Goal: Task Accomplishment & Management: Manage account settings

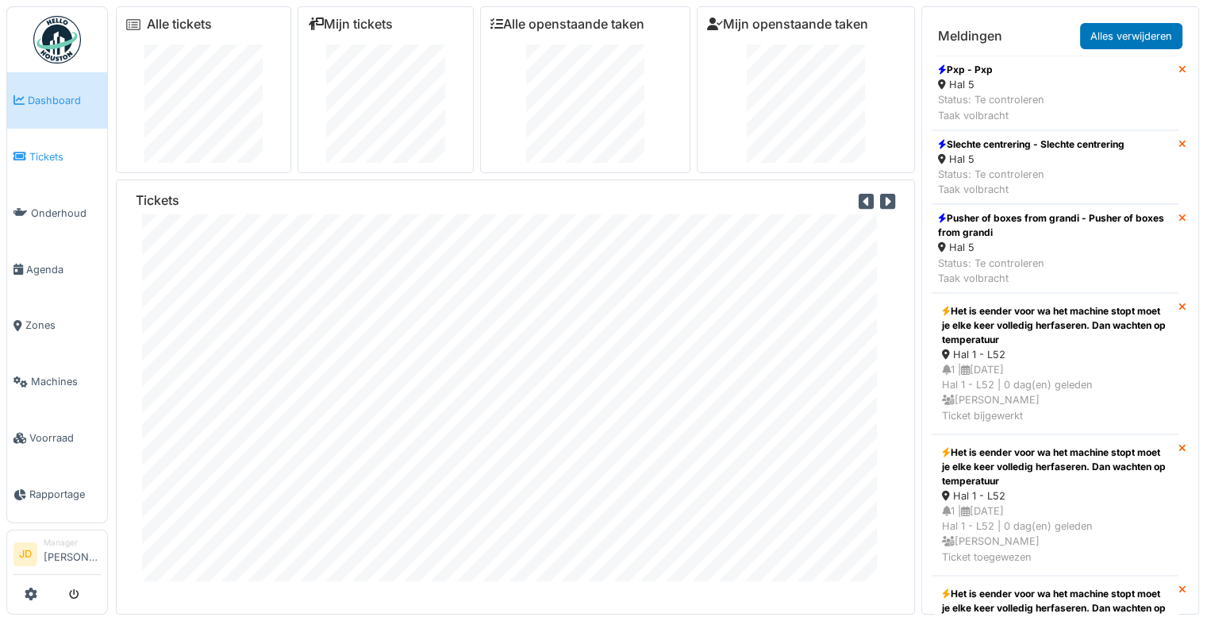
click at [49, 150] on span "Tickets" at bounding box center [64, 156] width 71 height 15
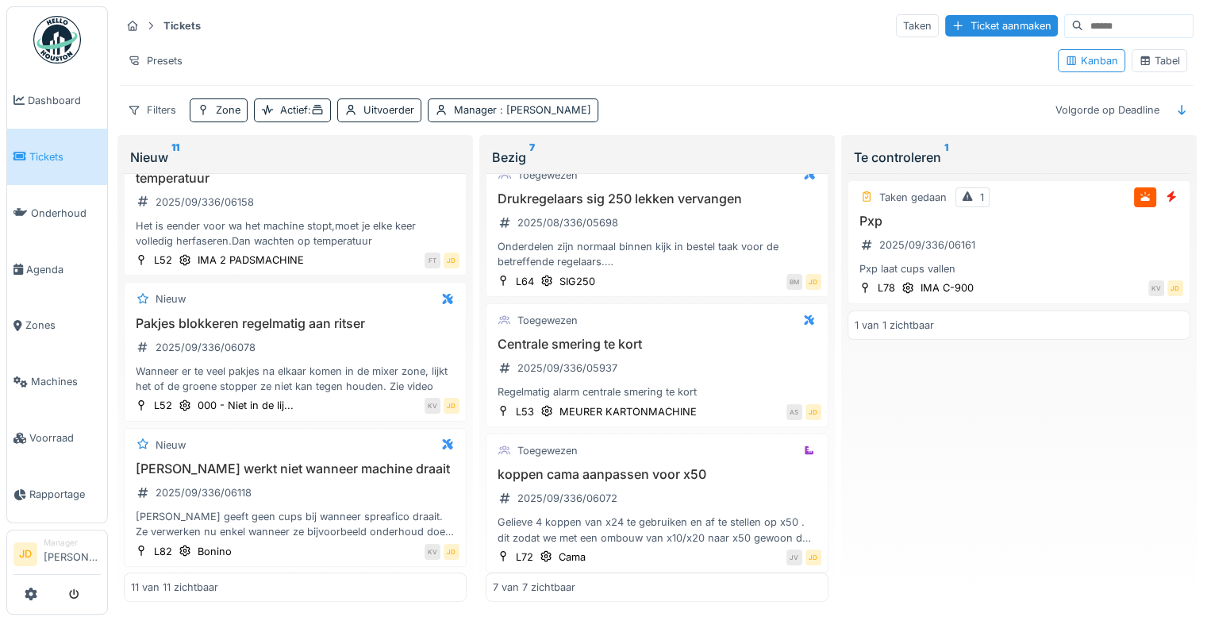
scroll to position [1288, 0]
click at [458, 103] on div "Manager : [PERSON_NAME]" at bounding box center [522, 109] width 137 height 15
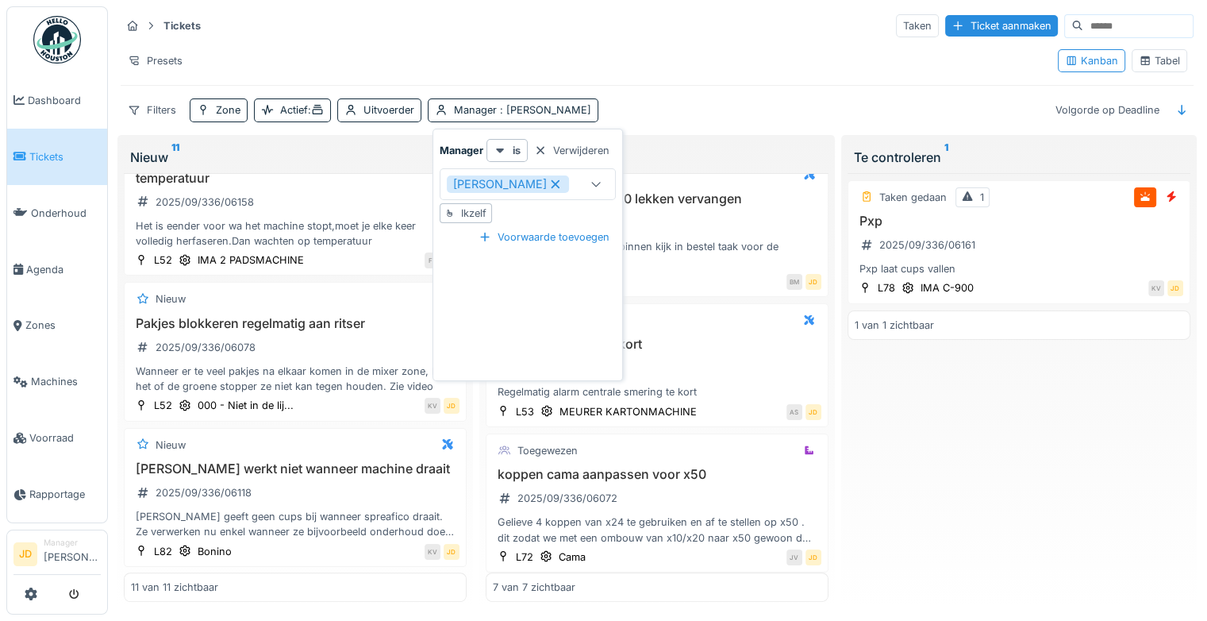
click at [552, 176] on div "[PERSON_NAME]" at bounding box center [513, 183] width 133 height 17
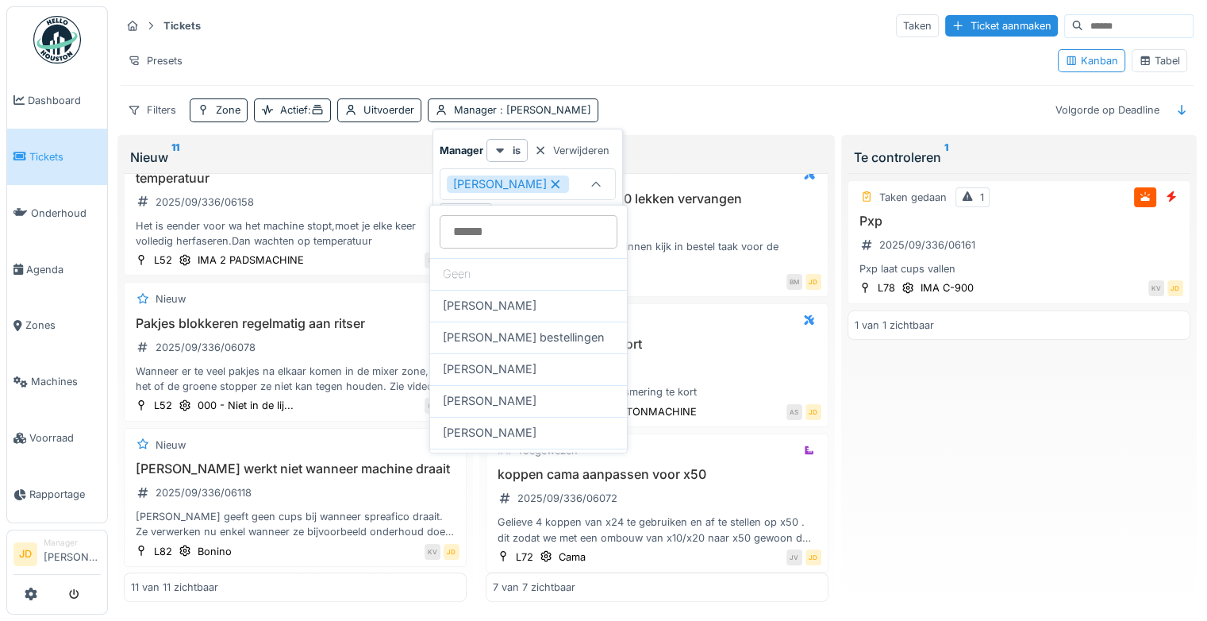
click at [541, 222] on input at bounding box center [529, 231] width 178 height 33
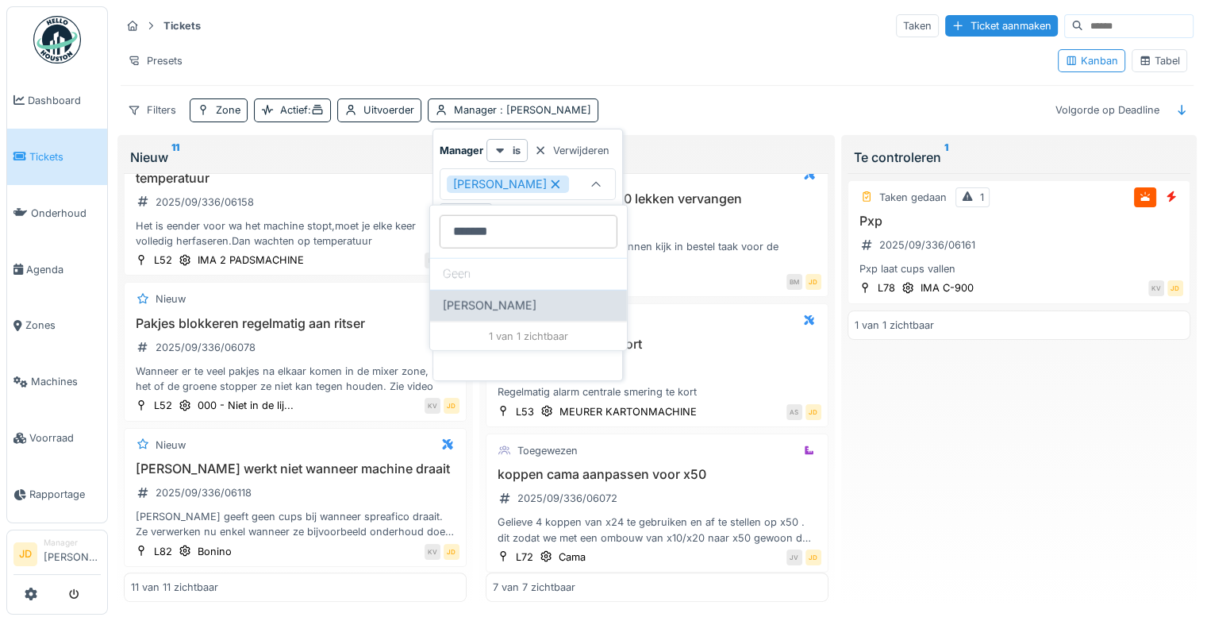
type input "*******"
click at [499, 303] on span "[PERSON_NAME]" at bounding box center [490, 305] width 94 height 17
type input "*********"
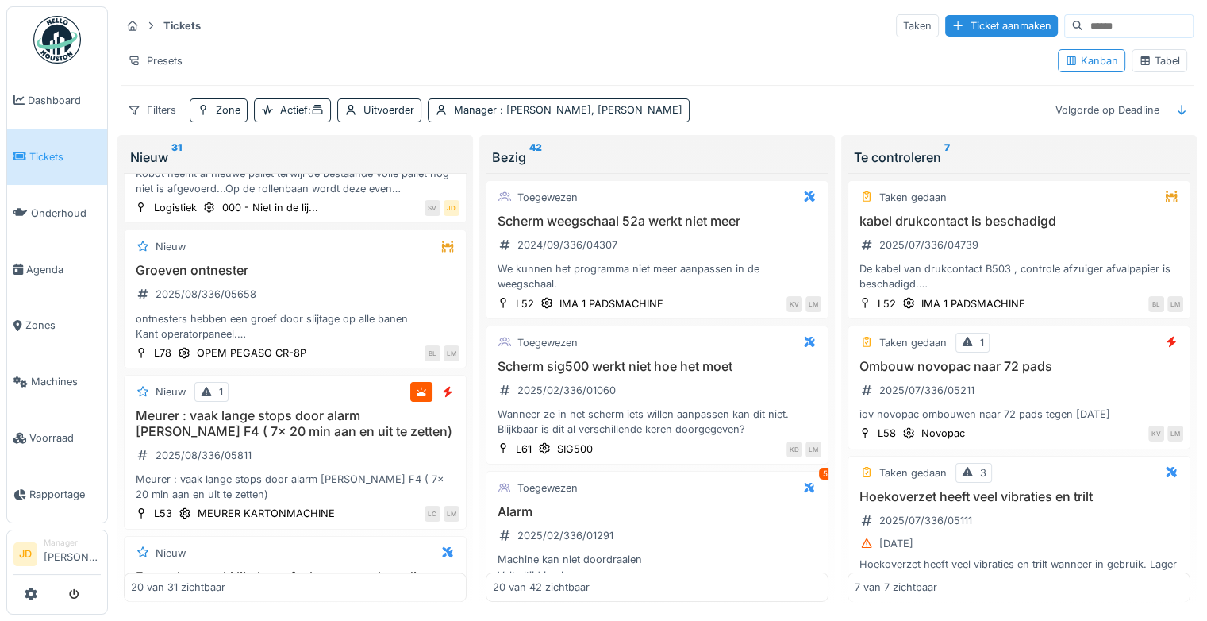
scroll to position [2070, 0]
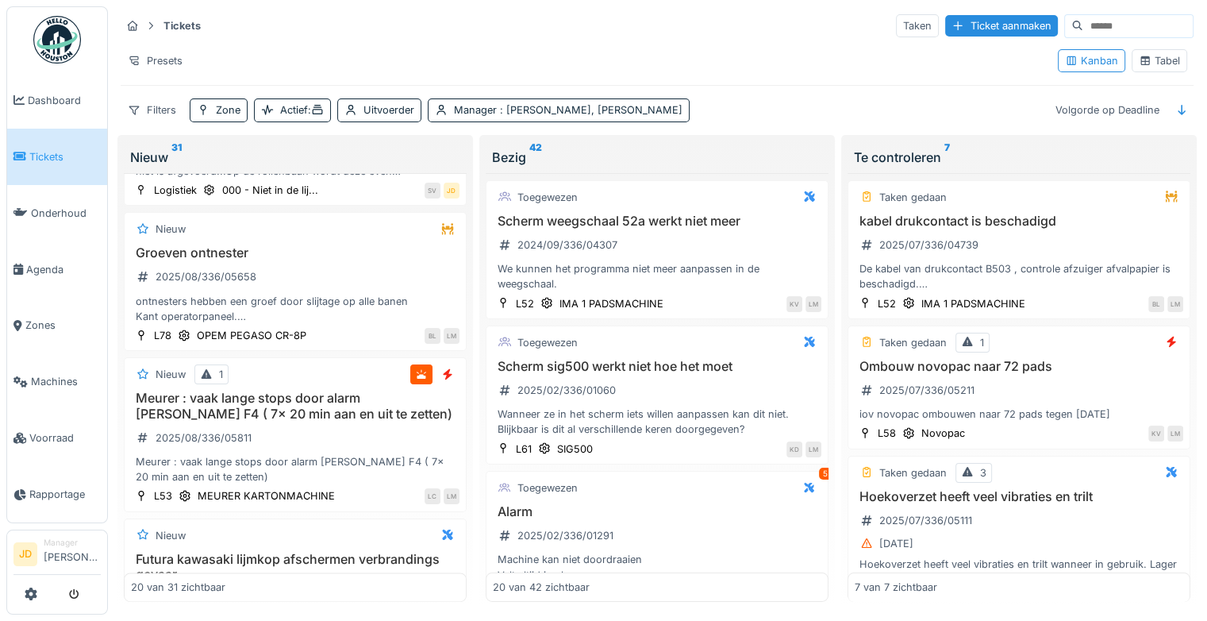
click at [375, 420] on div "Meurer : vaak lange stops door alarm [PERSON_NAME] F4 ( 7x 20 min aan en uit te…" at bounding box center [295, 438] width 329 height 94
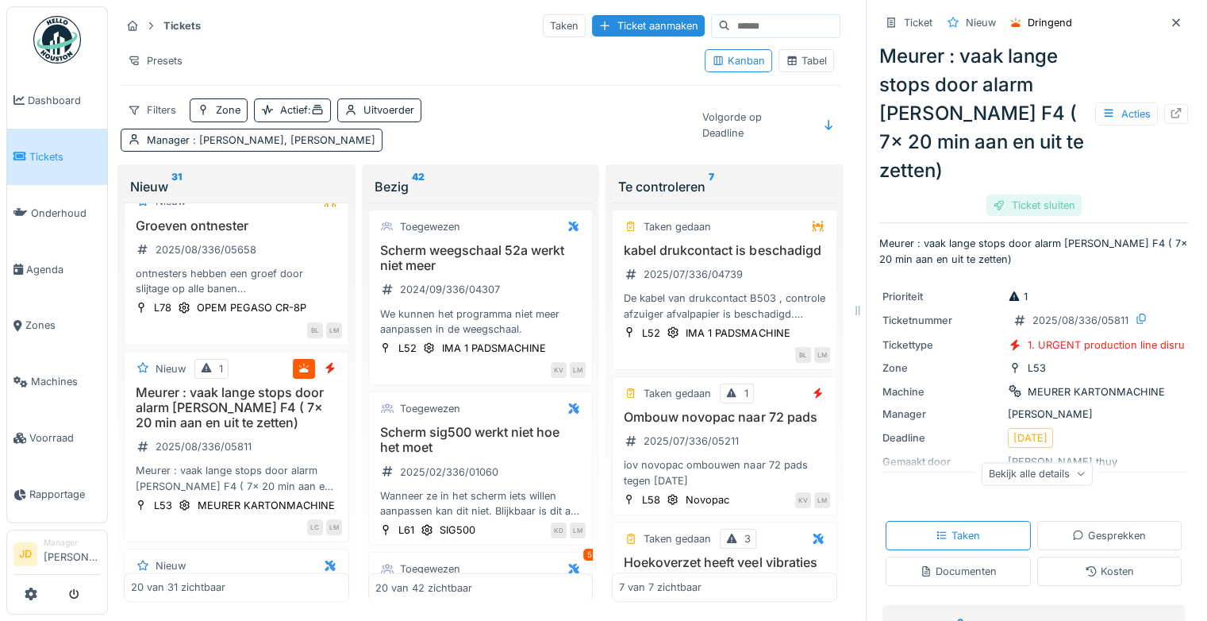
click at [1030, 206] on div "Ticket sluiten" at bounding box center [1034, 204] width 95 height 21
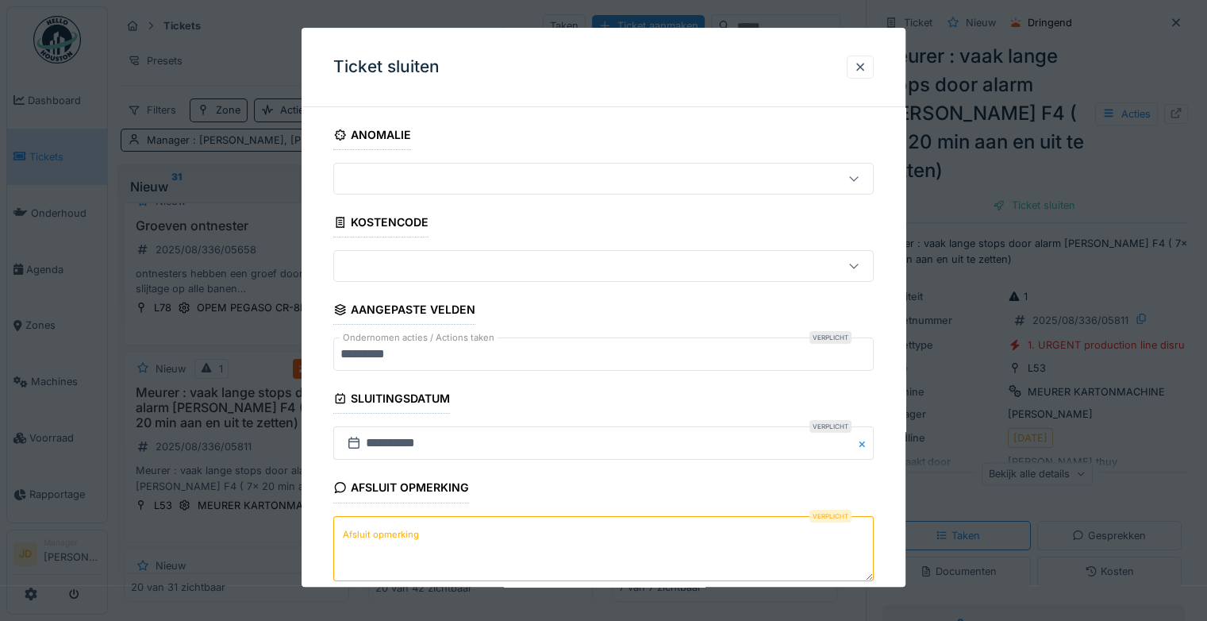
click at [645, 539] on textarea "Afsluit opmerking" at bounding box center [603, 548] width 541 height 65
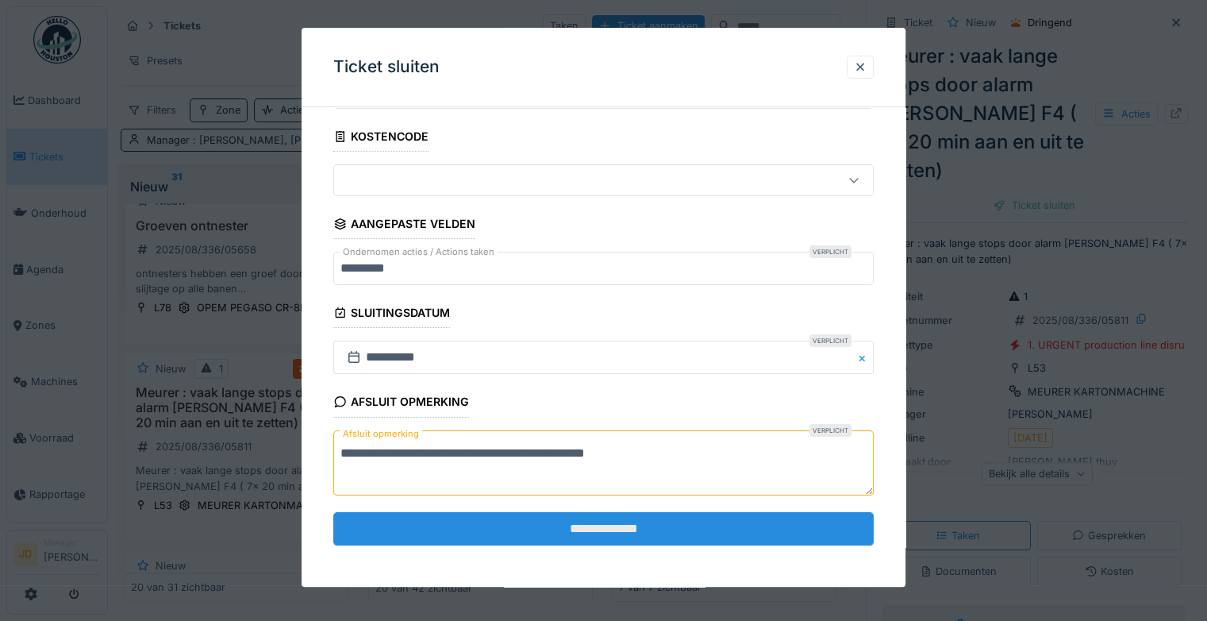
type textarea "**********"
click at [688, 522] on input "**********" at bounding box center [603, 528] width 541 height 33
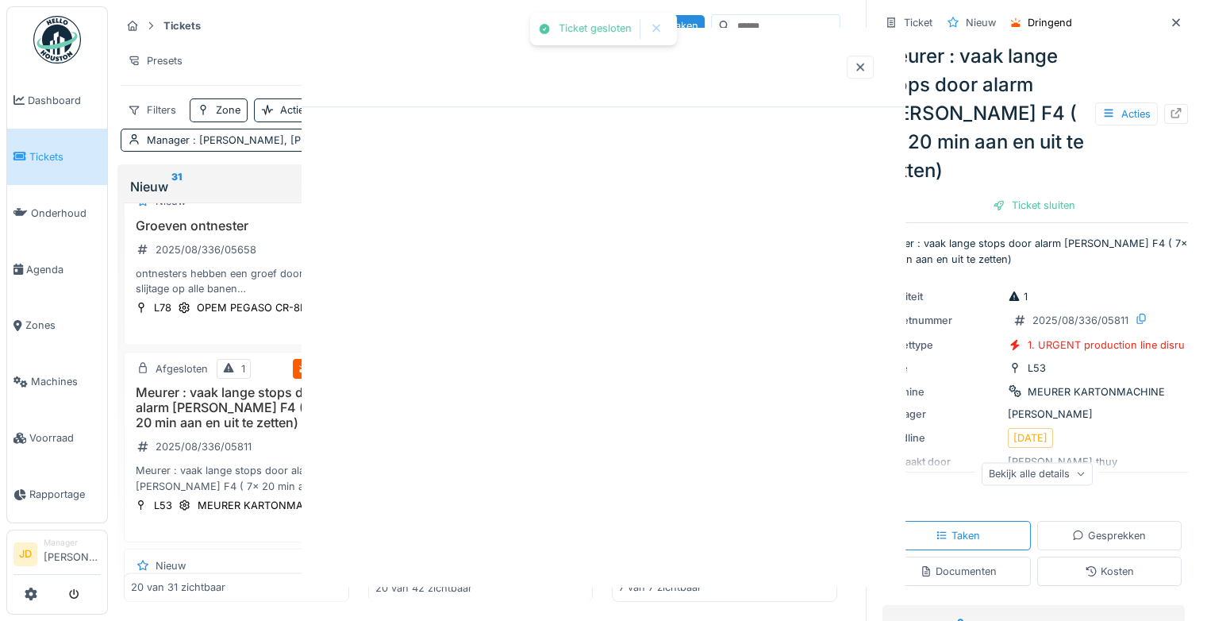
scroll to position [0, 0]
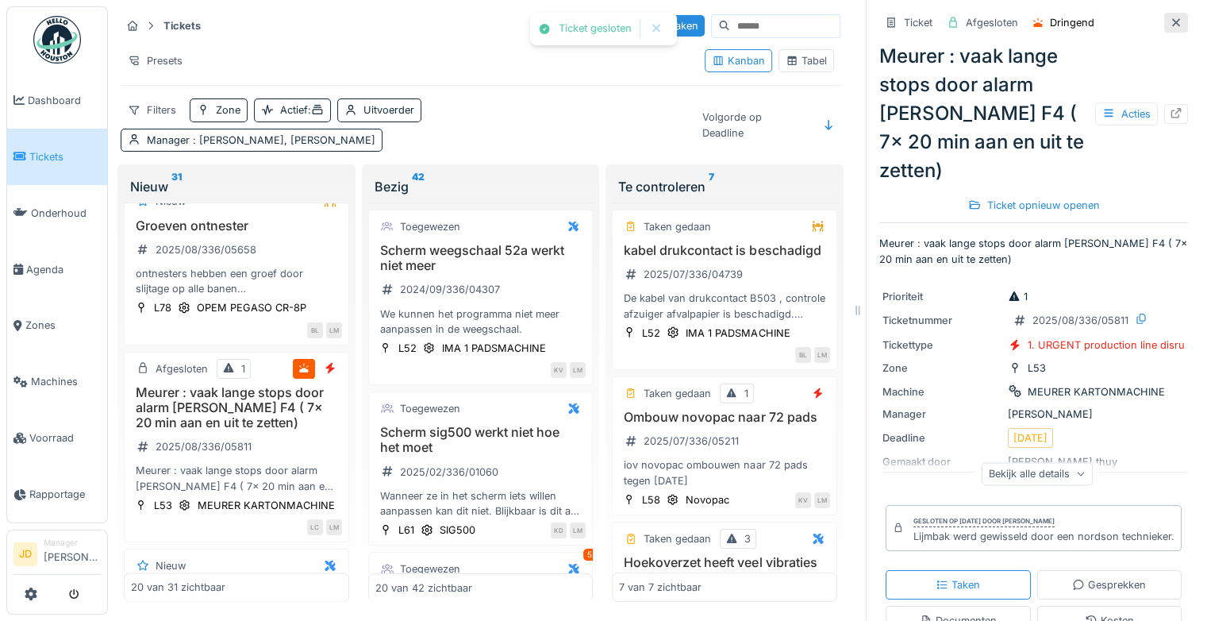
click at [1170, 19] on icon at bounding box center [1176, 22] width 13 height 10
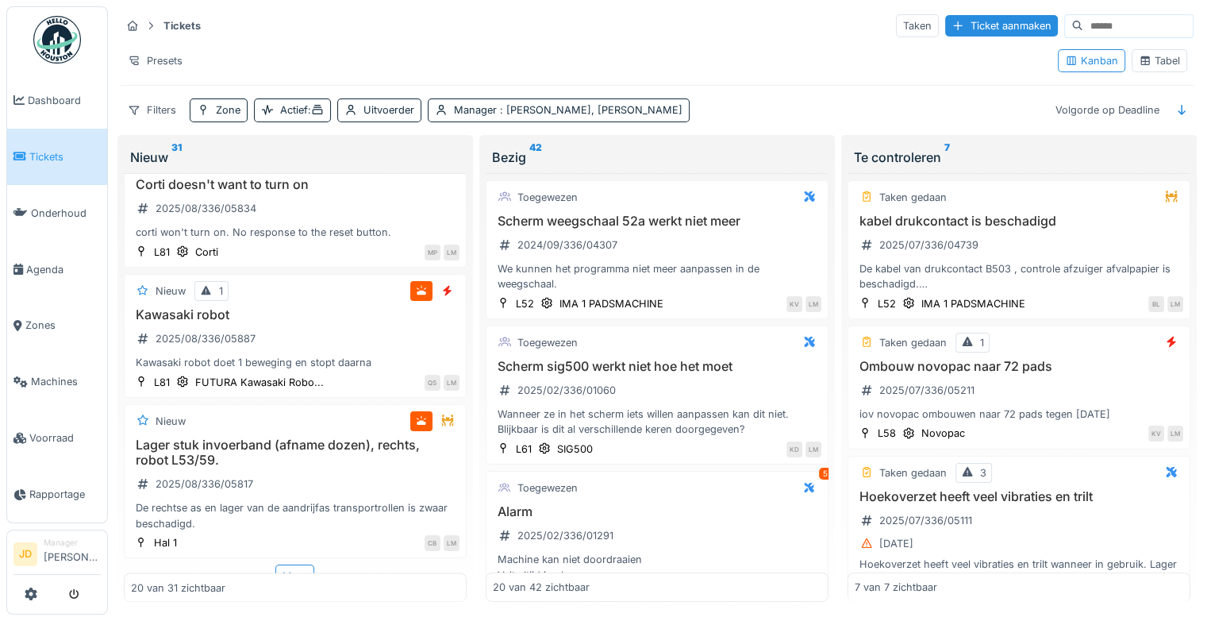
scroll to position [12, 0]
click at [293, 564] on div "Meer" at bounding box center [294, 575] width 39 height 23
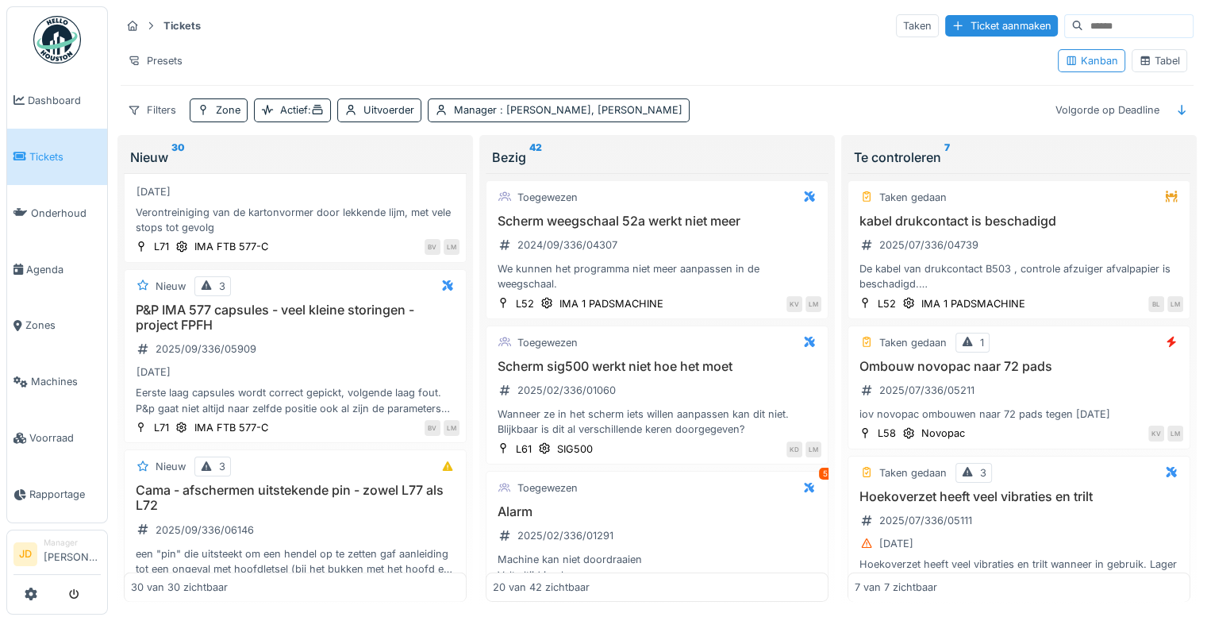
scroll to position [4233, 0]
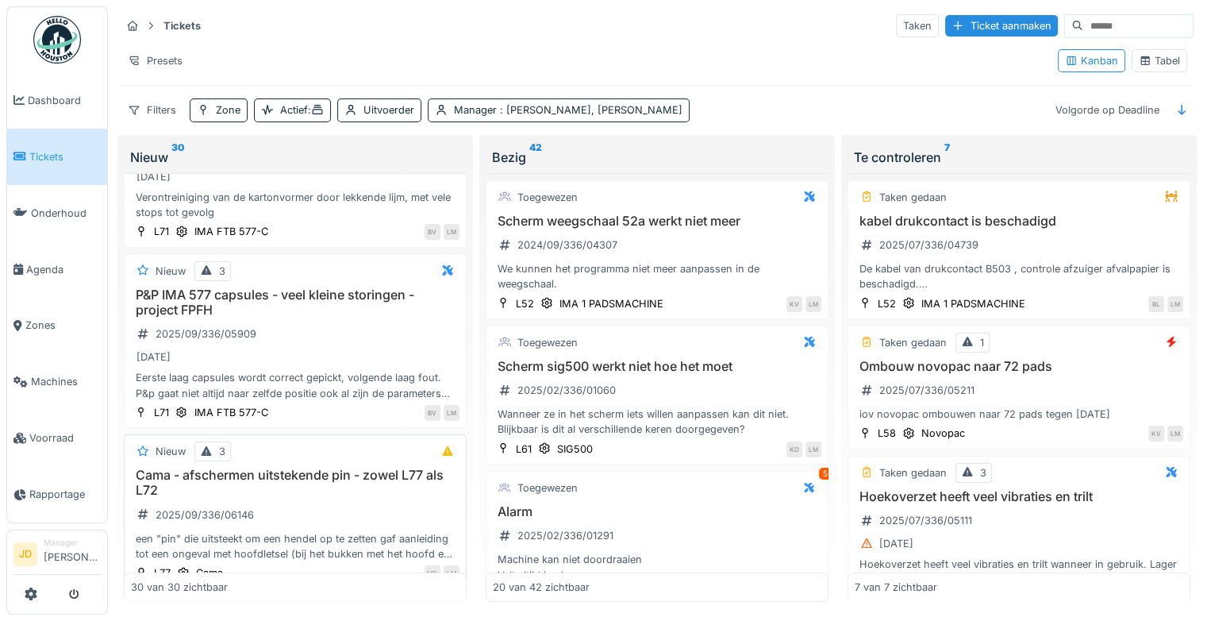
click at [342, 494] on div "Cama - afschermen uitstekende pin - zowel L77 als L72 2025/09/336/06146 een "pi…" at bounding box center [295, 515] width 329 height 94
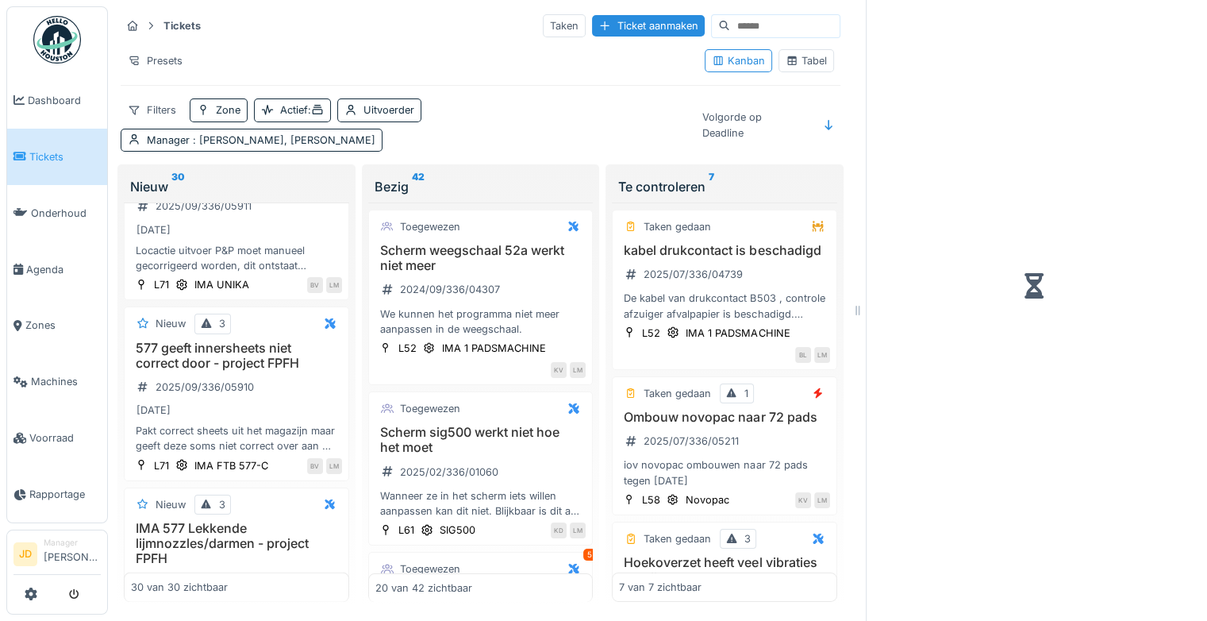
scroll to position [4799, 0]
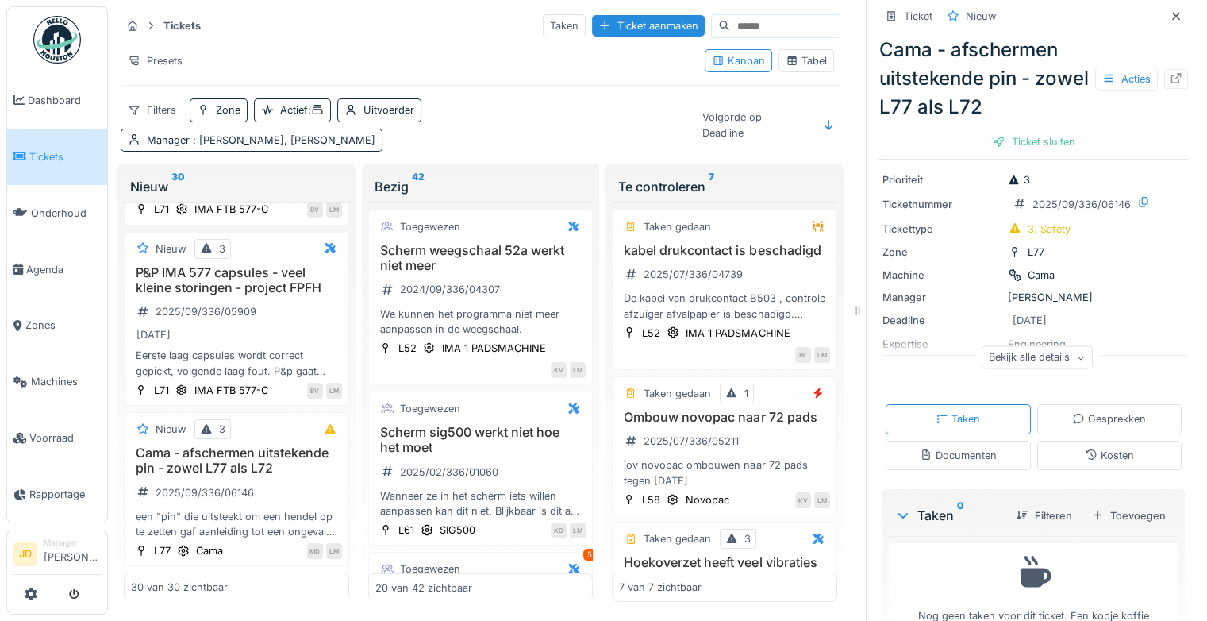
click at [946, 448] on div "Documenten" at bounding box center [958, 455] width 77 height 15
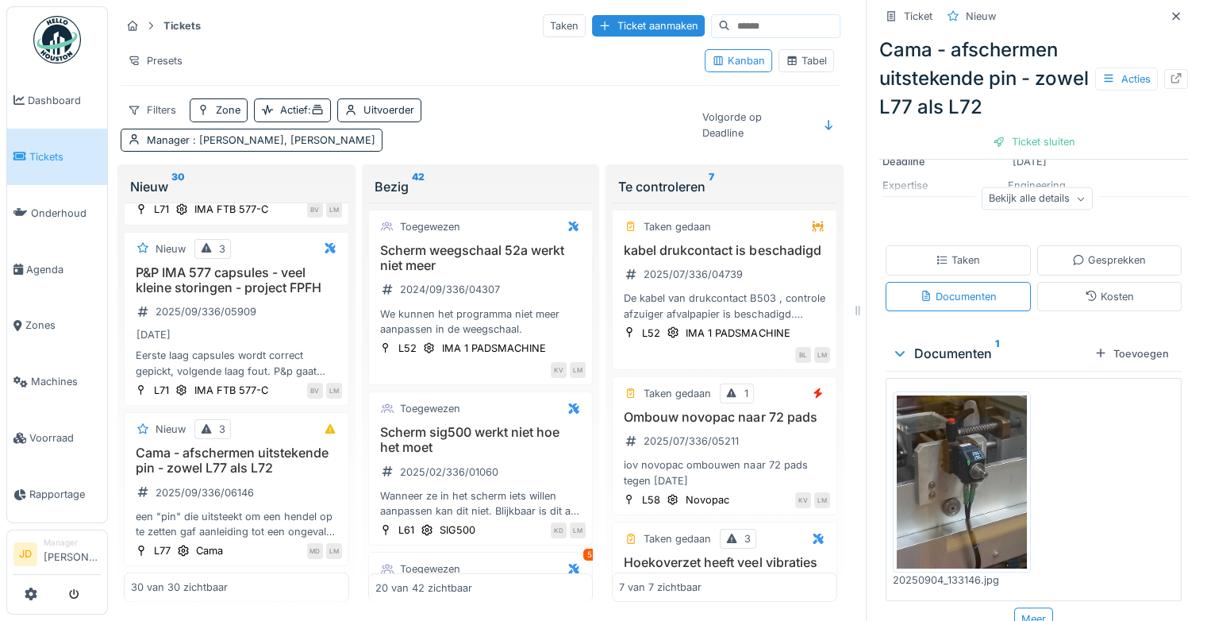
scroll to position [265, 0]
click at [1172, 12] on icon at bounding box center [1176, 16] width 8 height 8
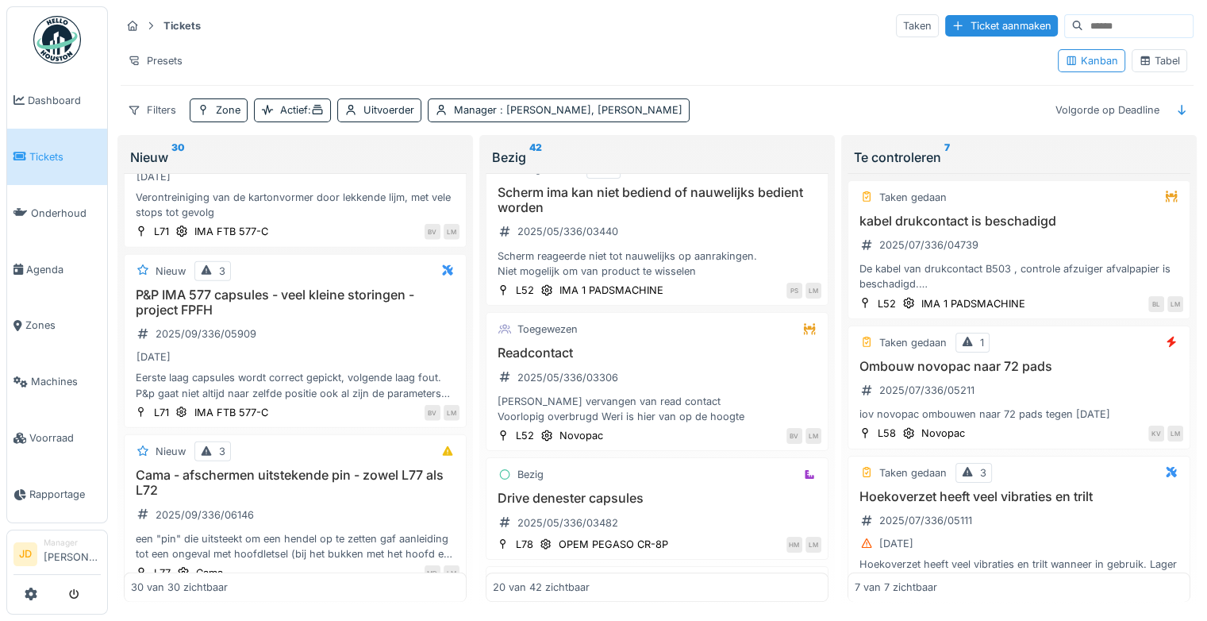
scroll to position [1088, 0]
click at [719, 382] on div "Readcontact 2025/05/336/03306 Kabel vervangen van read contact Voorlopig overbr…" at bounding box center [657, 383] width 329 height 79
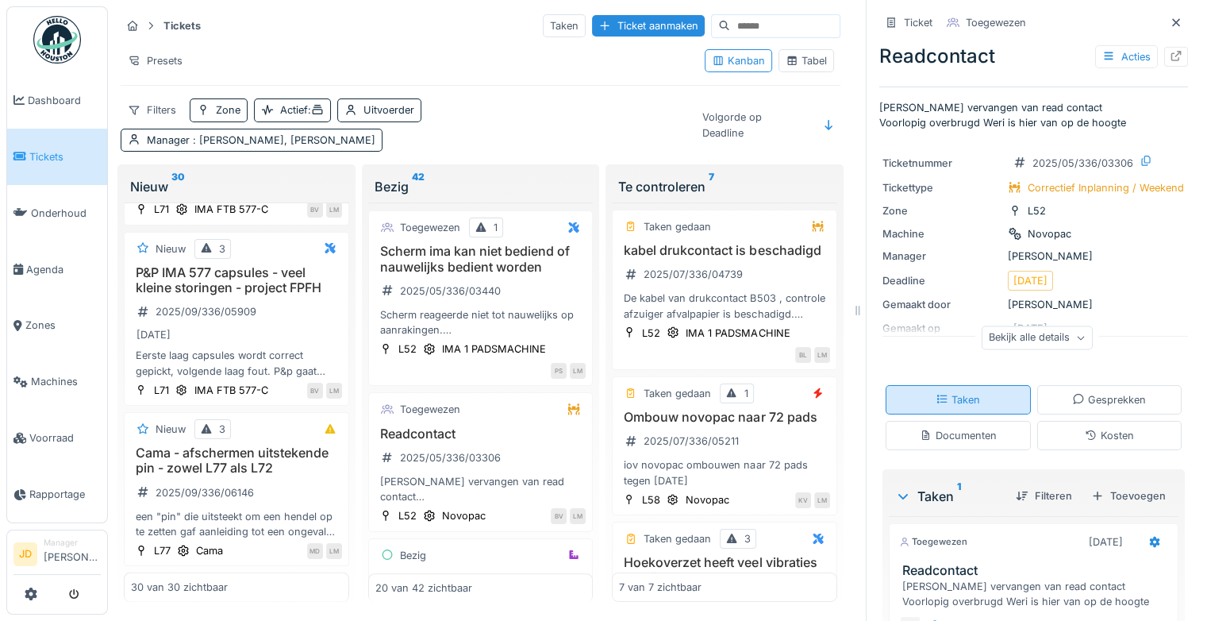
scroll to position [101, 0]
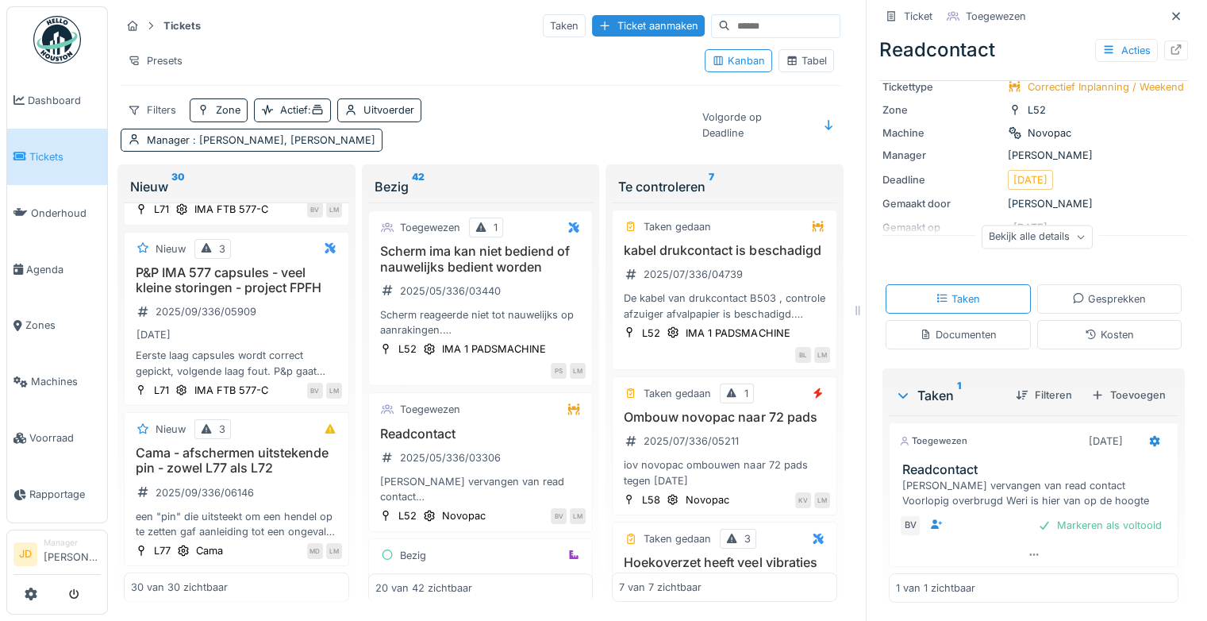
click at [943, 332] on div "Documenten" at bounding box center [958, 334] width 145 height 29
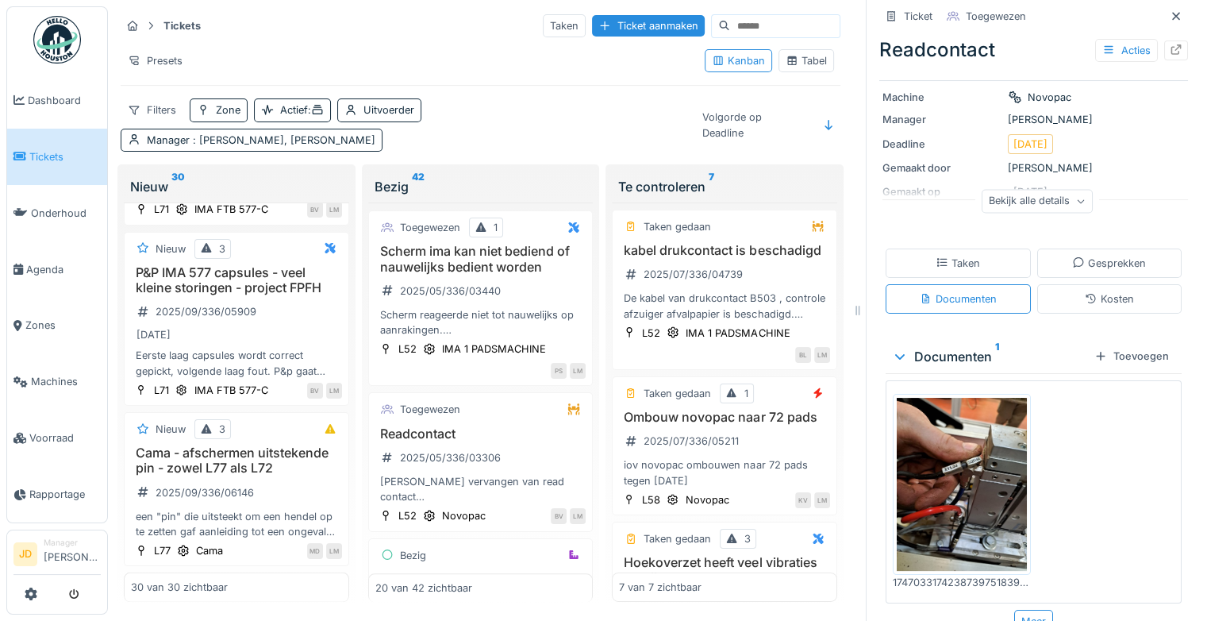
scroll to position [143, 0]
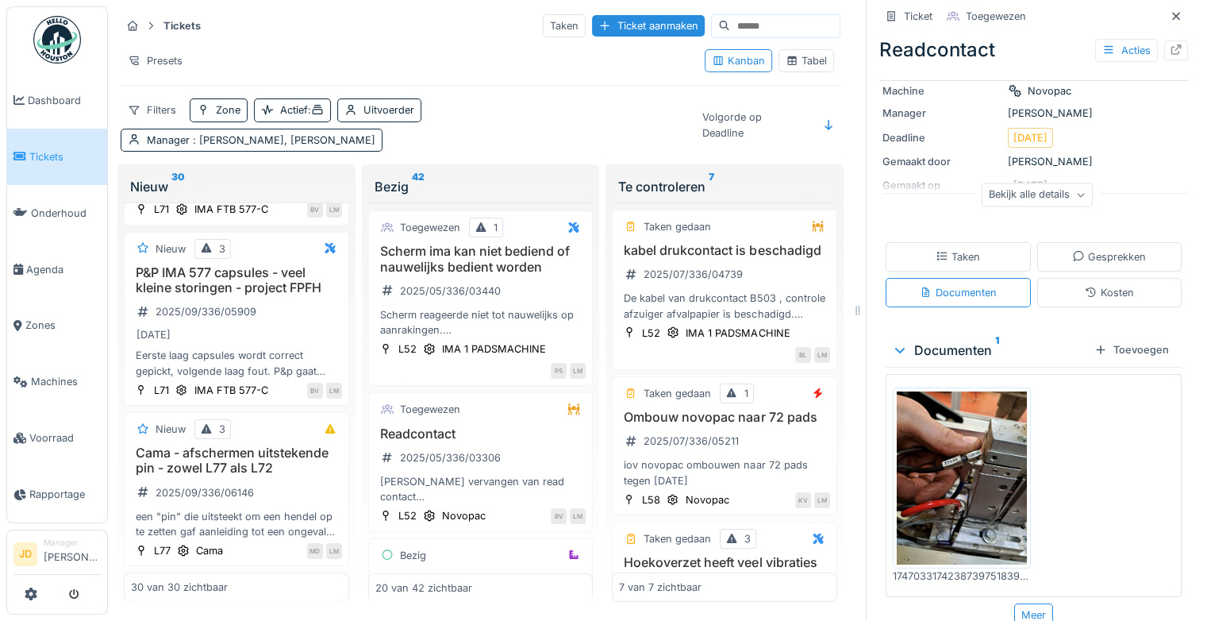
click at [968, 459] on img at bounding box center [962, 477] width 130 height 173
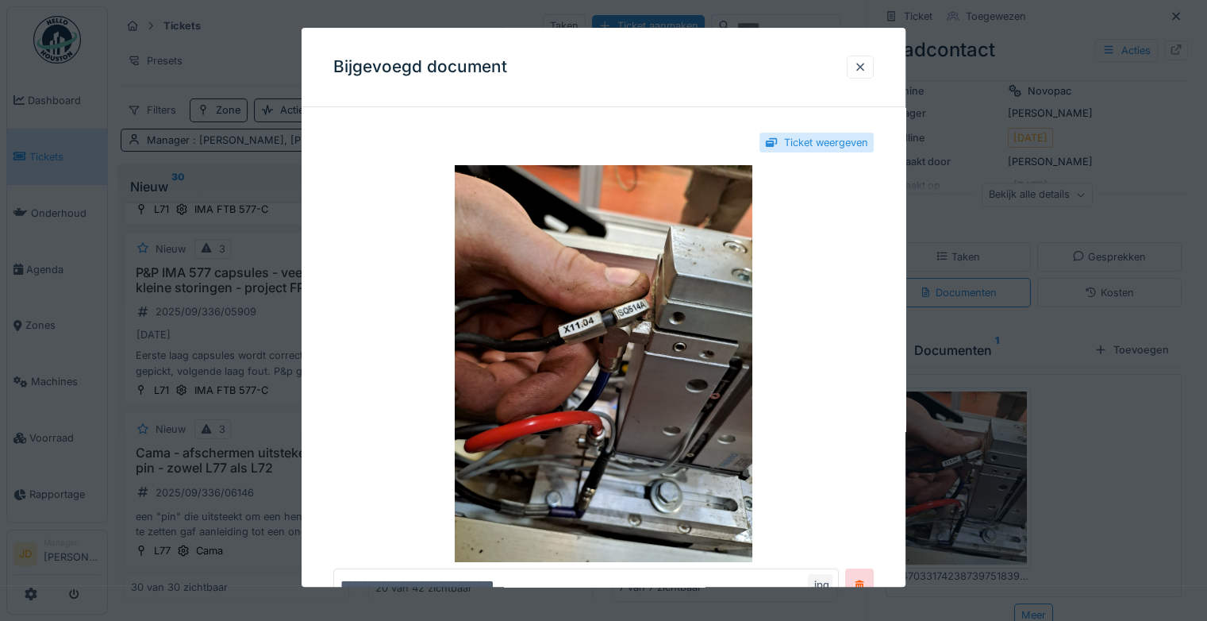
click at [1106, 497] on div at bounding box center [603, 310] width 1207 height 621
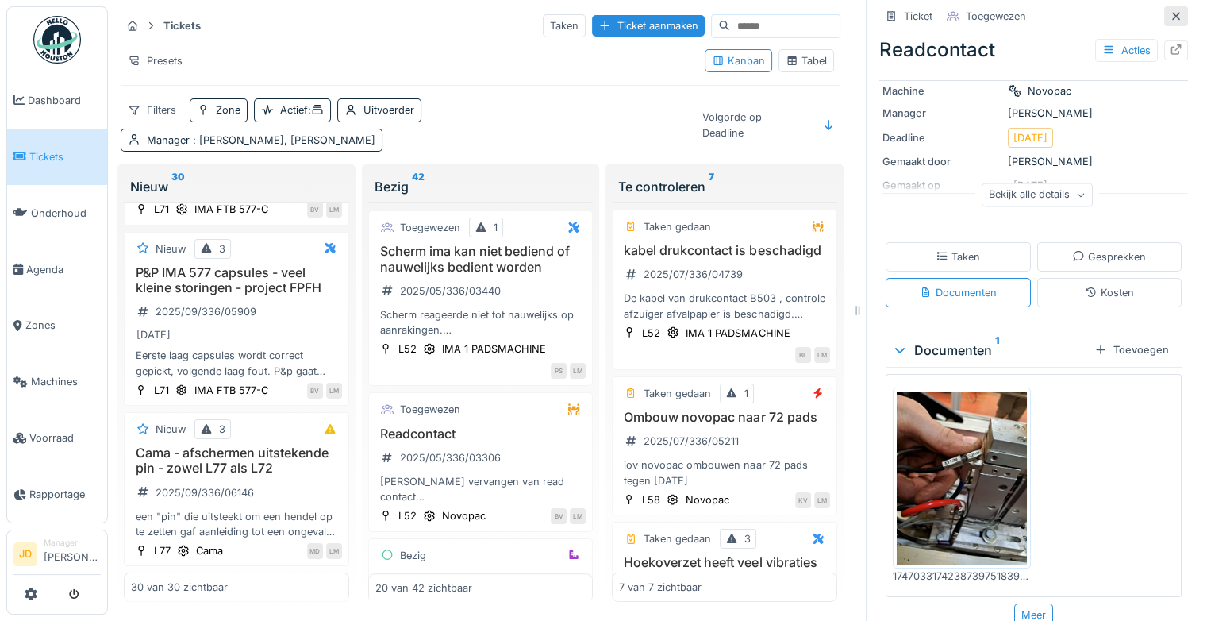
click at [1170, 11] on icon at bounding box center [1176, 16] width 13 height 10
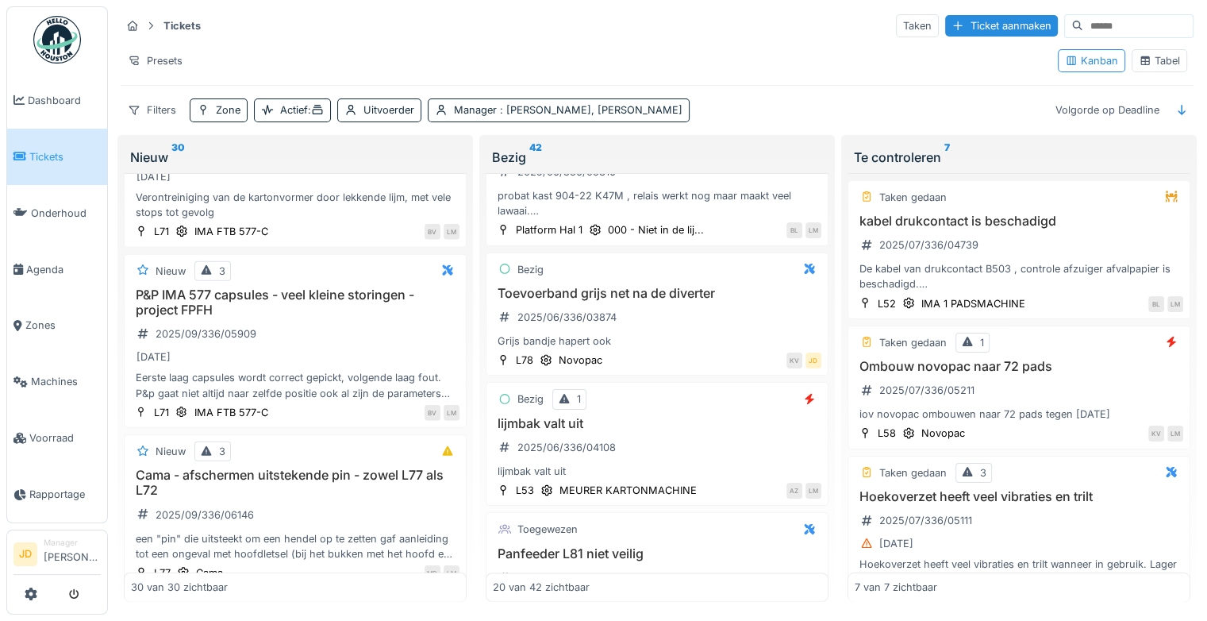
scroll to position [2089, 0]
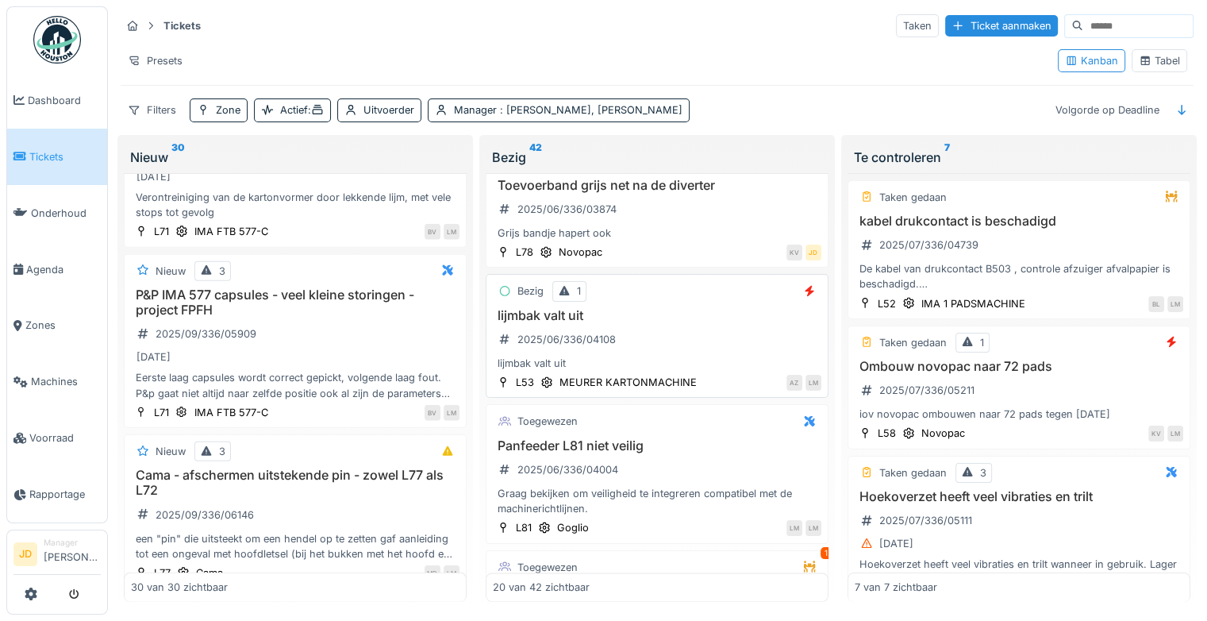
click at [693, 326] on div "lijmbak valt uit 2025/06/336/04108 lijmbak valt uit" at bounding box center [657, 340] width 329 height 64
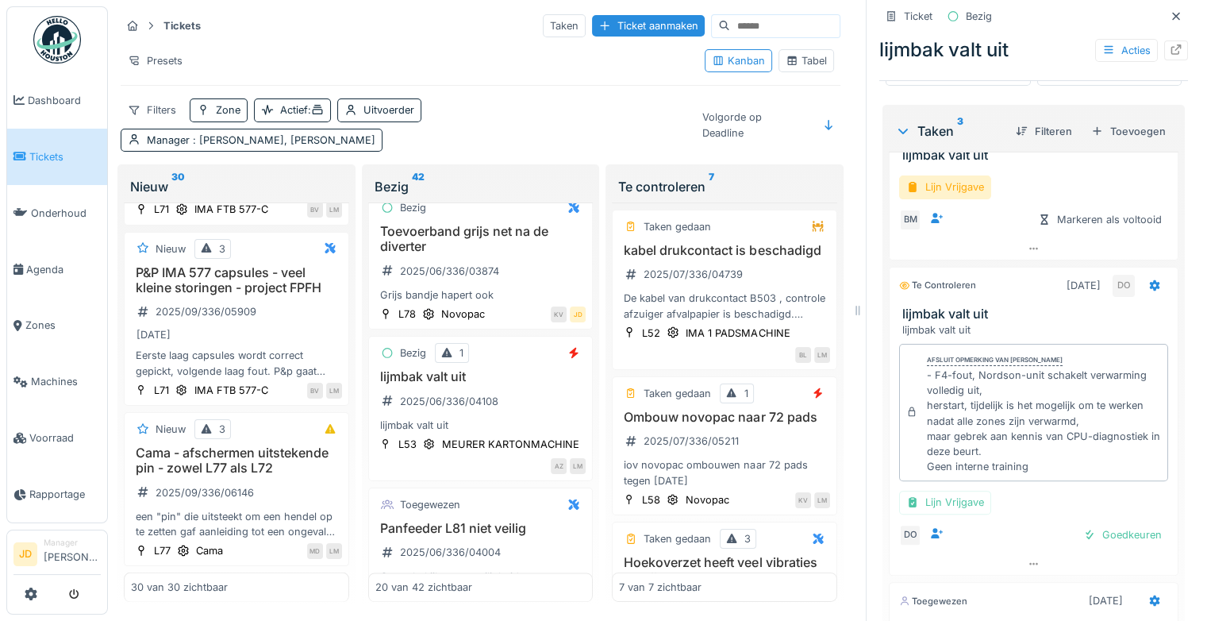
scroll to position [514, 0]
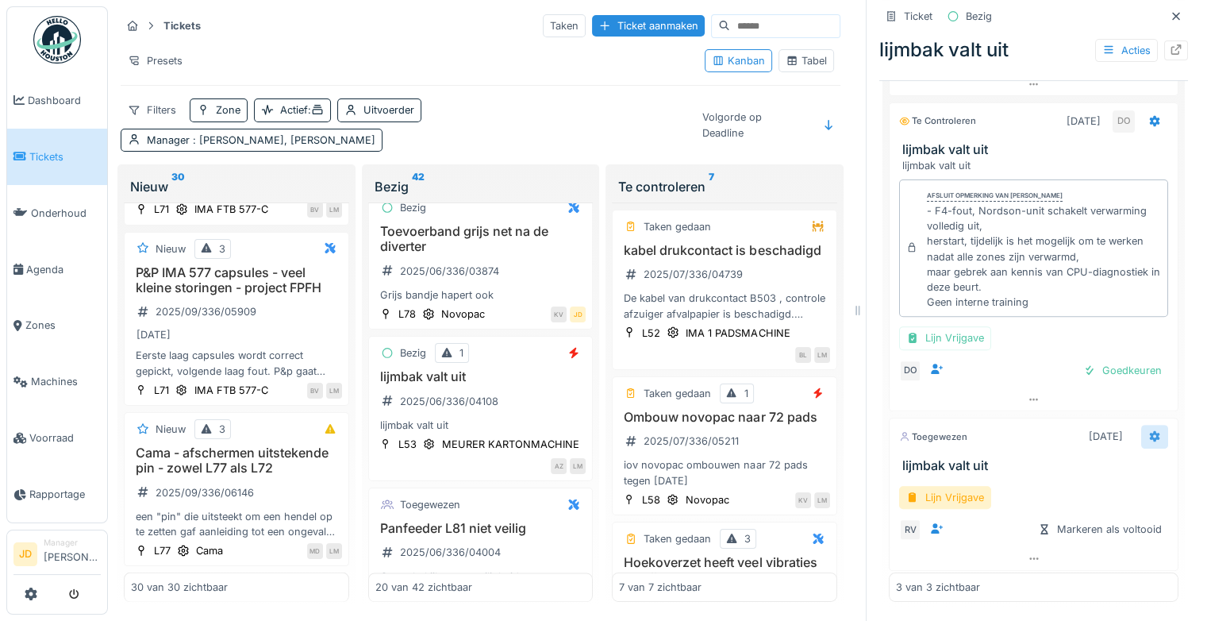
click at [1149, 431] on icon at bounding box center [1155, 436] width 13 height 10
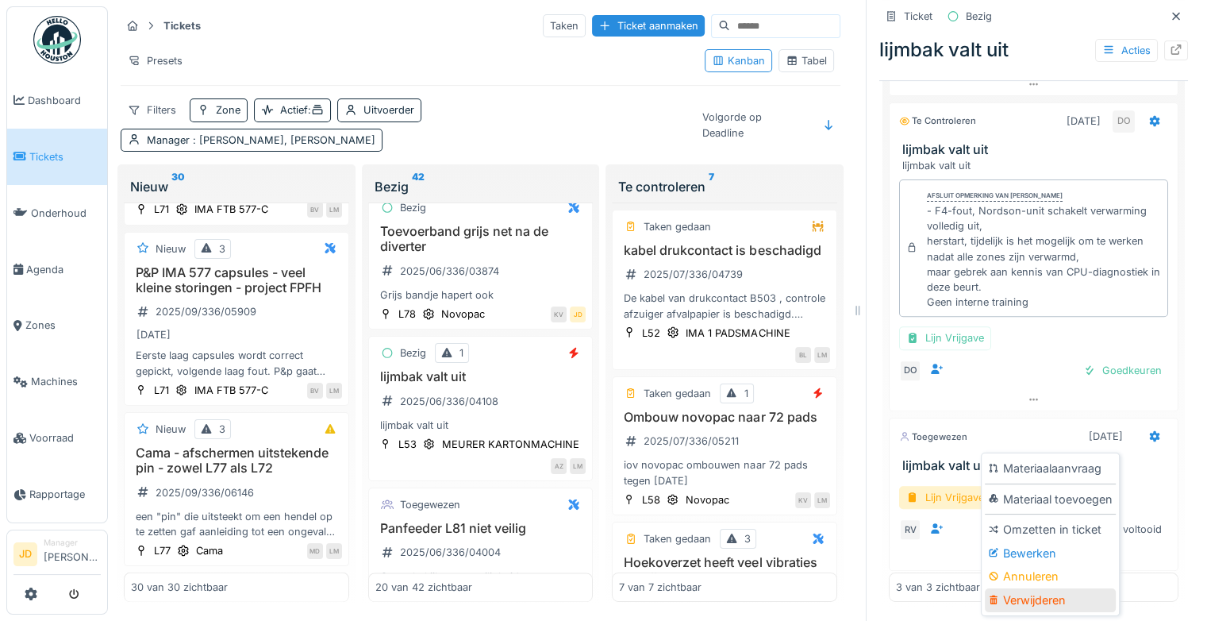
click at [1032, 588] on div "Verwijderen" at bounding box center [1050, 600] width 131 height 24
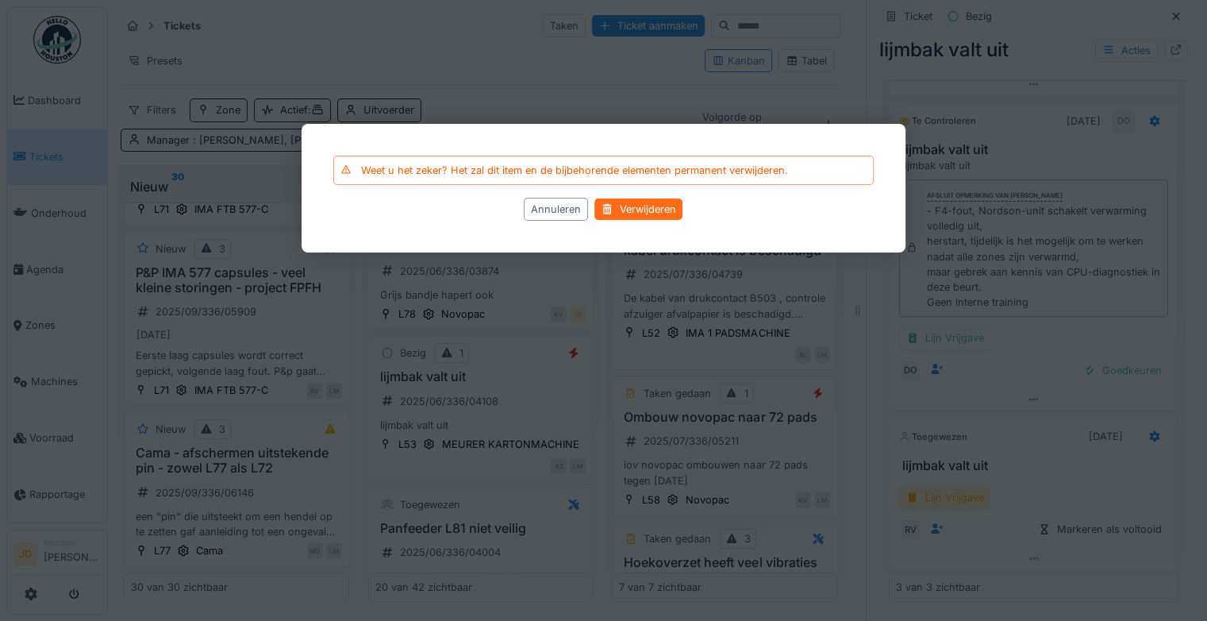
click at [656, 210] on div "Verwijderen" at bounding box center [639, 209] width 88 height 21
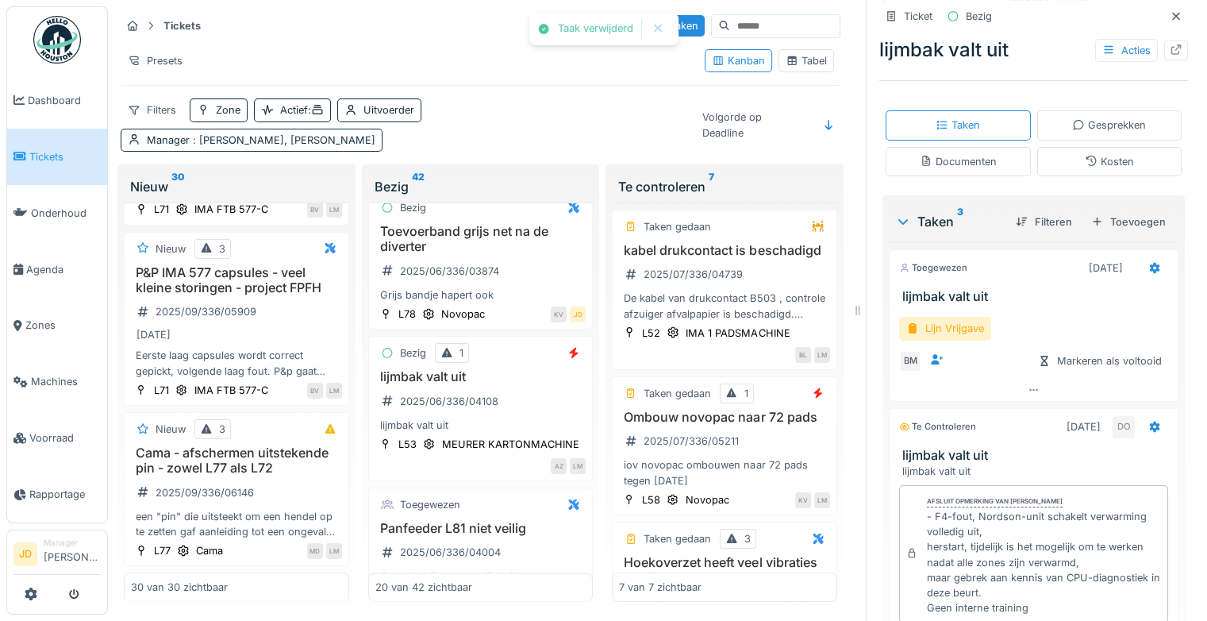
scroll to position [258, 0]
click at [1149, 262] on div at bounding box center [1155, 268] width 13 height 15
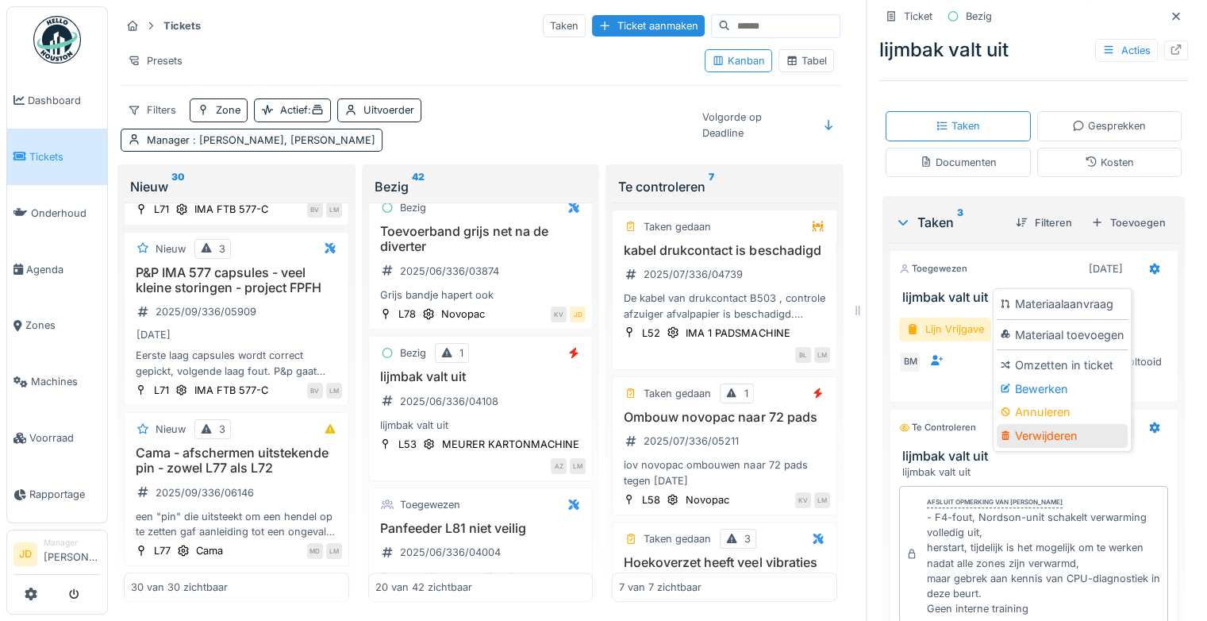
click at [1049, 424] on div "Verwijderen" at bounding box center [1062, 436] width 131 height 24
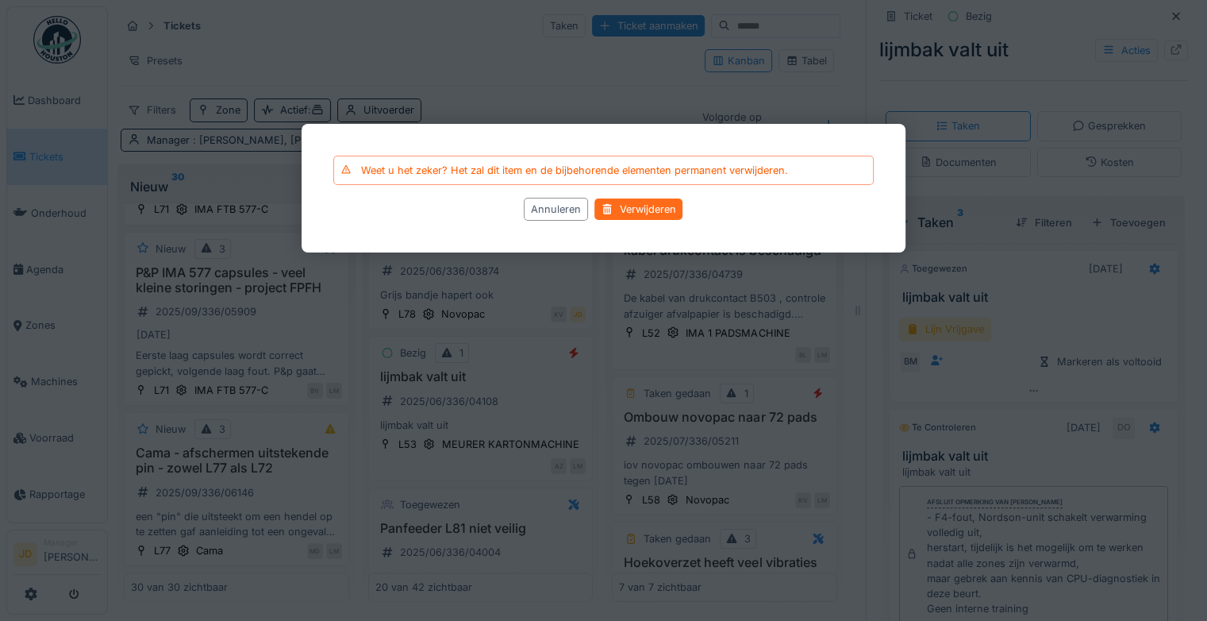
click at [664, 214] on div "Verwijderen" at bounding box center [639, 209] width 88 height 21
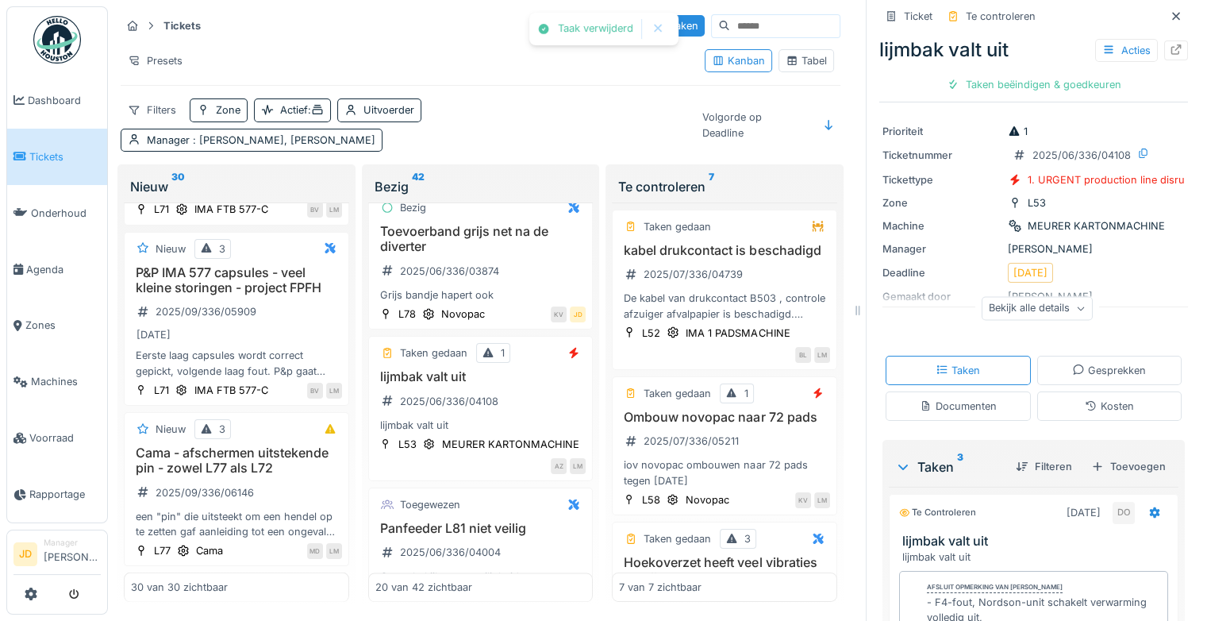
scroll to position [0, 0]
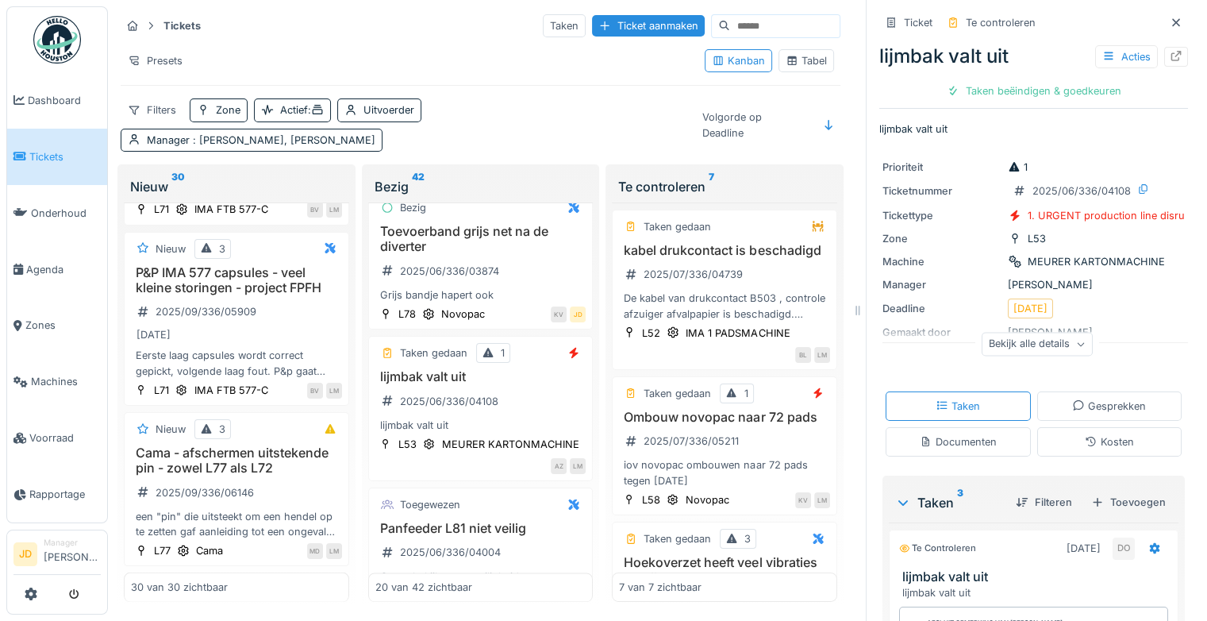
click at [1042, 333] on div "Bekijk alle details" at bounding box center [1037, 344] width 111 height 23
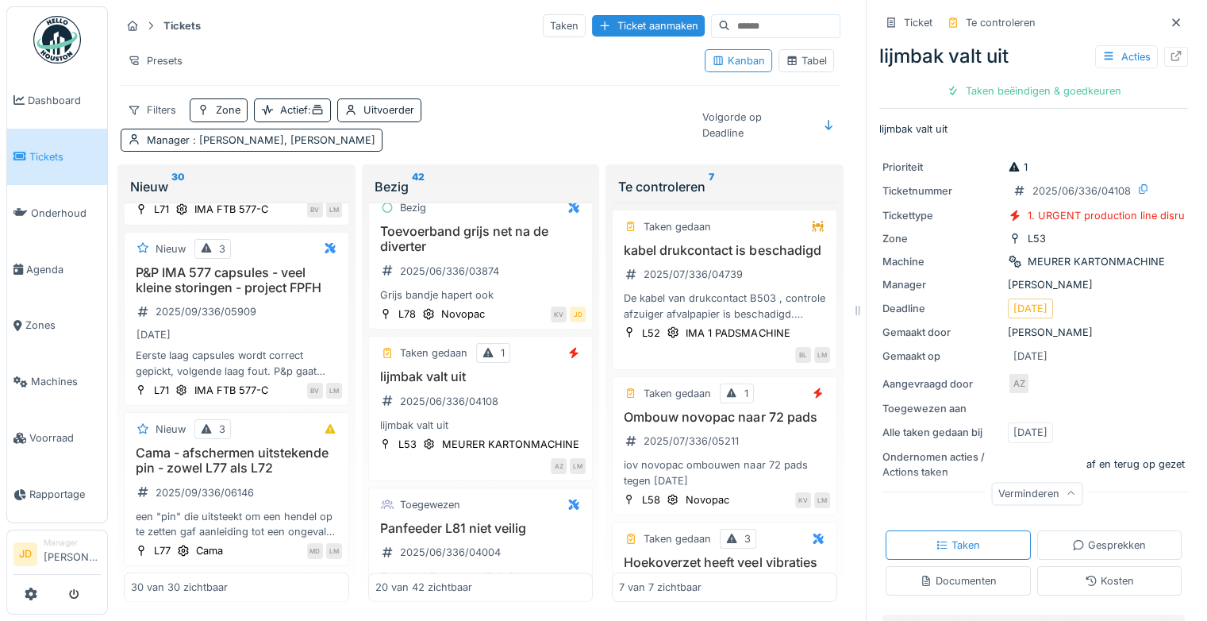
click at [1045, 484] on div "Verminderen" at bounding box center [1036, 493] width 91 height 23
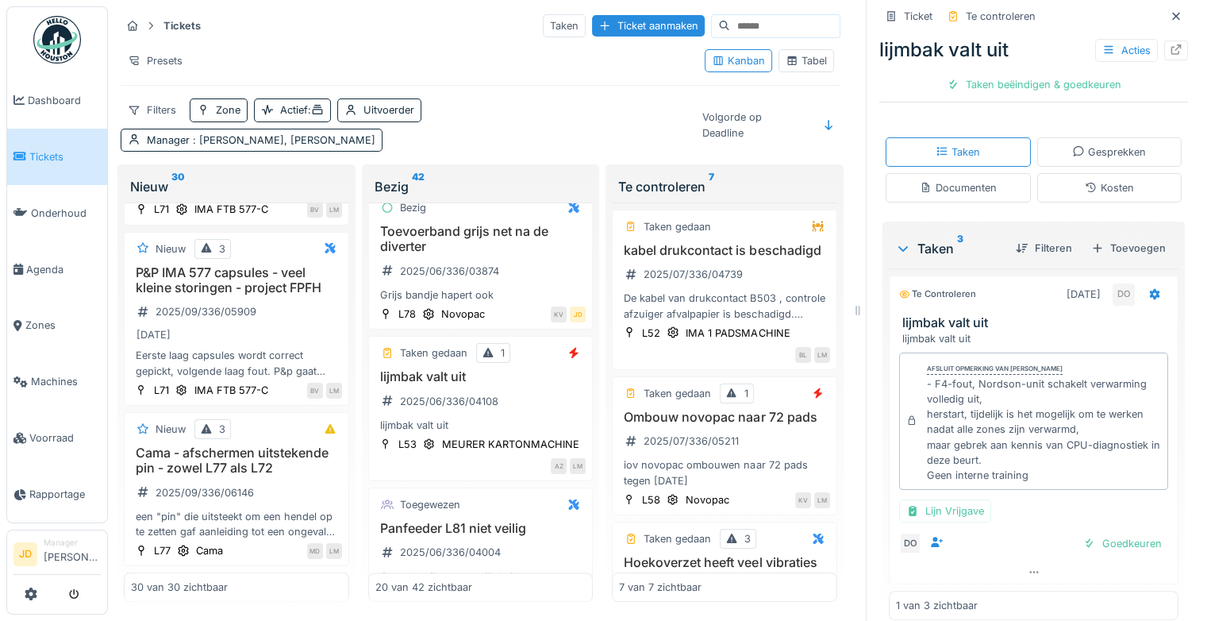
scroll to position [262, 0]
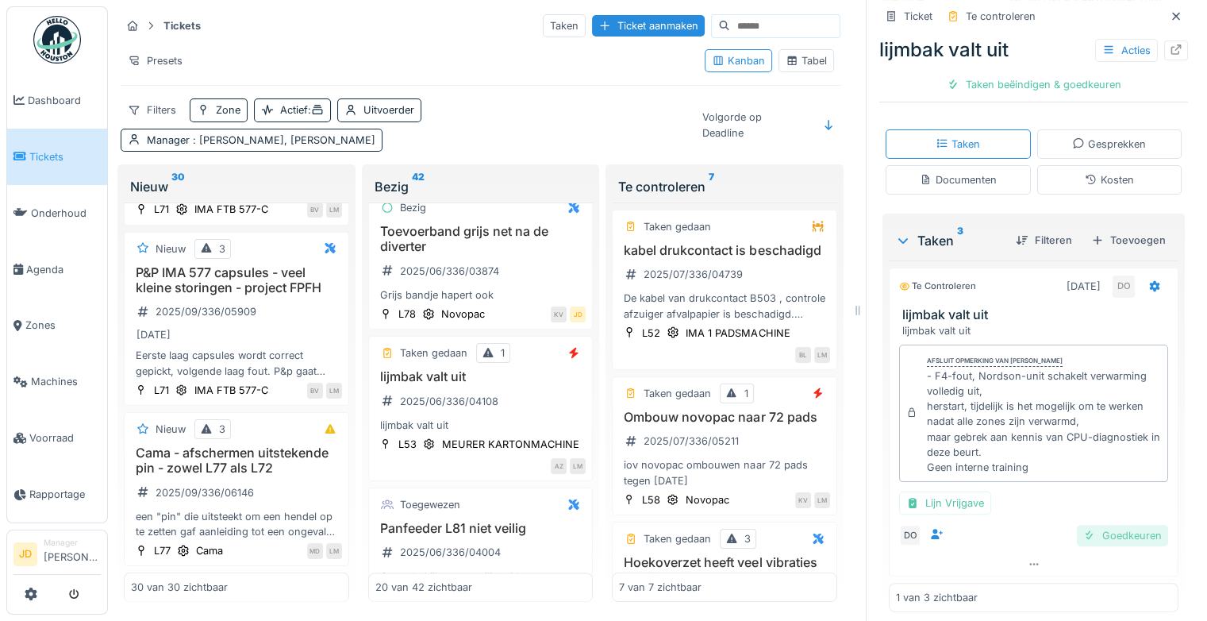
click at [1079, 525] on div "Goedkeuren" at bounding box center [1122, 535] width 91 height 21
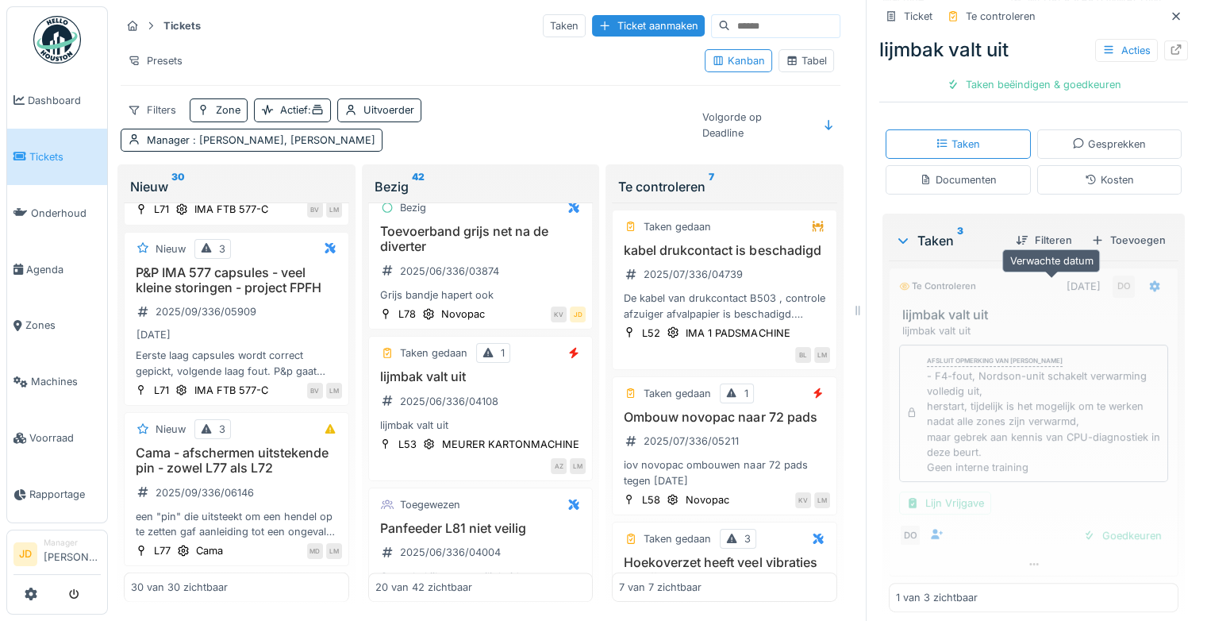
scroll to position [195, 0]
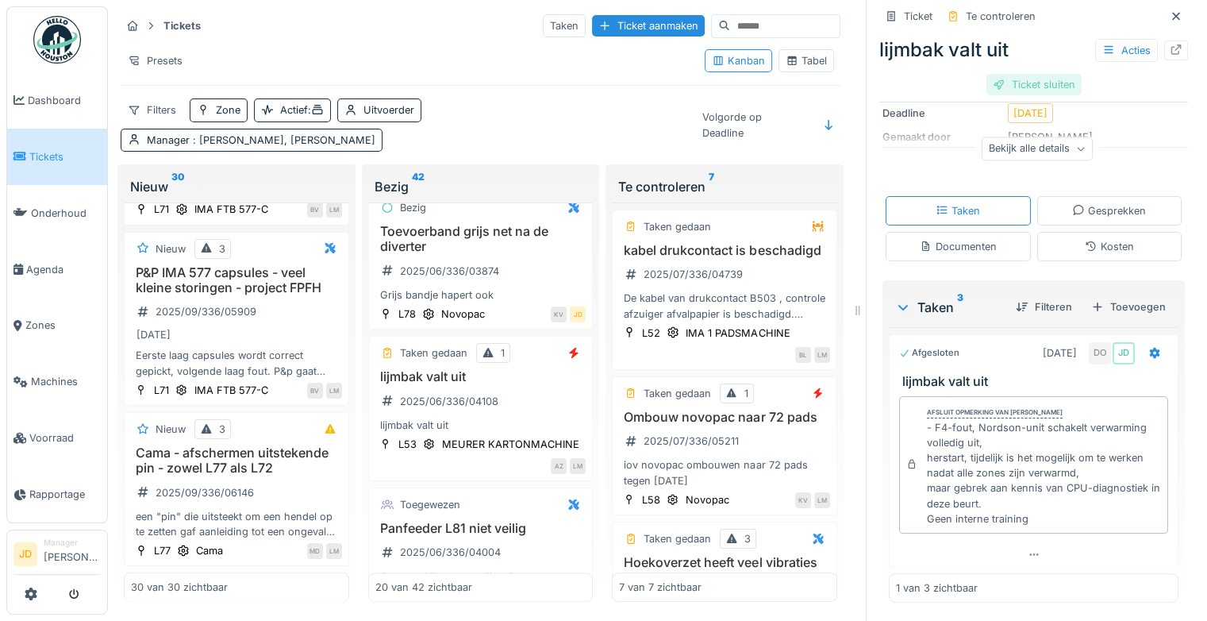
click at [1043, 74] on div "Ticket sluiten" at bounding box center [1034, 84] width 95 height 21
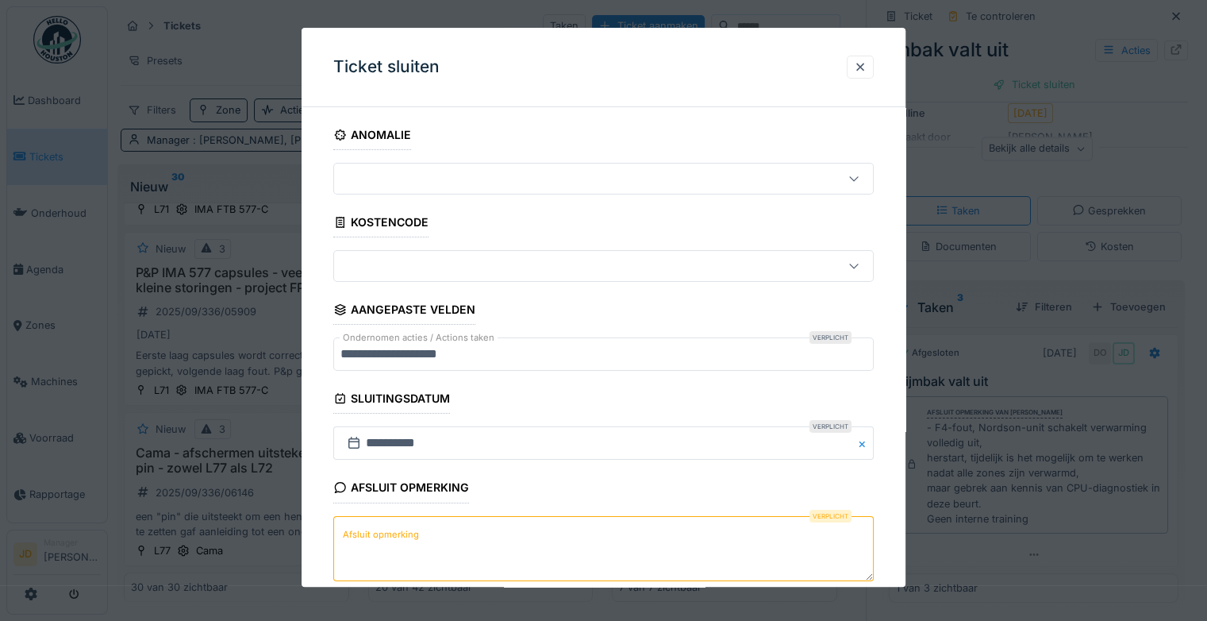
click at [422, 537] on textarea "Afsluit opmerking" at bounding box center [603, 548] width 541 height 65
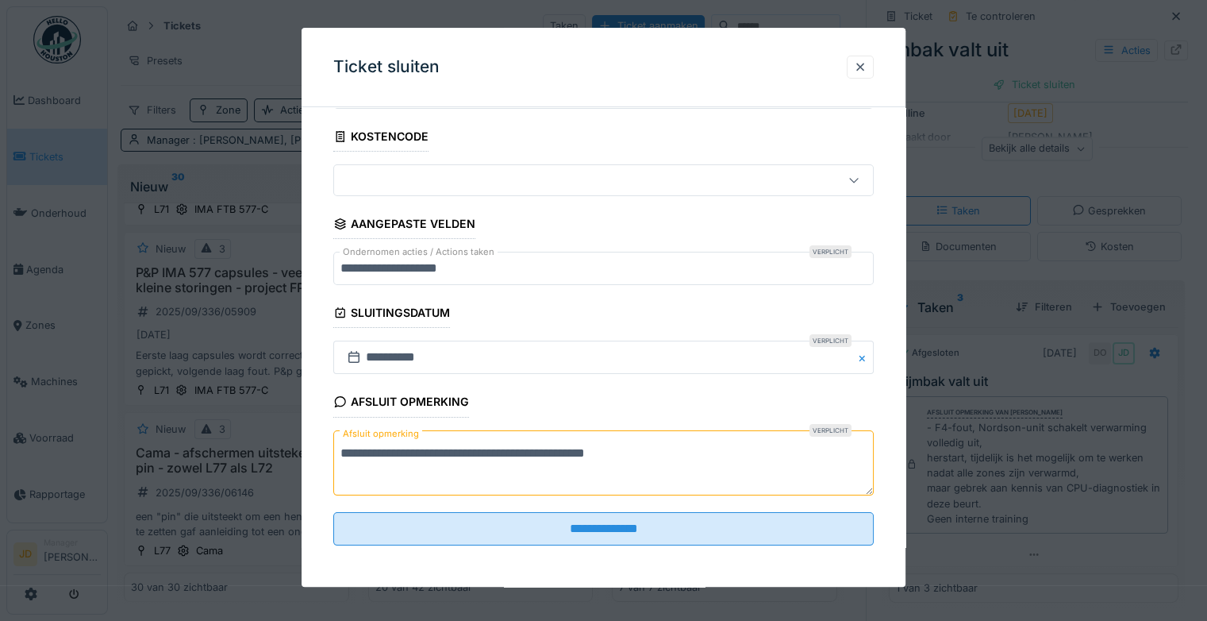
click at [487, 449] on textarea "**********" at bounding box center [603, 462] width 541 height 65
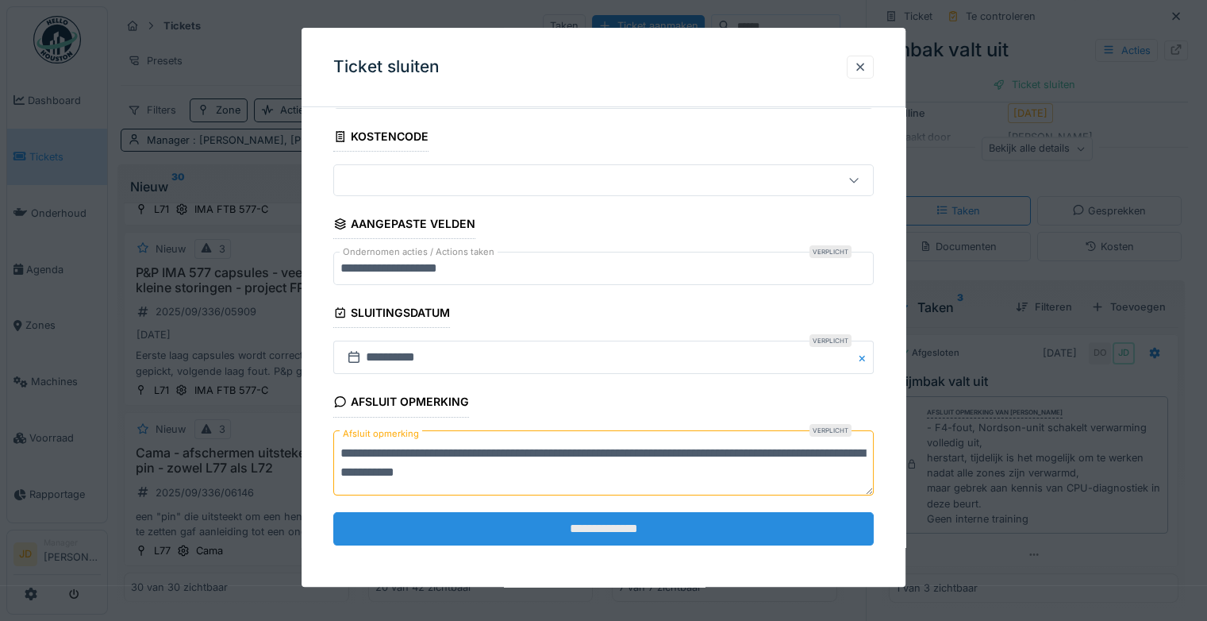
type textarea "**********"
click at [663, 519] on input "**********" at bounding box center [603, 528] width 541 height 33
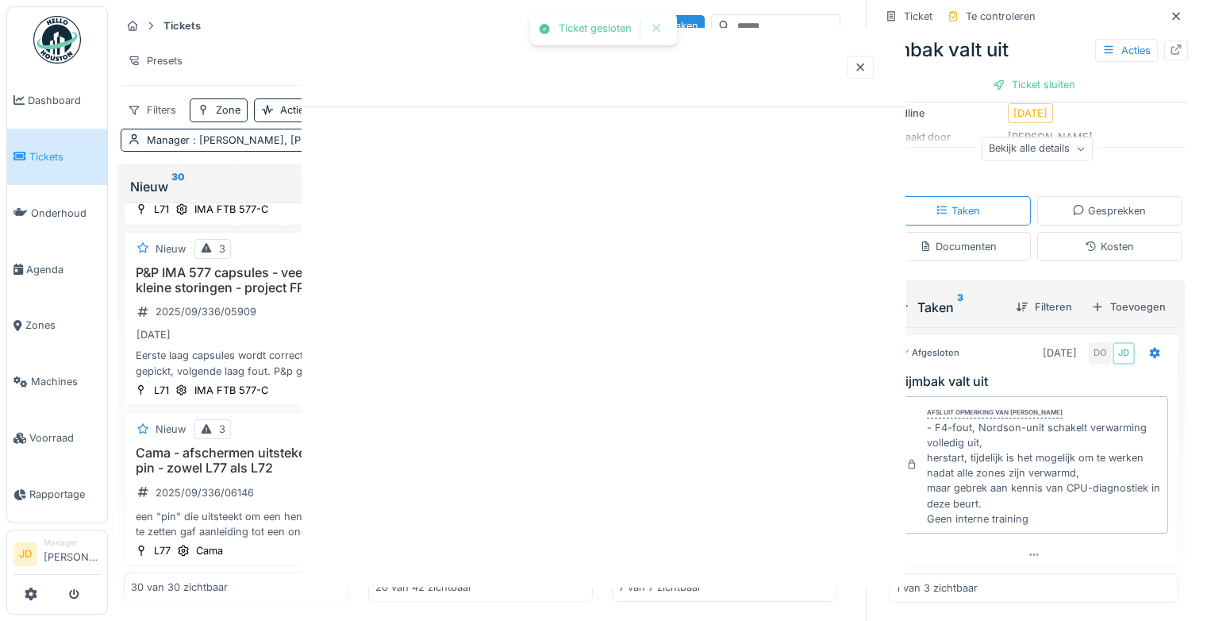
scroll to position [0, 0]
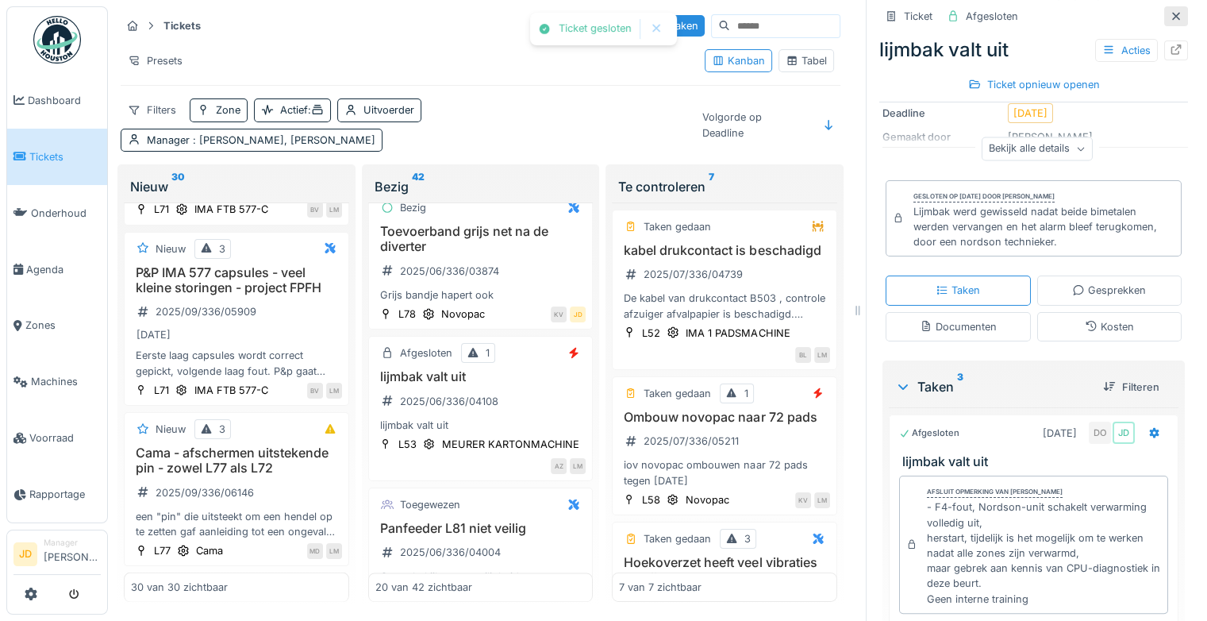
click at [1170, 11] on icon at bounding box center [1176, 16] width 13 height 10
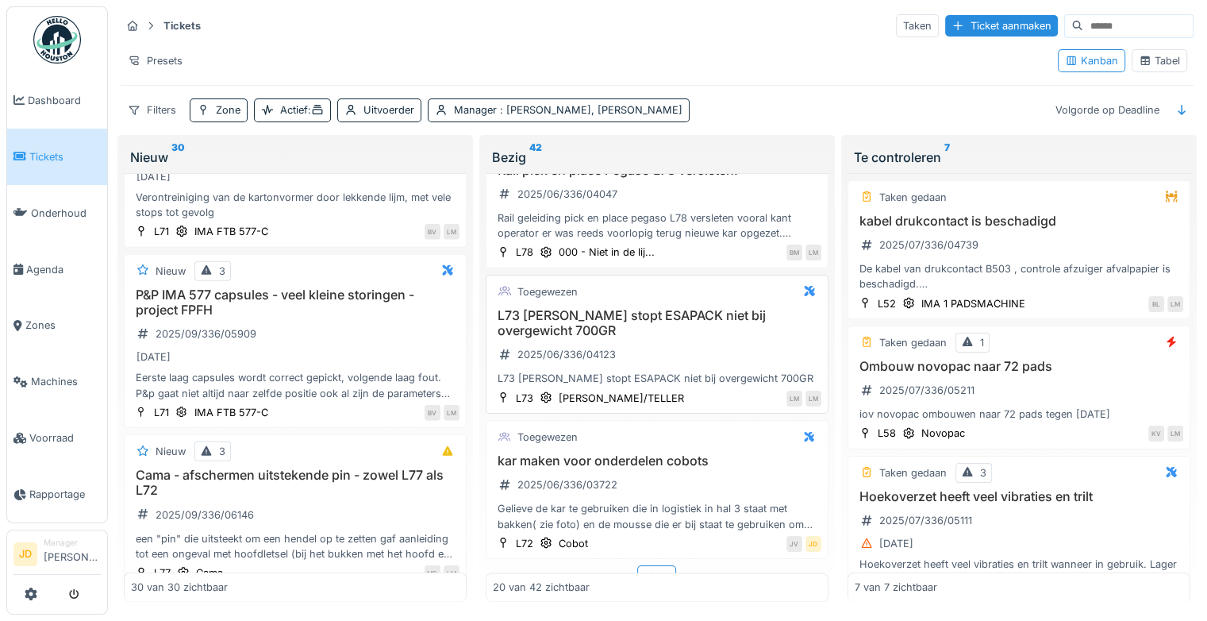
scroll to position [2539, 0]
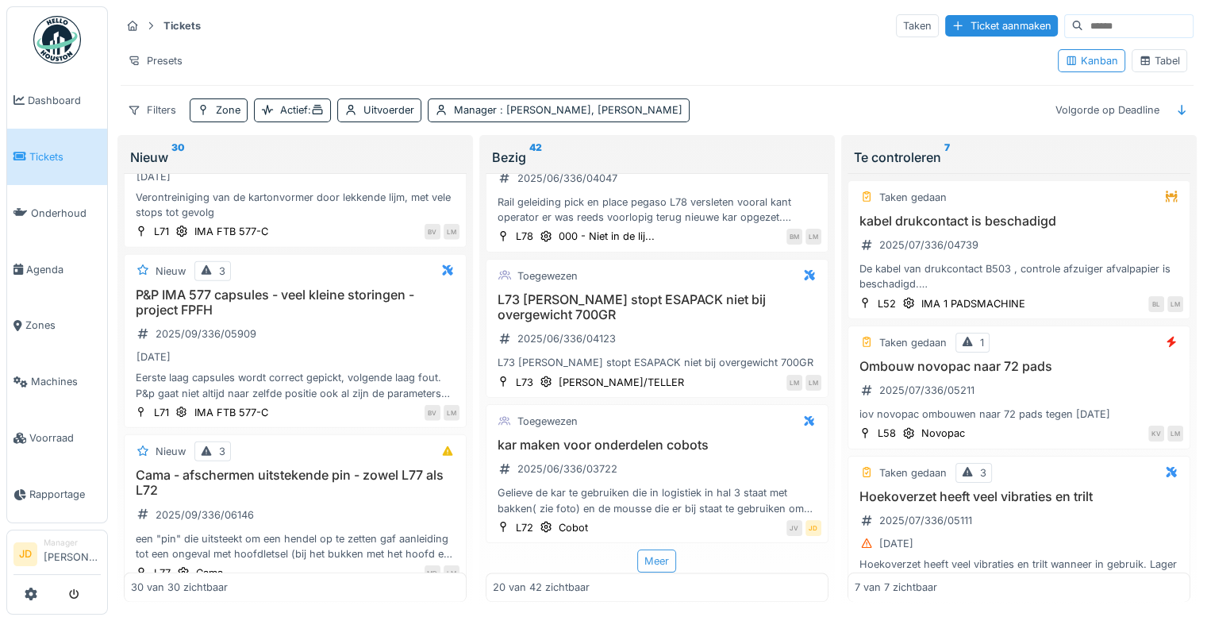
click at [647, 549] on div "Meer" at bounding box center [656, 560] width 39 height 23
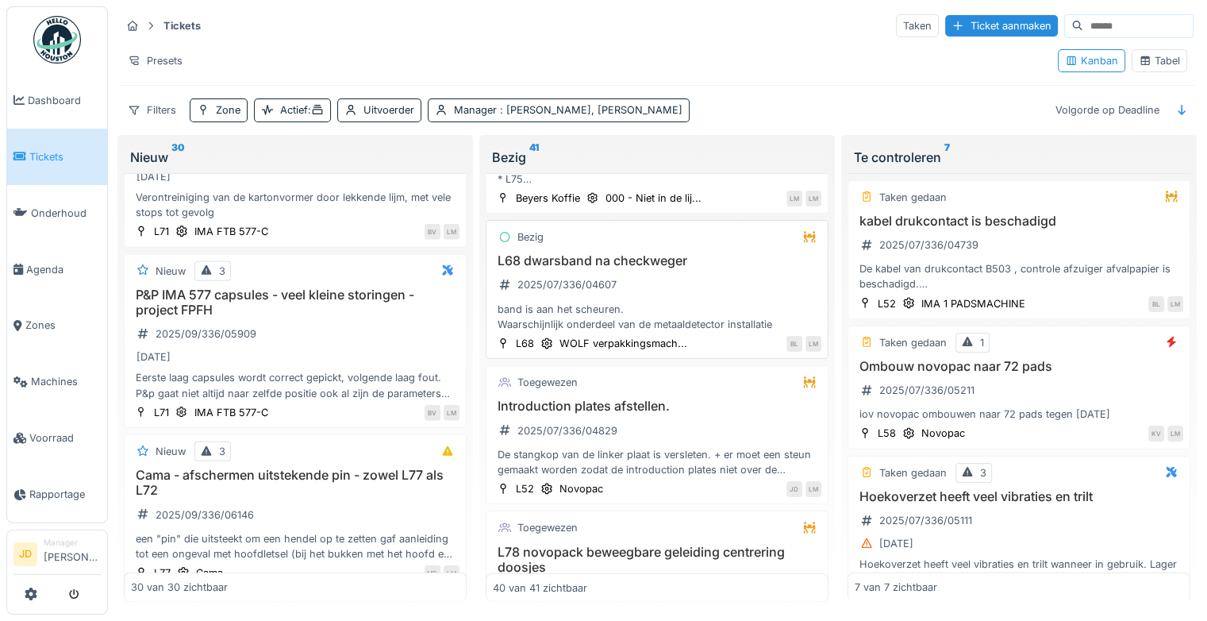
scroll to position [4088, 0]
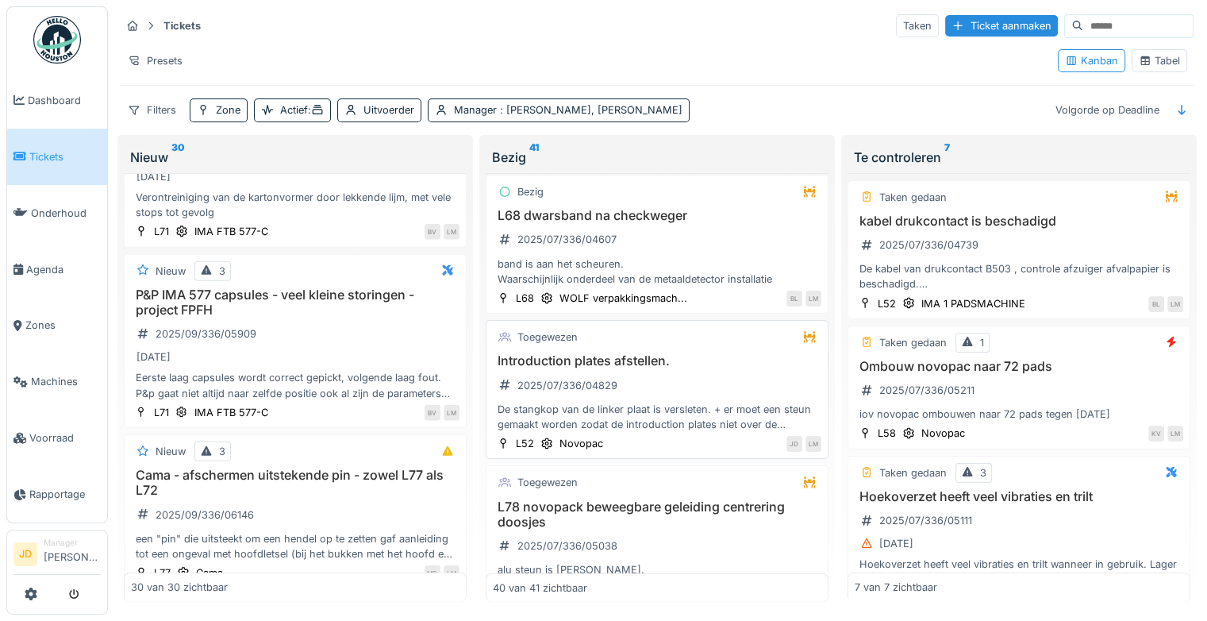
click at [714, 366] on div "Introduction plates afstellen. 2025/07/336/04829 De stangkop van de linker plaa…" at bounding box center [657, 392] width 329 height 79
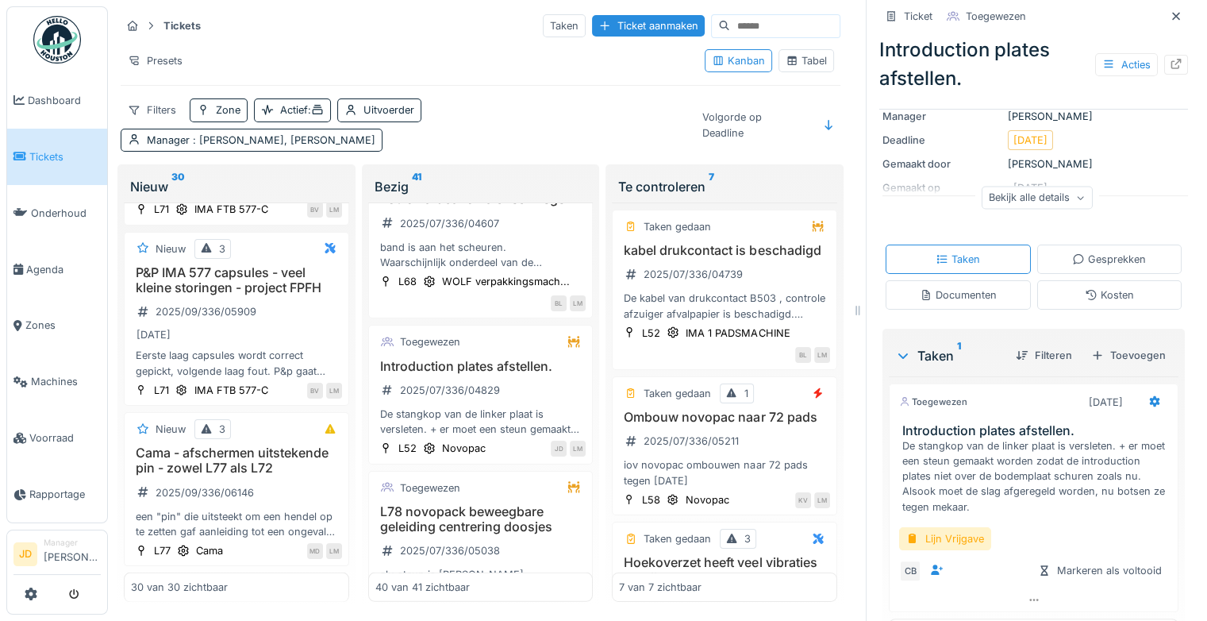
scroll to position [244, 0]
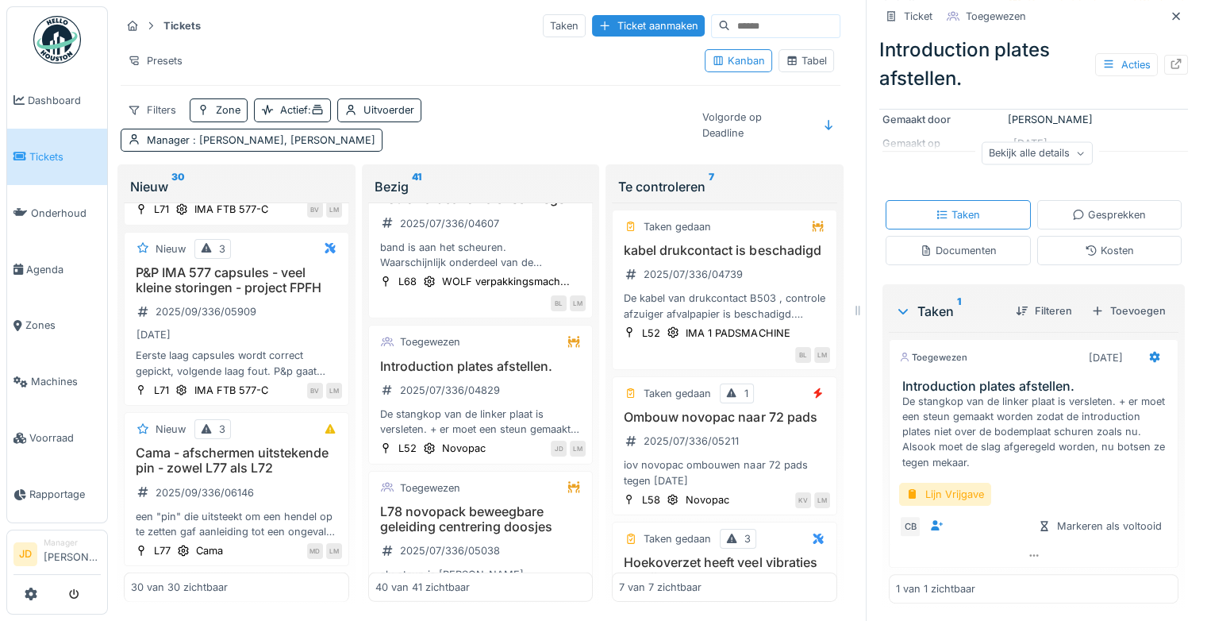
click at [946, 243] on div "Documenten" at bounding box center [958, 250] width 77 height 15
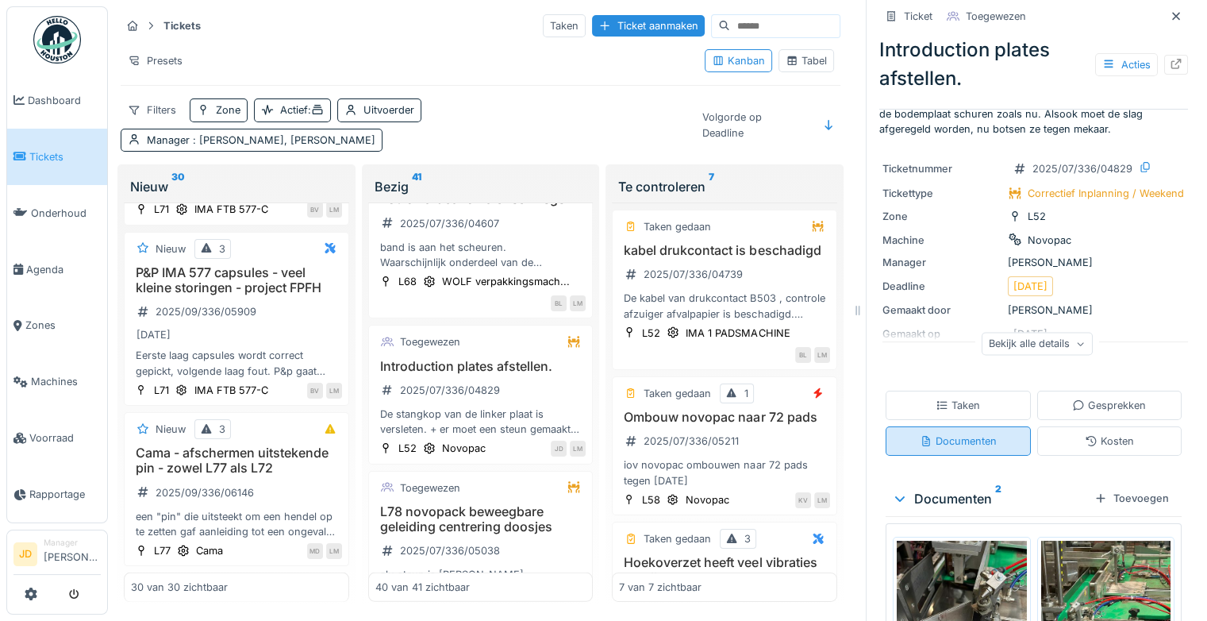
scroll to position [219, 0]
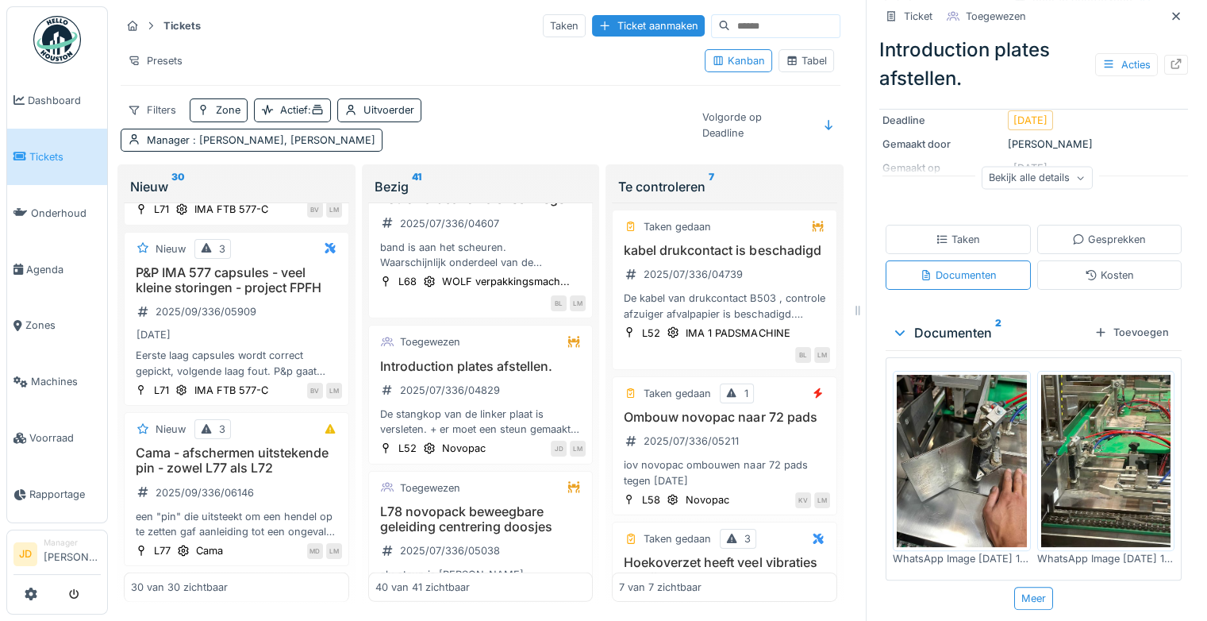
click at [1088, 503] on img at bounding box center [1106, 461] width 130 height 173
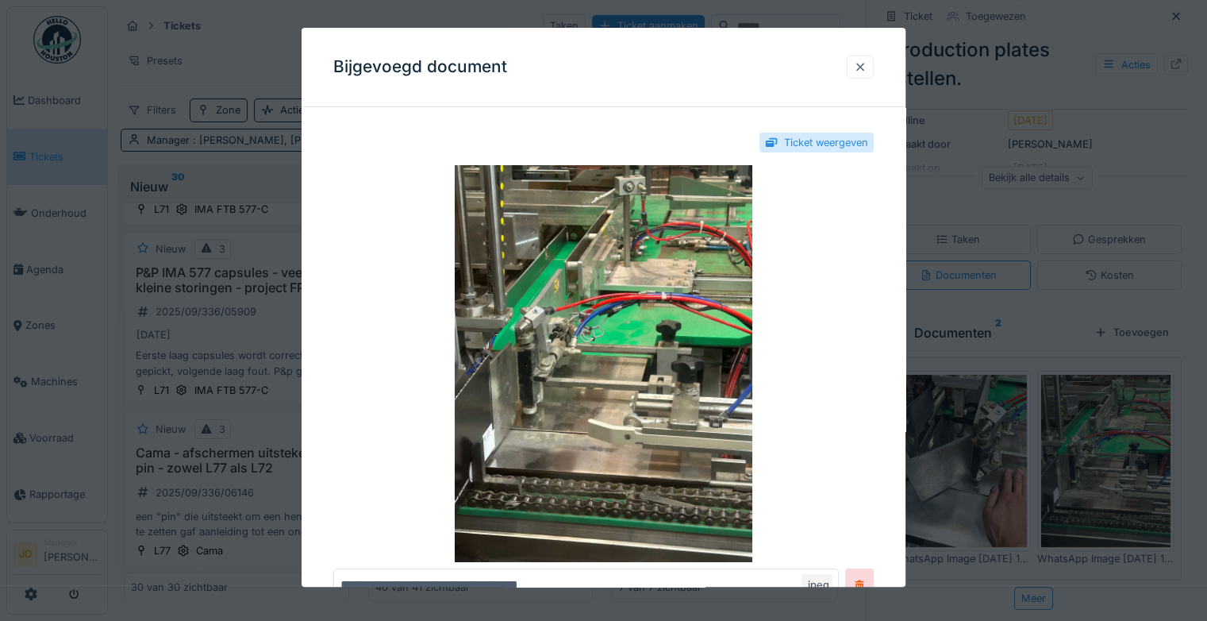
click at [860, 71] on div at bounding box center [860, 67] width 13 height 15
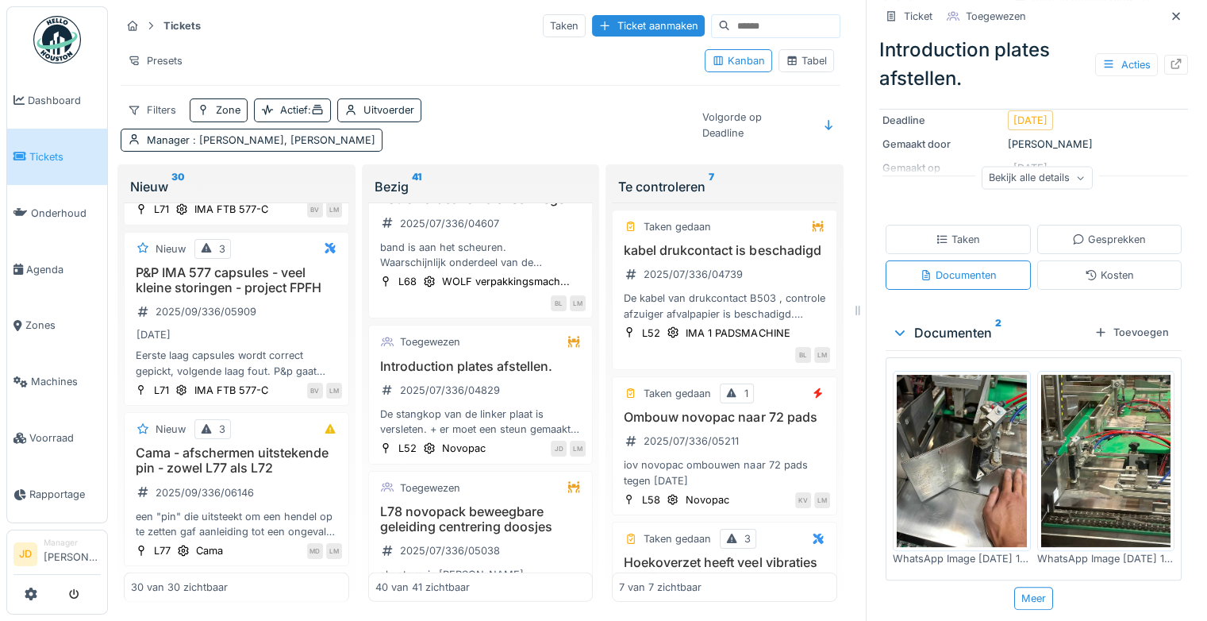
click at [969, 421] on img at bounding box center [962, 461] width 130 height 173
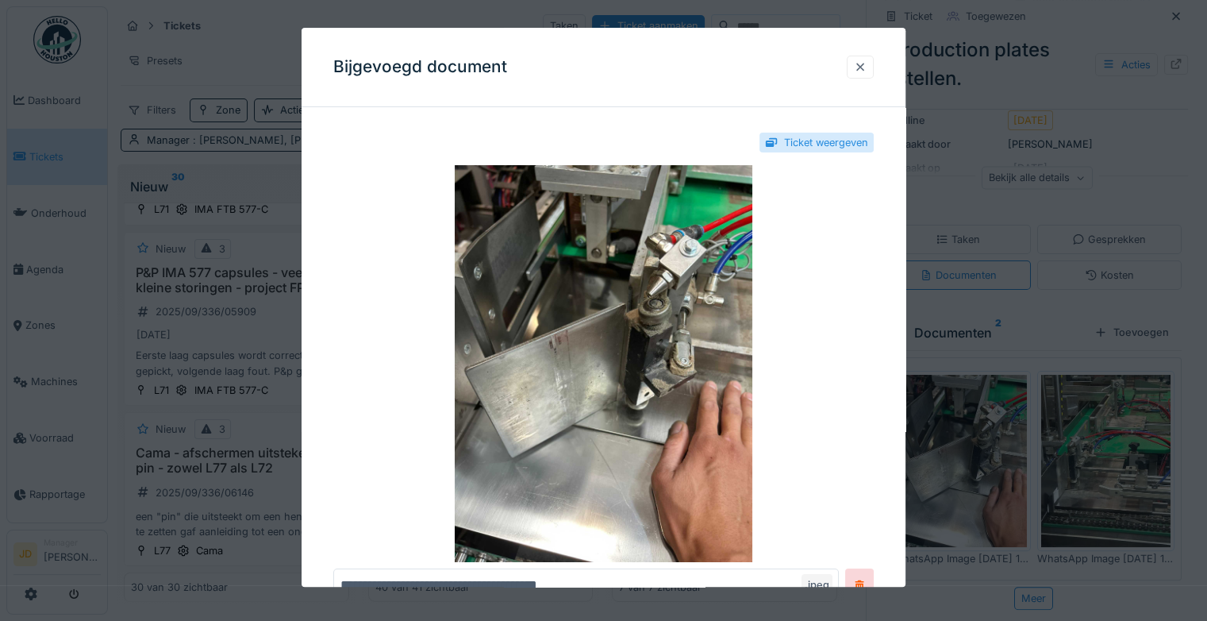
click at [862, 71] on div at bounding box center [860, 67] width 13 height 15
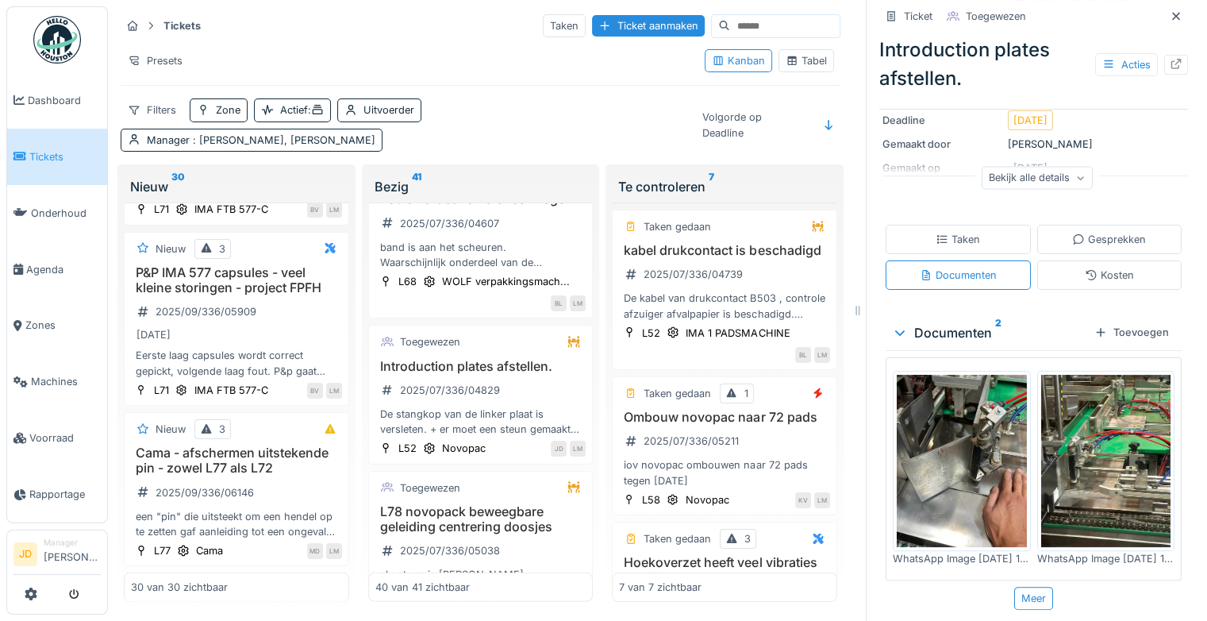
click at [956, 225] on div "Taken" at bounding box center [958, 239] width 145 height 29
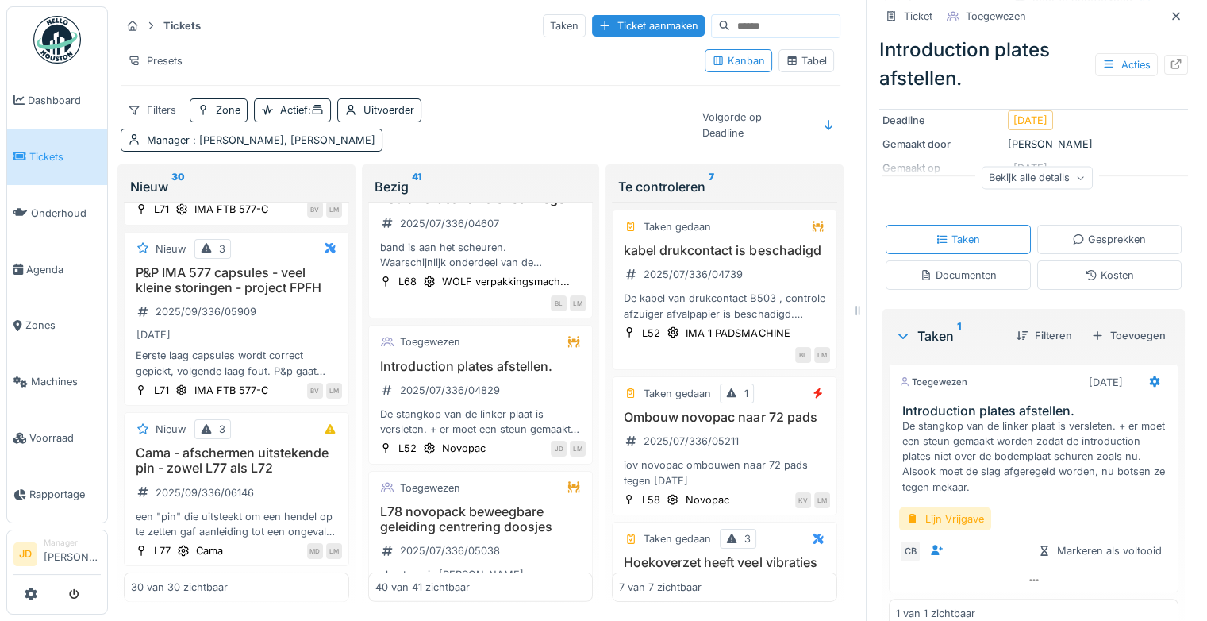
scroll to position [244, 0]
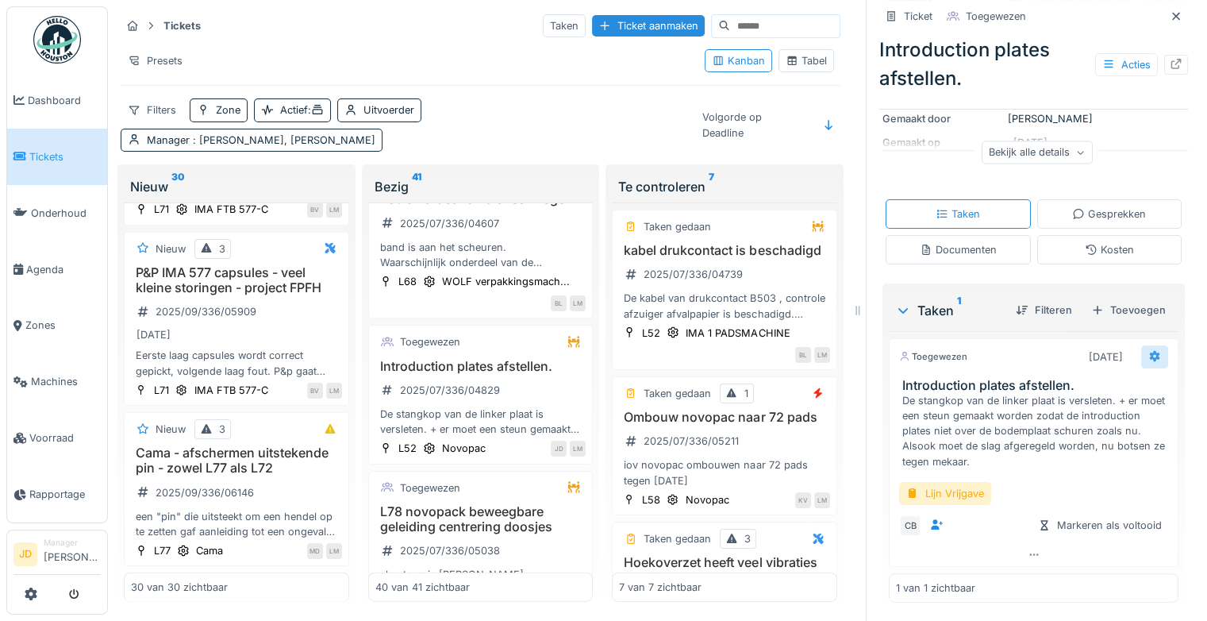
click at [1150, 351] on icon at bounding box center [1155, 356] width 10 height 11
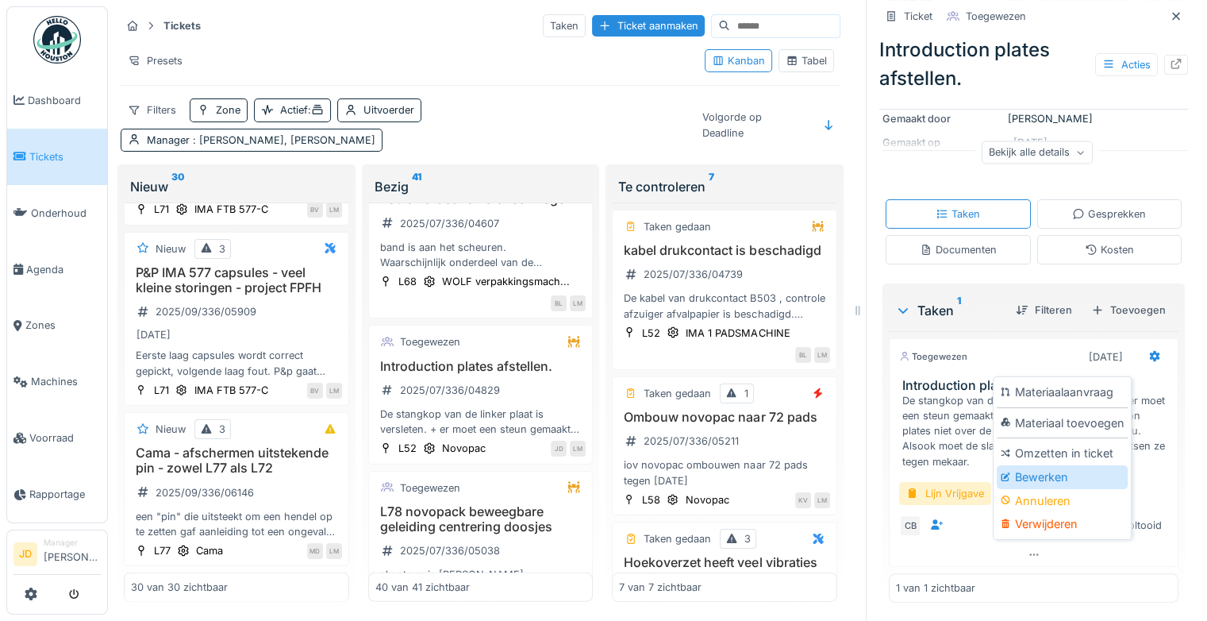
click at [1039, 467] on div "Bewerken" at bounding box center [1062, 477] width 131 height 24
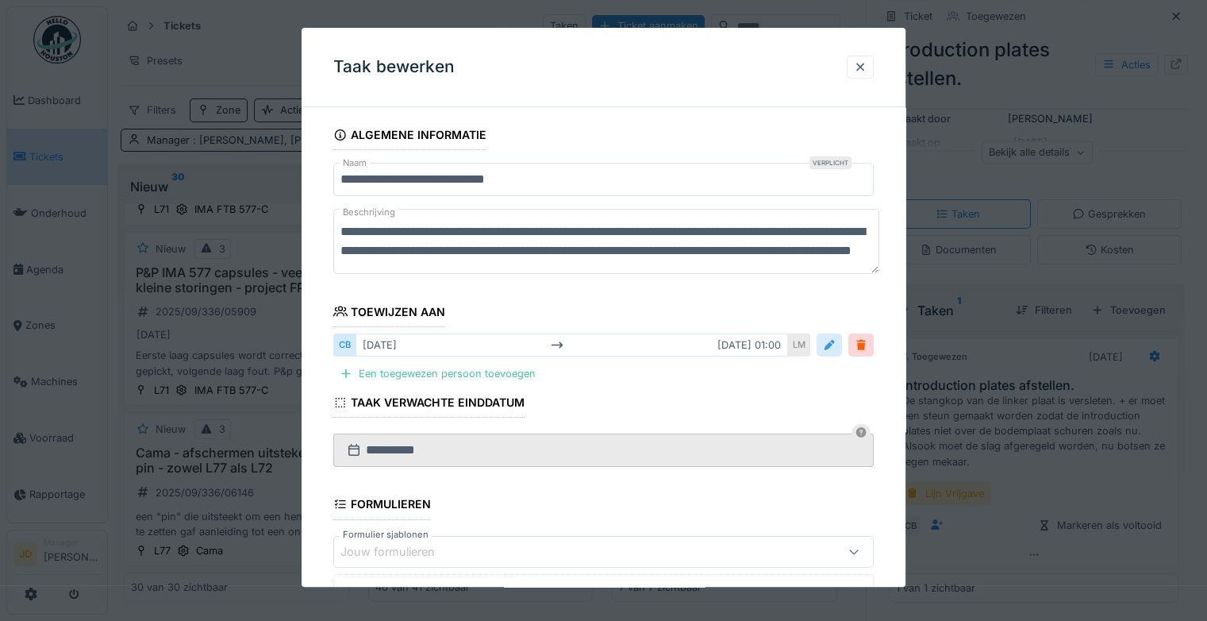
click at [836, 345] on div at bounding box center [829, 344] width 13 height 15
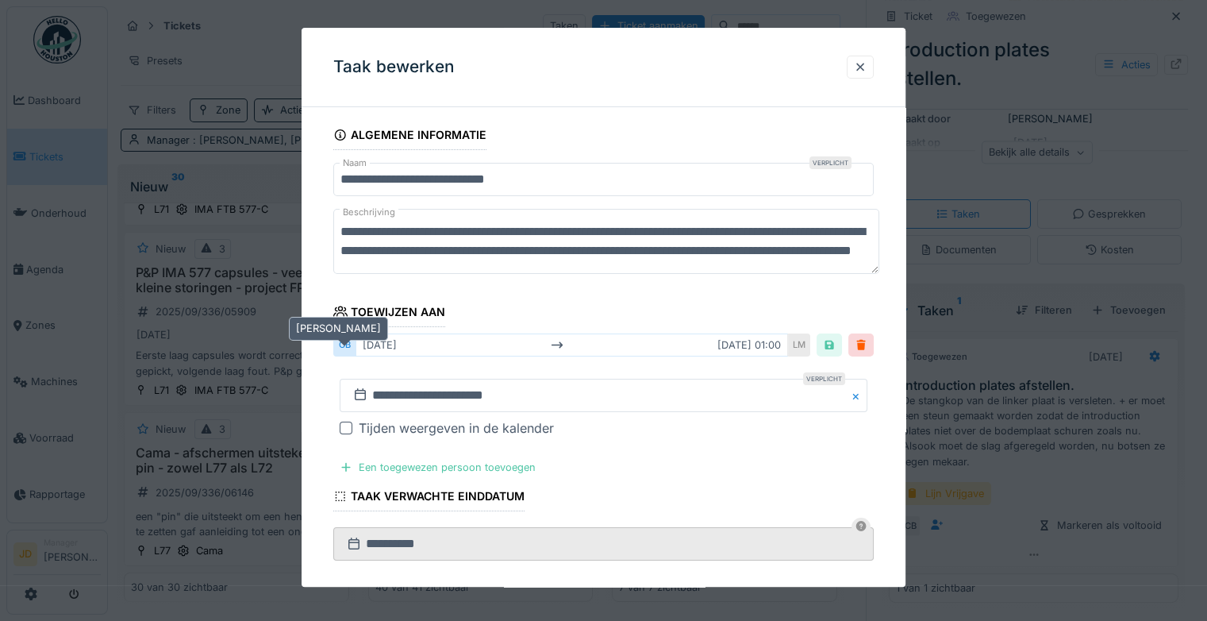
click at [343, 351] on div "CB" at bounding box center [344, 344] width 22 height 23
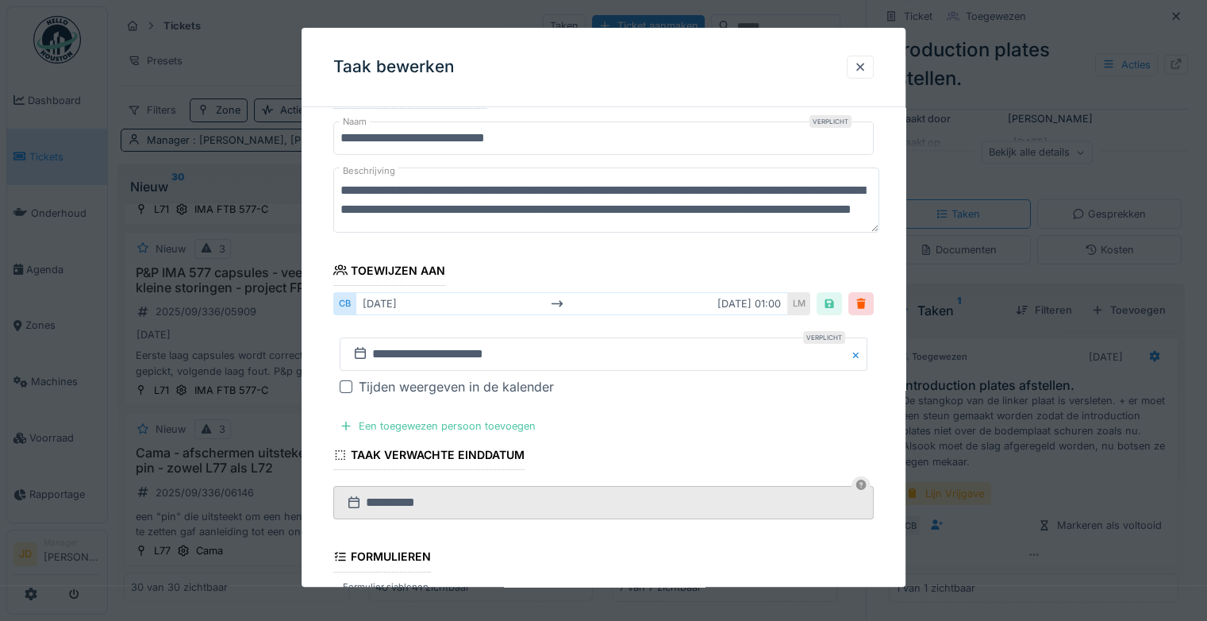
scroll to position [54, 0]
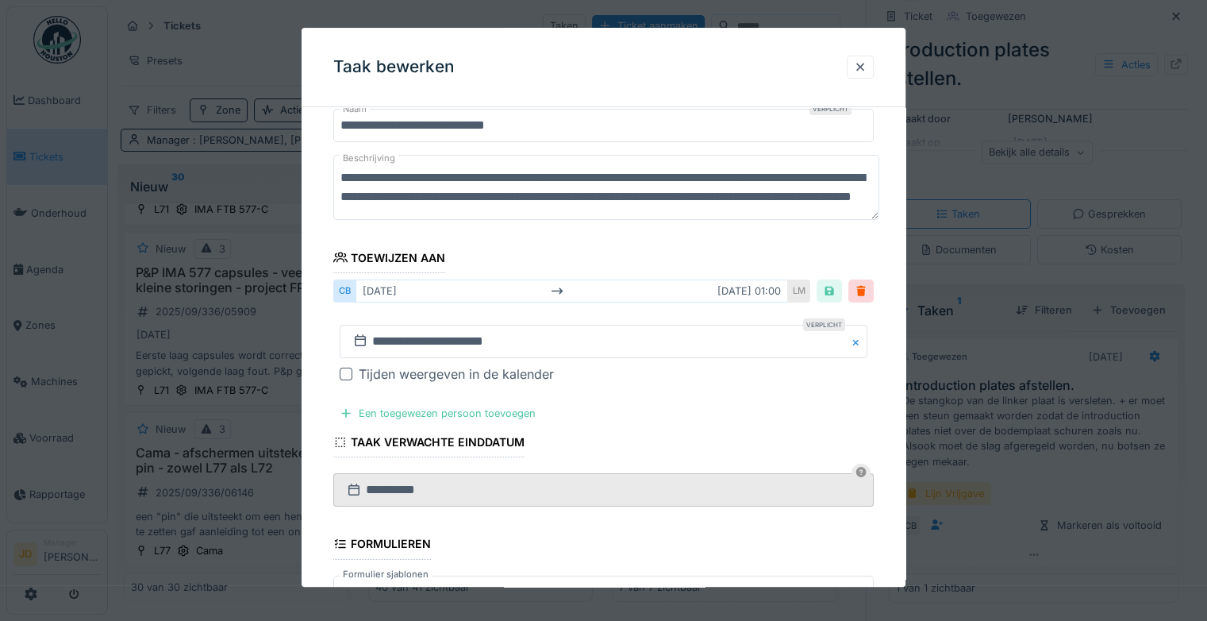
click at [559, 287] on icon at bounding box center [557, 291] width 13 height 10
click at [865, 291] on div at bounding box center [861, 290] width 13 height 15
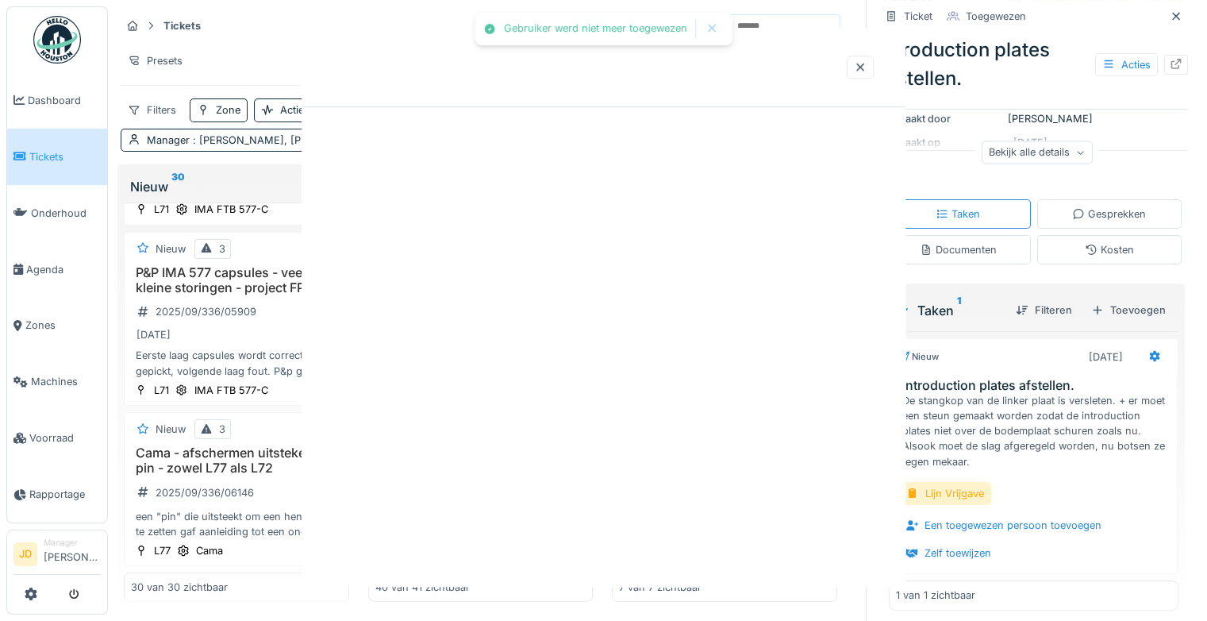
scroll to position [0, 0]
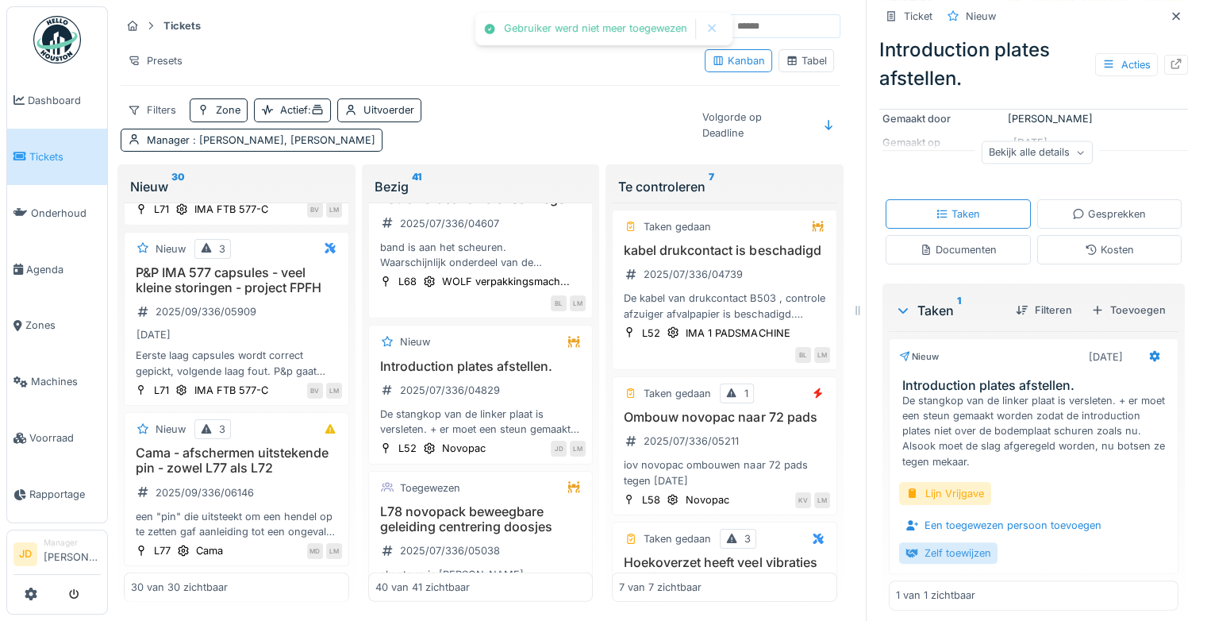
click at [953, 546] on div "Zelf toewijzen" at bounding box center [948, 552] width 98 height 21
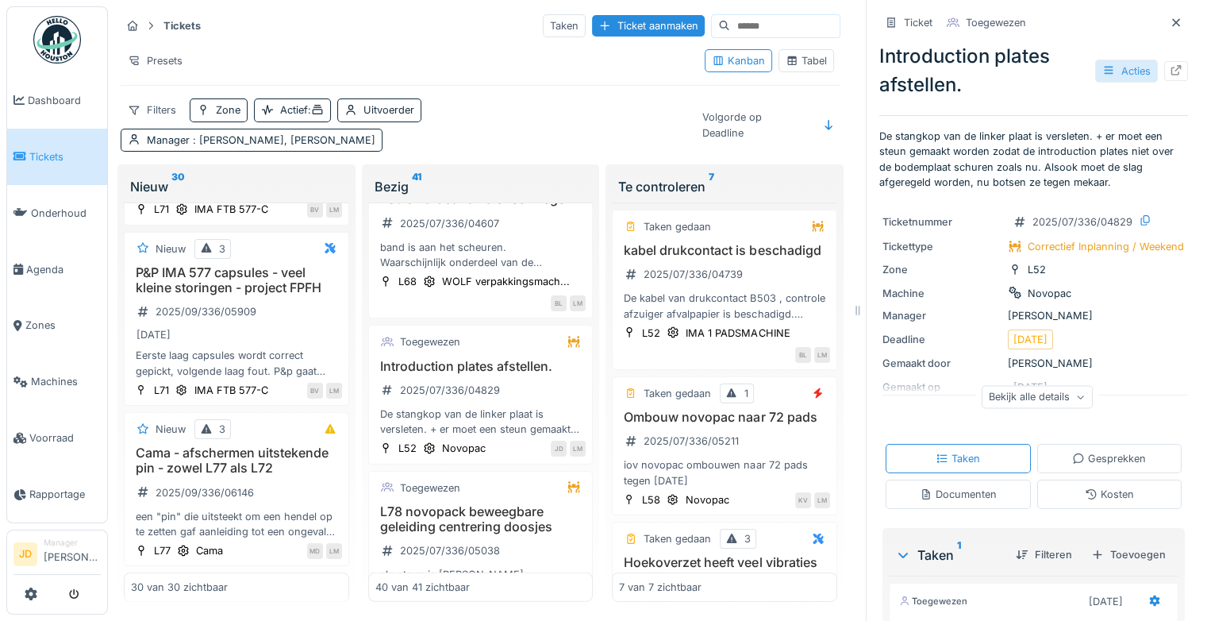
click at [1095, 61] on div "Acties" at bounding box center [1126, 71] width 63 height 23
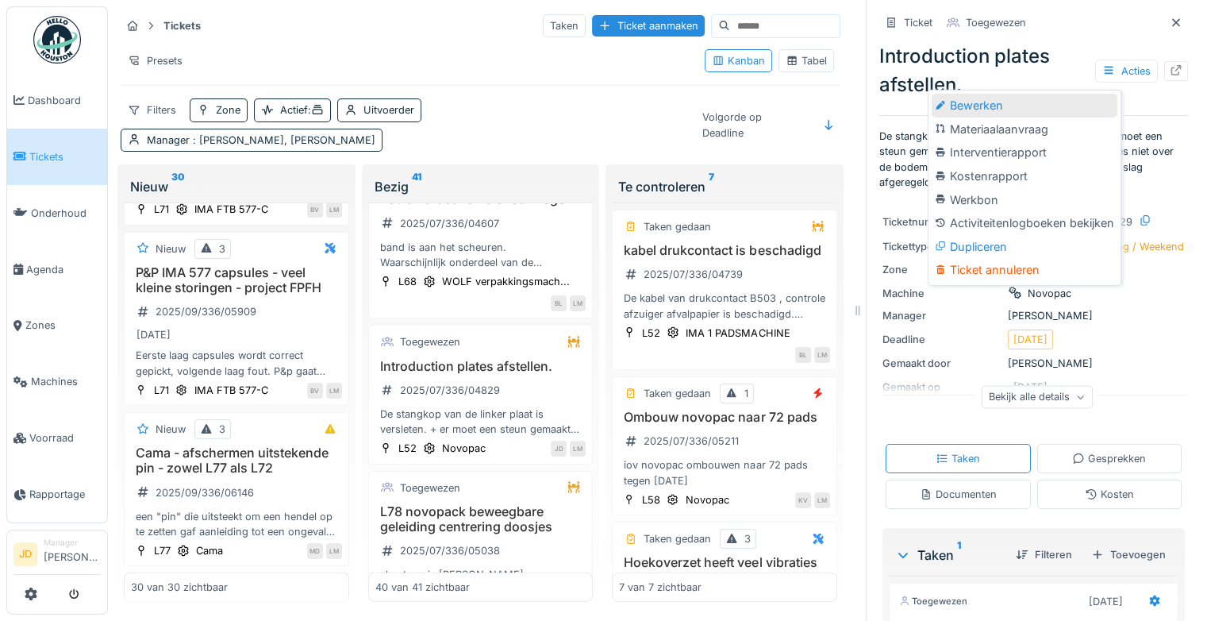
click at [1010, 94] on div "Bewerken" at bounding box center [1025, 106] width 186 height 24
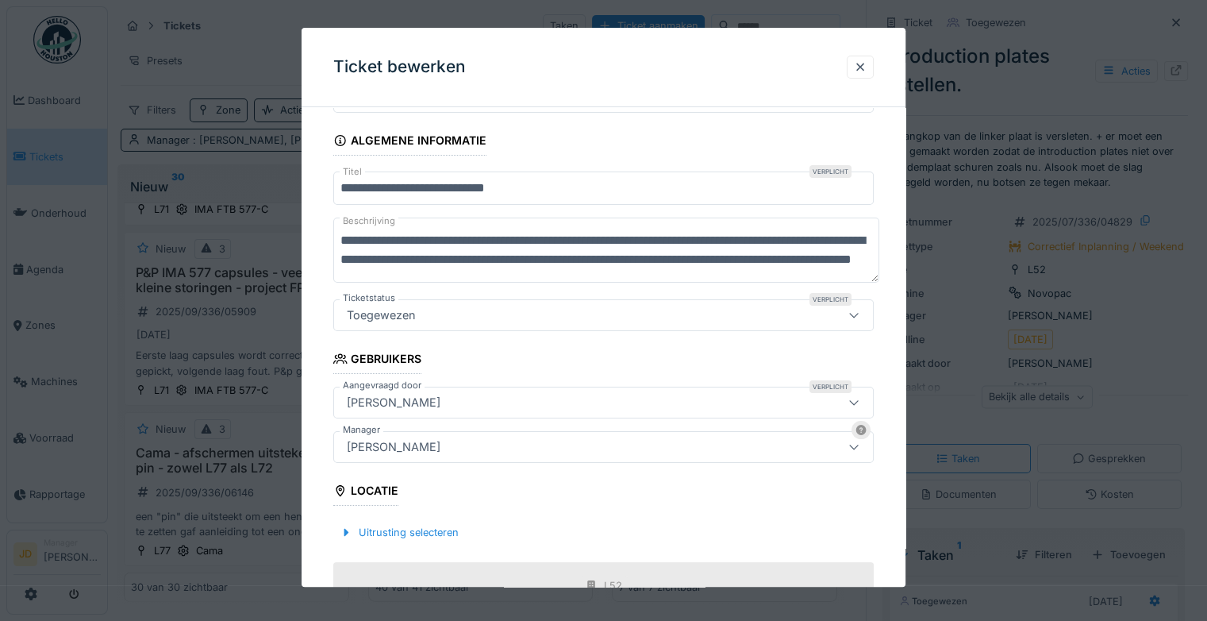
scroll to position [86, 0]
click at [546, 445] on div "[PERSON_NAME]" at bounding box center [571, 445] width 460 height 17
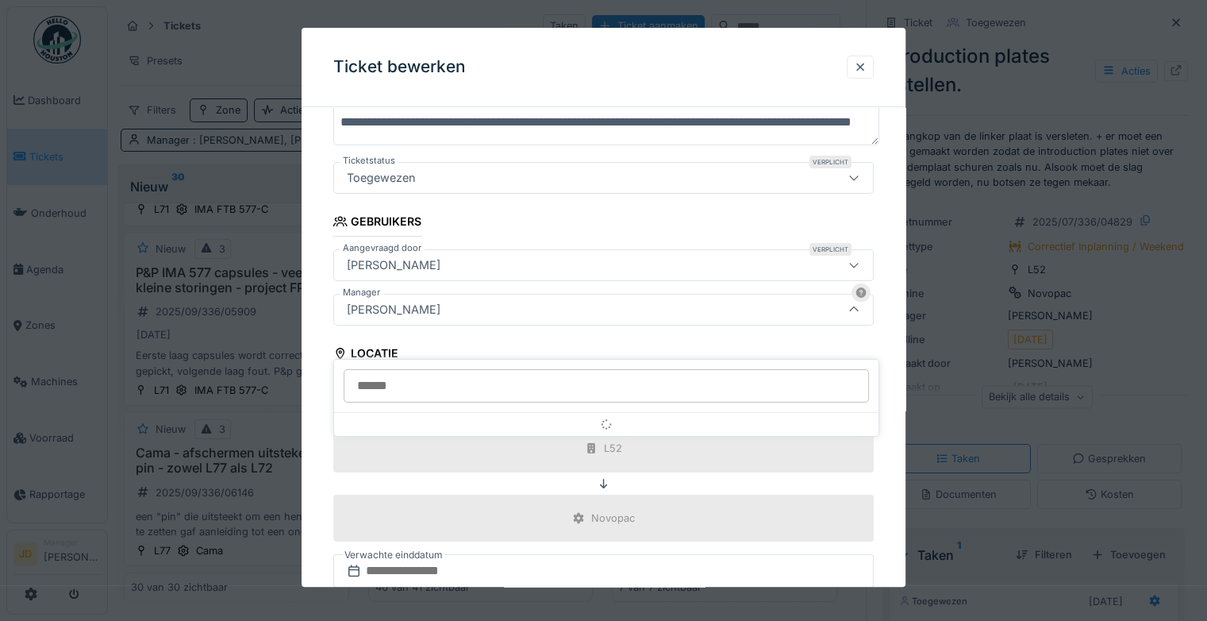
scroll to position [223, 0]
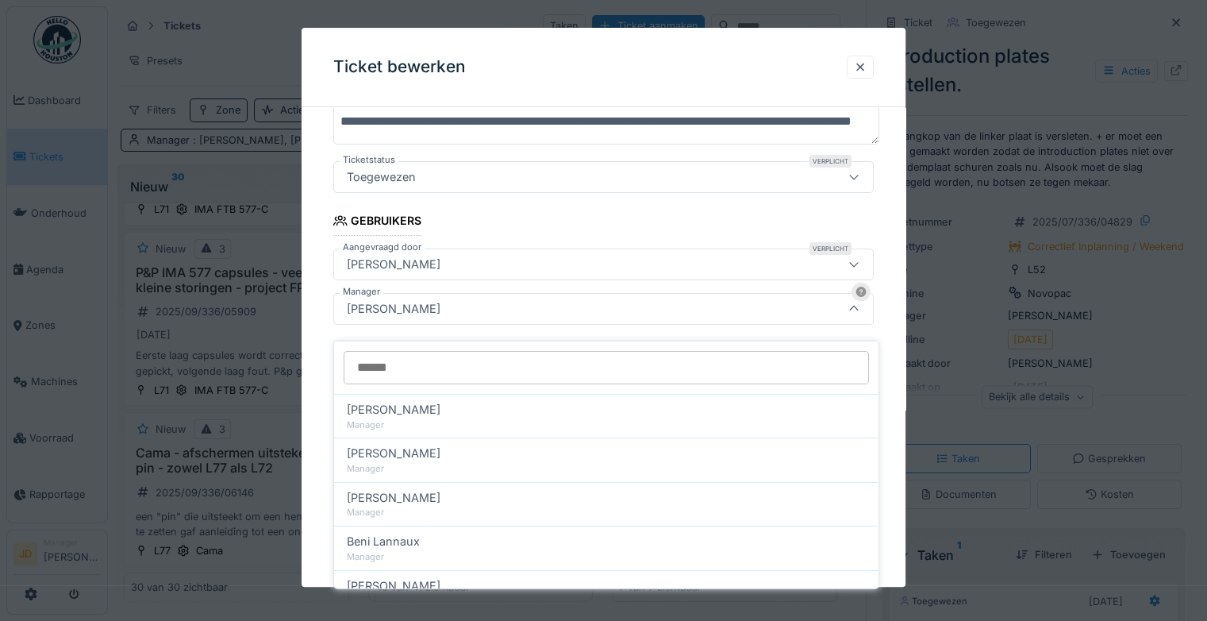
click at [502, 357] on input "Manager" at bounding box center [606, 367] width 525 height 33
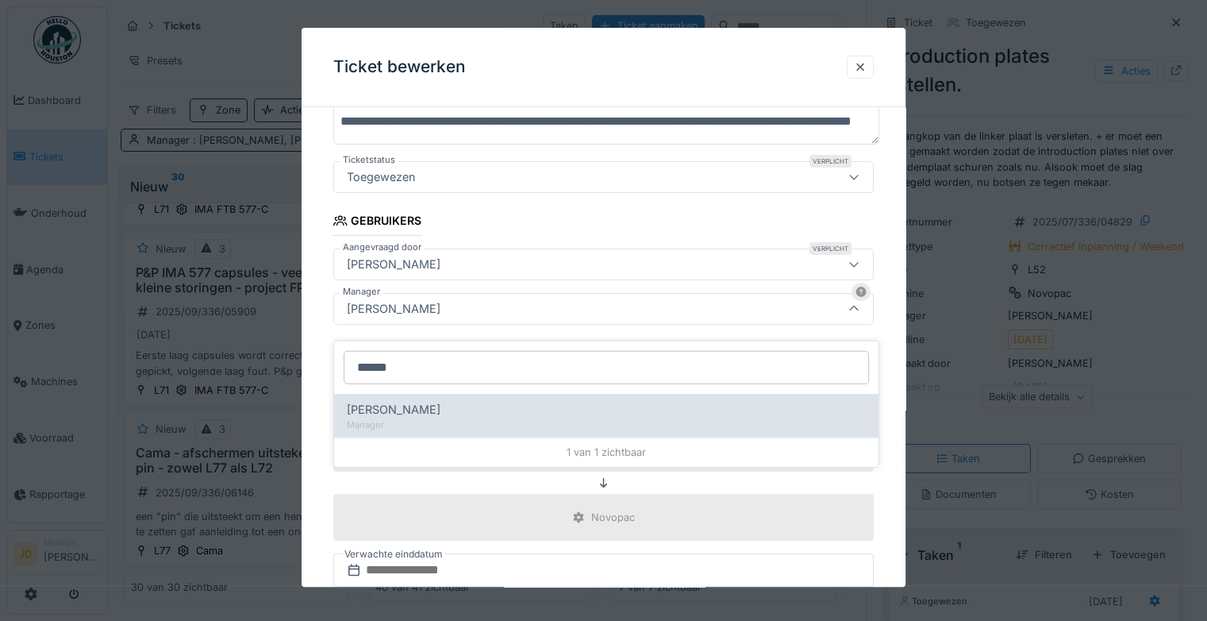
type input "******"
click at [454, 401] on div "[PERSON_NAME]" at bounding box center [606, 409] width 519 height 17
type input "****"
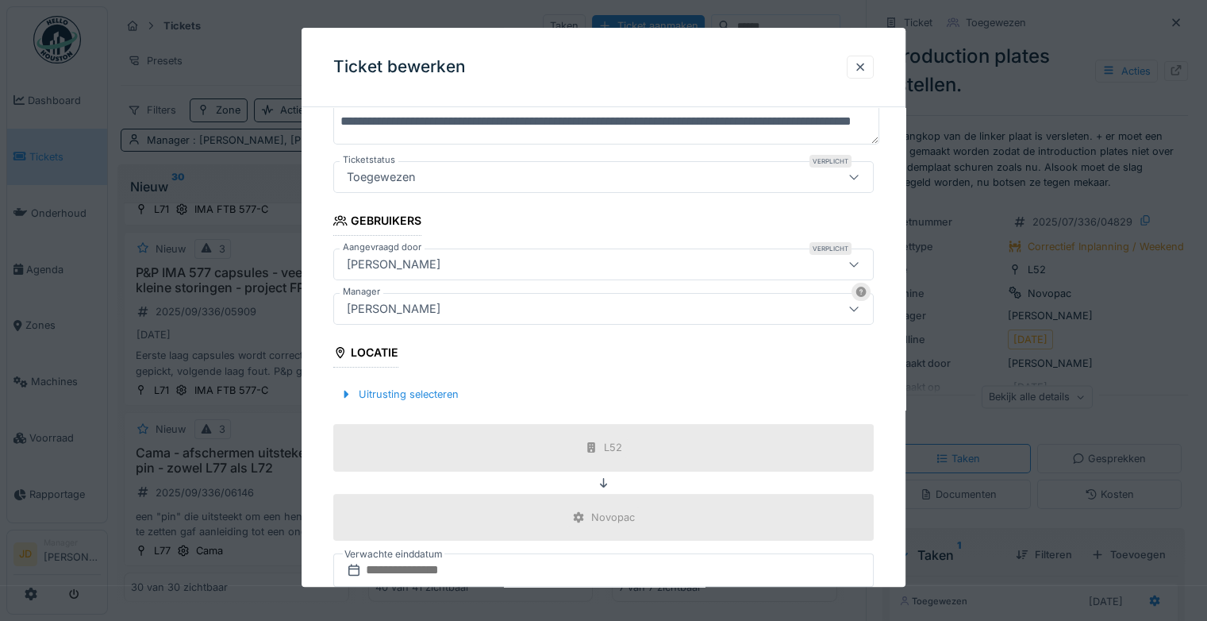
scroll to position [387, 0]
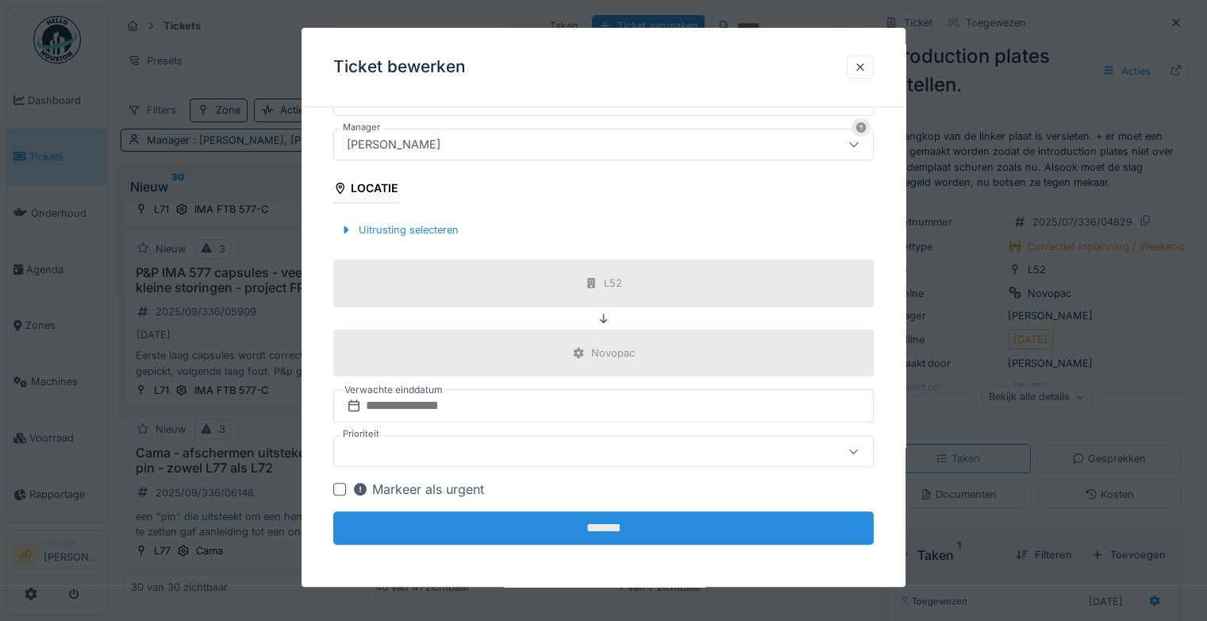
click at [568, 529] on input "*******" at bounding box center [603, 528] width 541 height 33
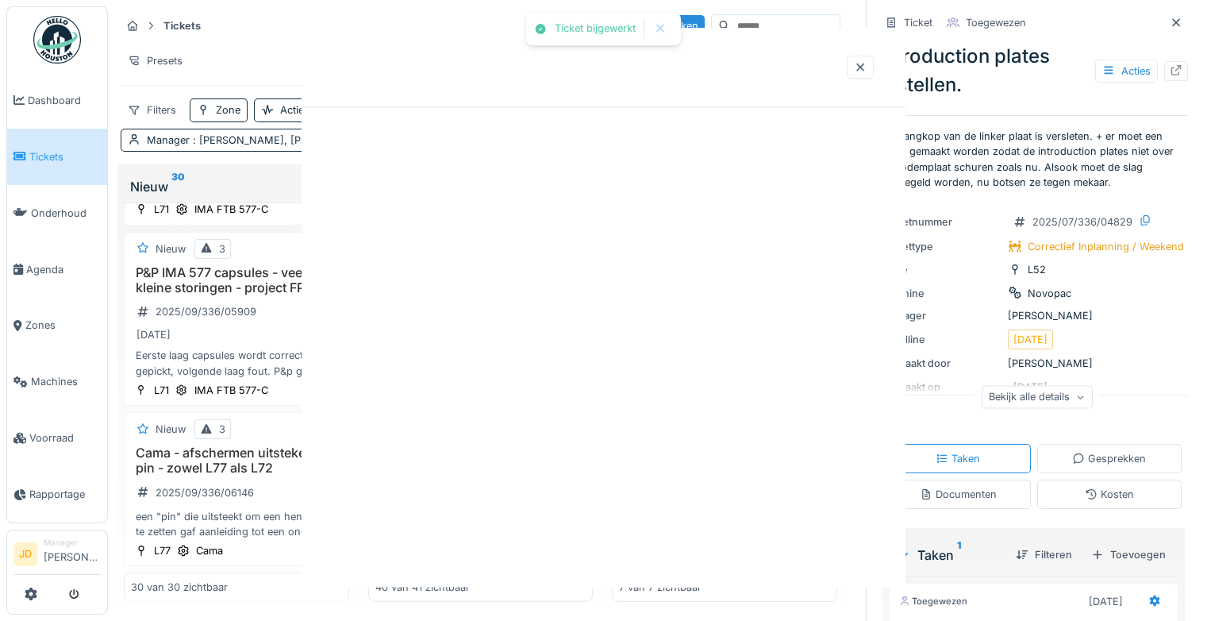
scroll to position [0, 0]
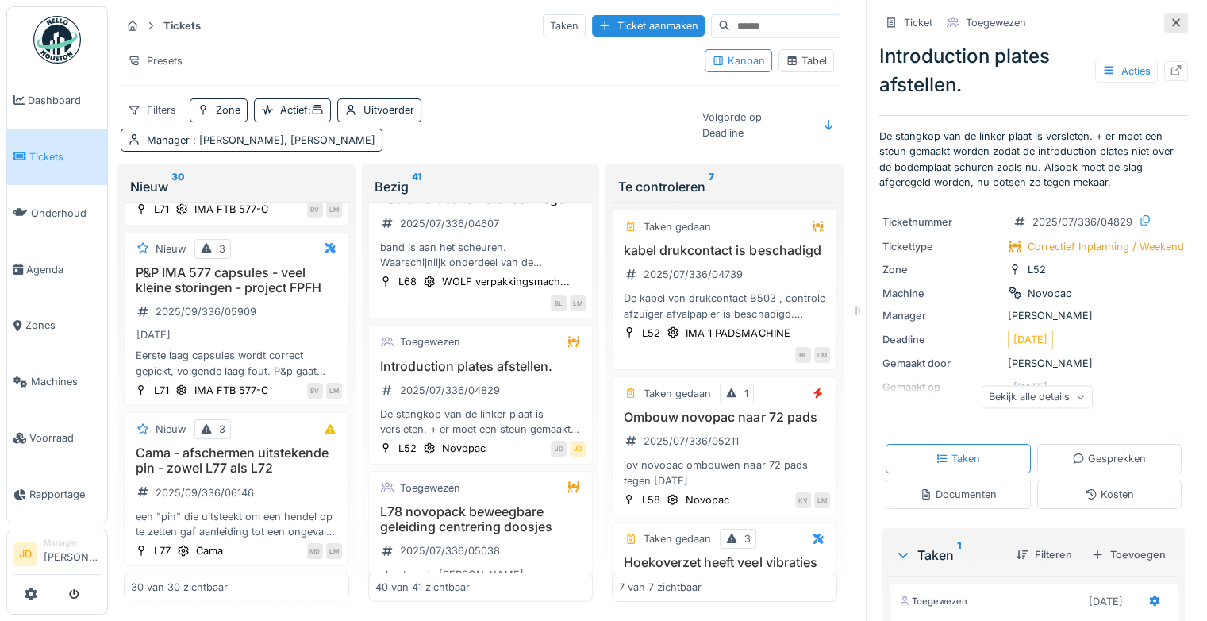
click at [1165, 13] on div at bounding box center [1177, 23] width 24 height 20
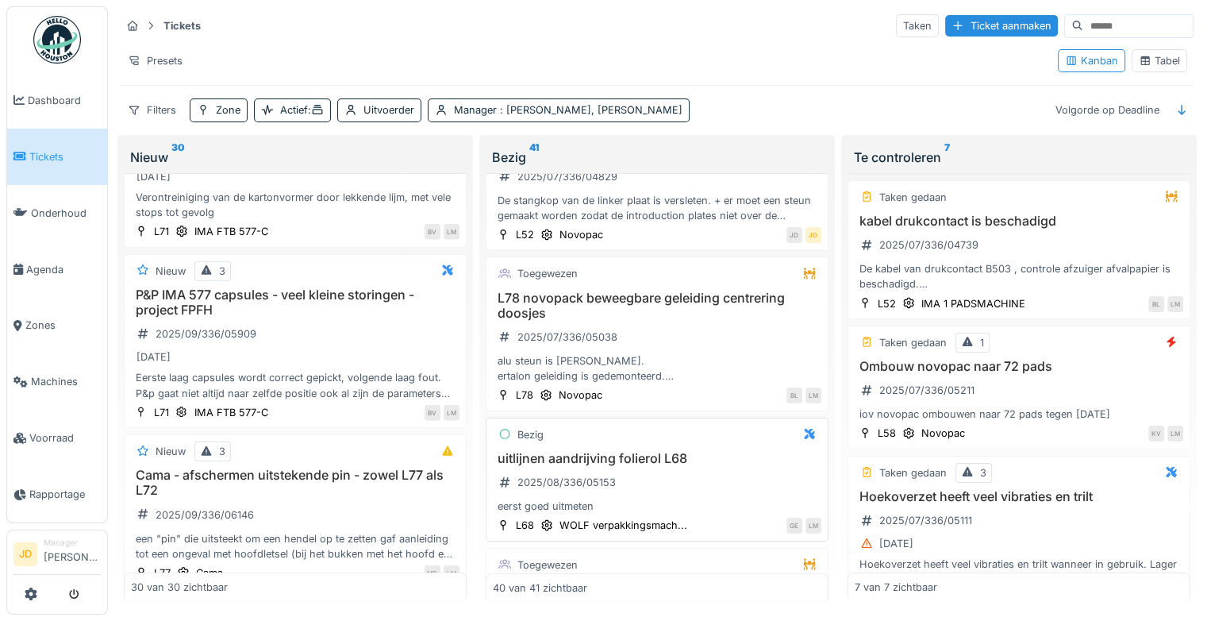
scroll to position [4302, 0]
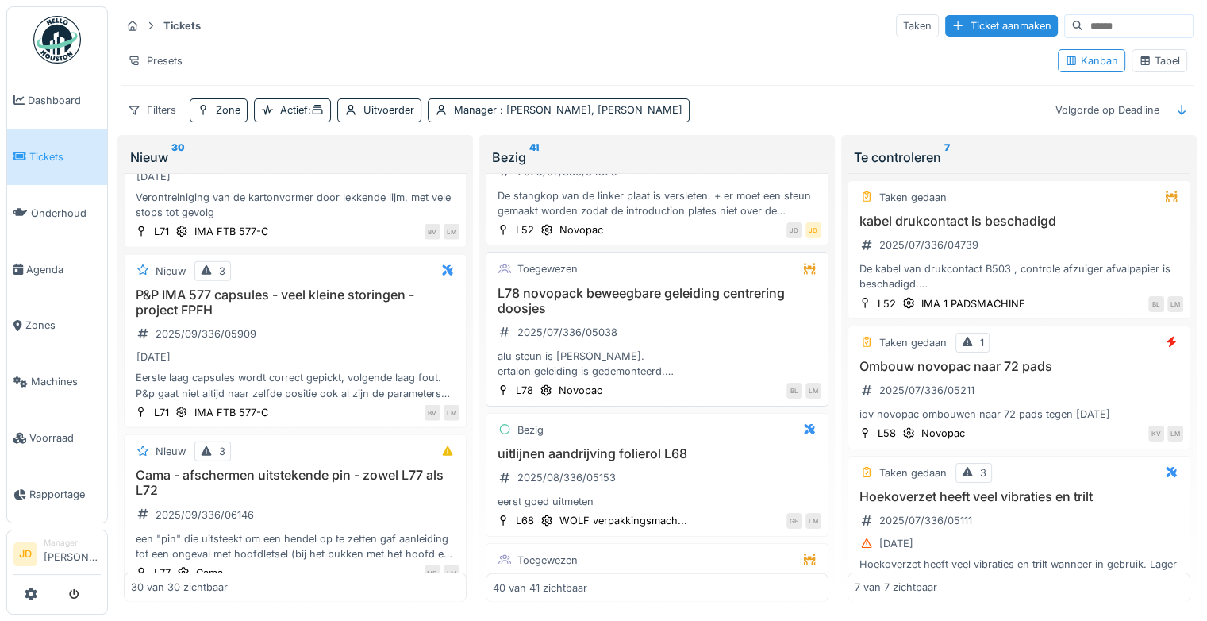
click at [726, 348] on div "alu steun is [PERSON_NAME]. ertalon geleiding is gedemonteerd. Lagering loopt m…" at bounding box center [657, 363] width 329 height 30
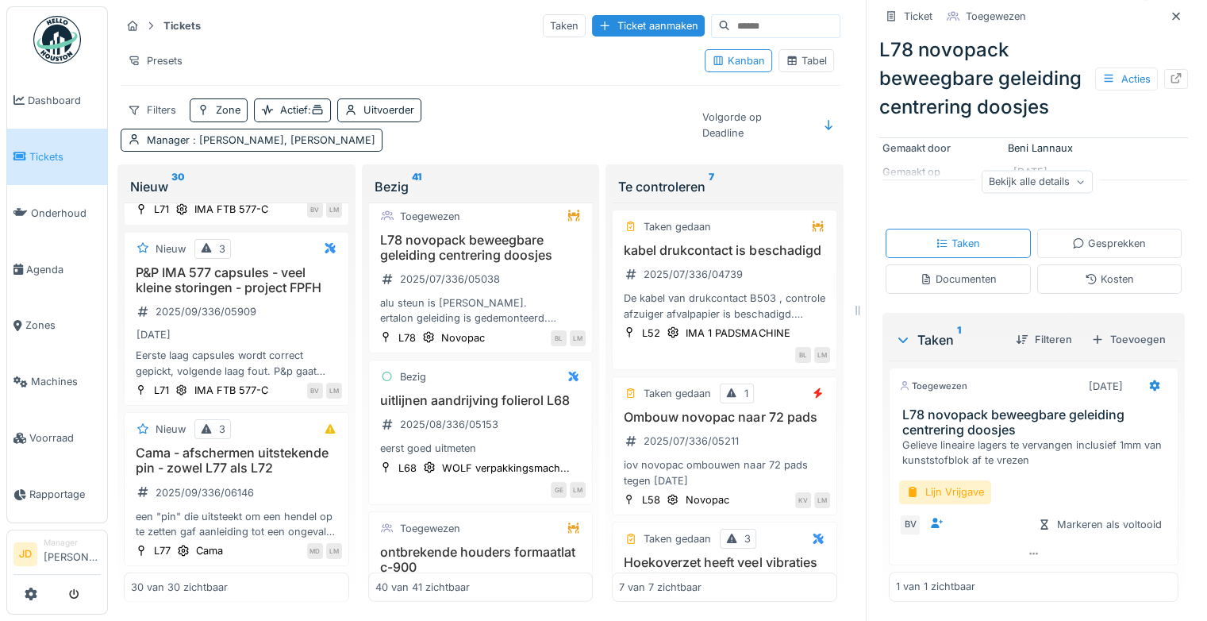
scroll to position [271, 0]
click at [932, 281] on div "Documenten" at bounding box center [958, 278] width 145 height 29
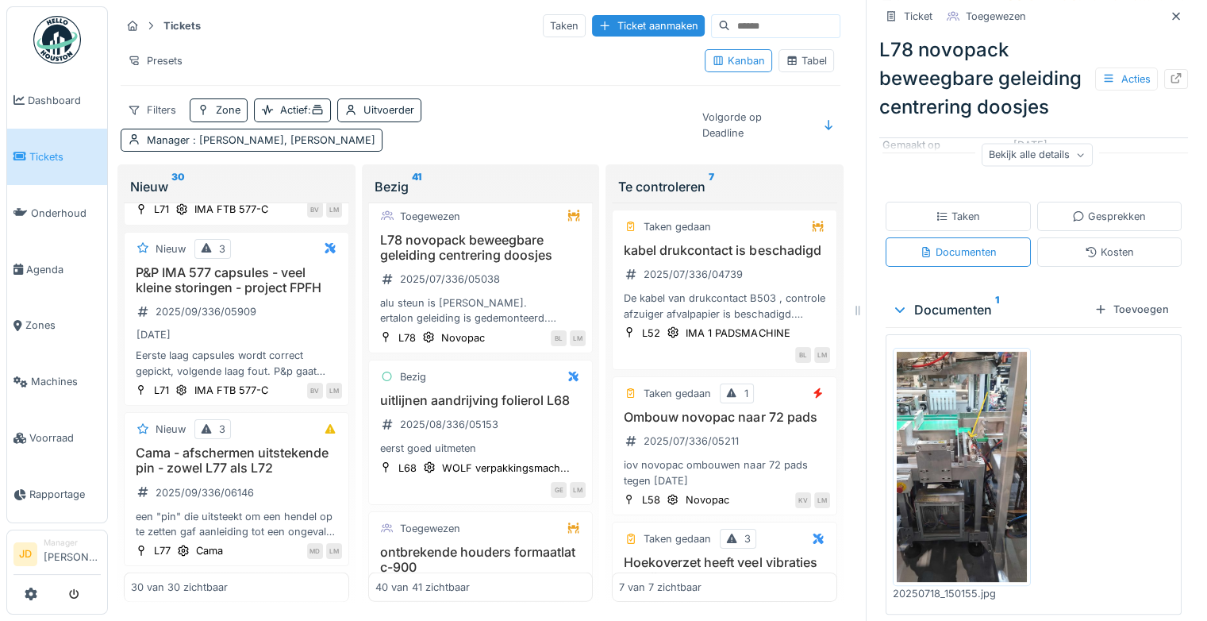
click at [953, 449] on img at bounding box center [962, 467] width 130 height 231
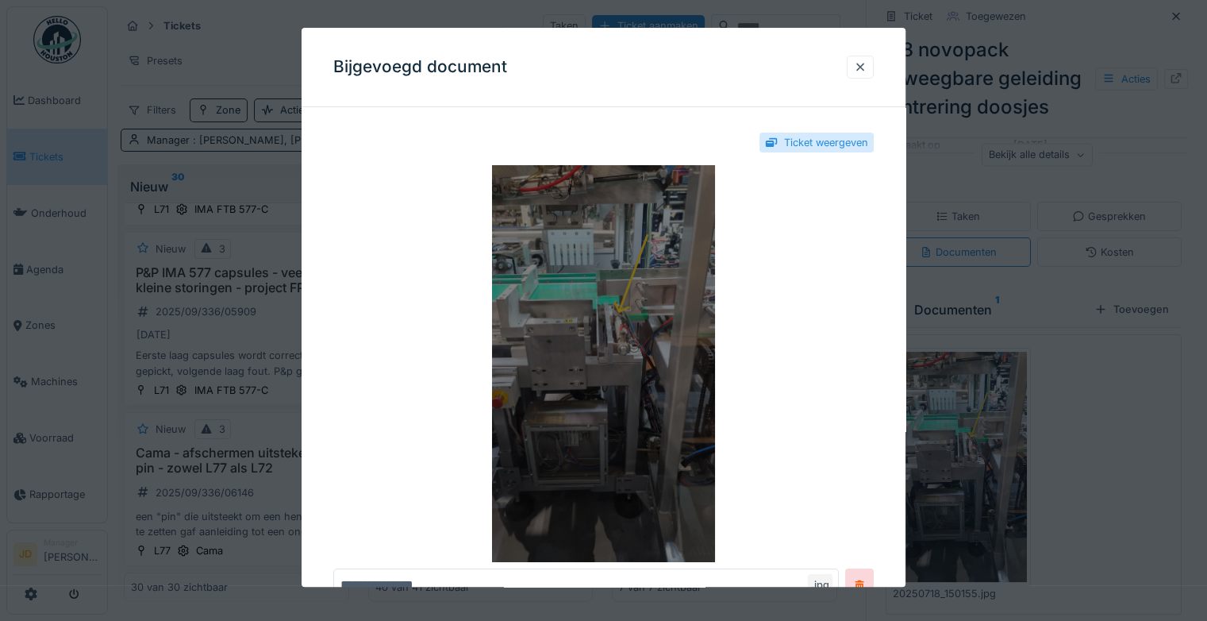
click at [616, 356] on img at bounding box center [603, 363] width 541 height 397
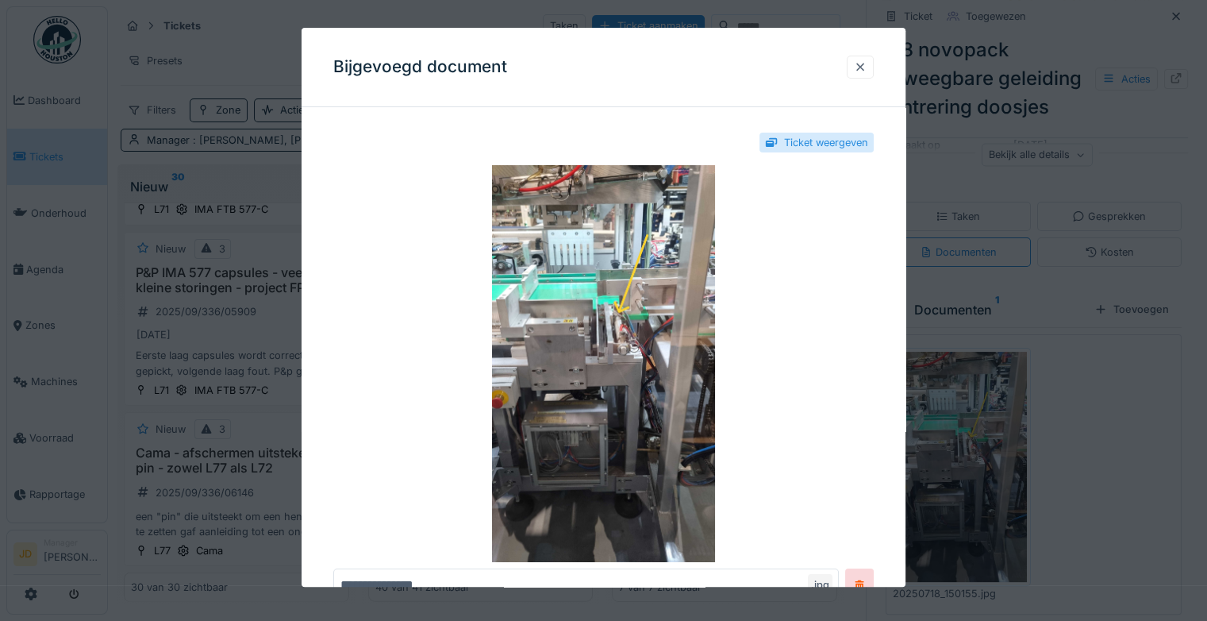
click at [867, 61] on div at bounding box center [860, 67] width 13 height 15
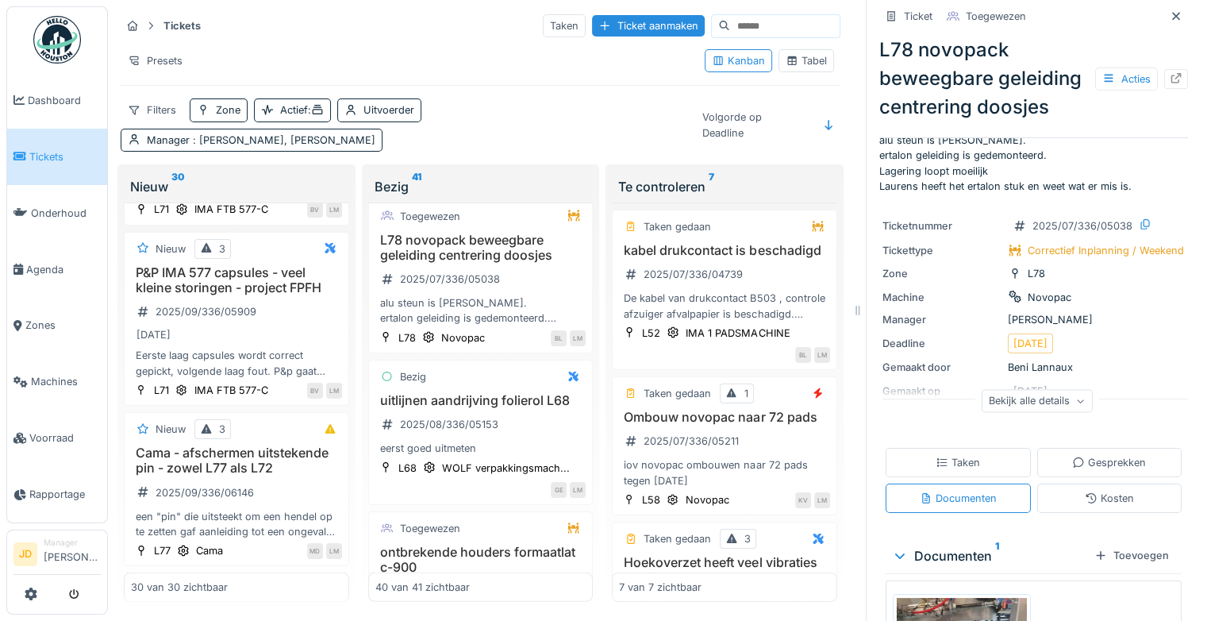
scroll to position [0, 0]
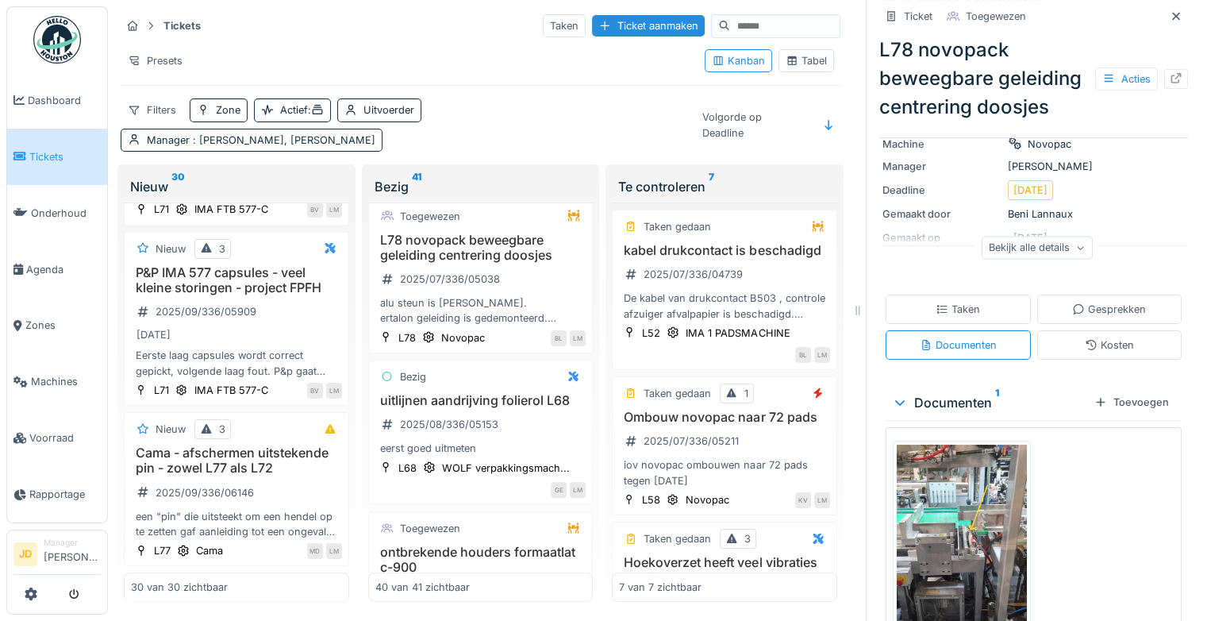
click at [949, 317] on div "Taken" at bounding box center [958, 309] width 44 height 15
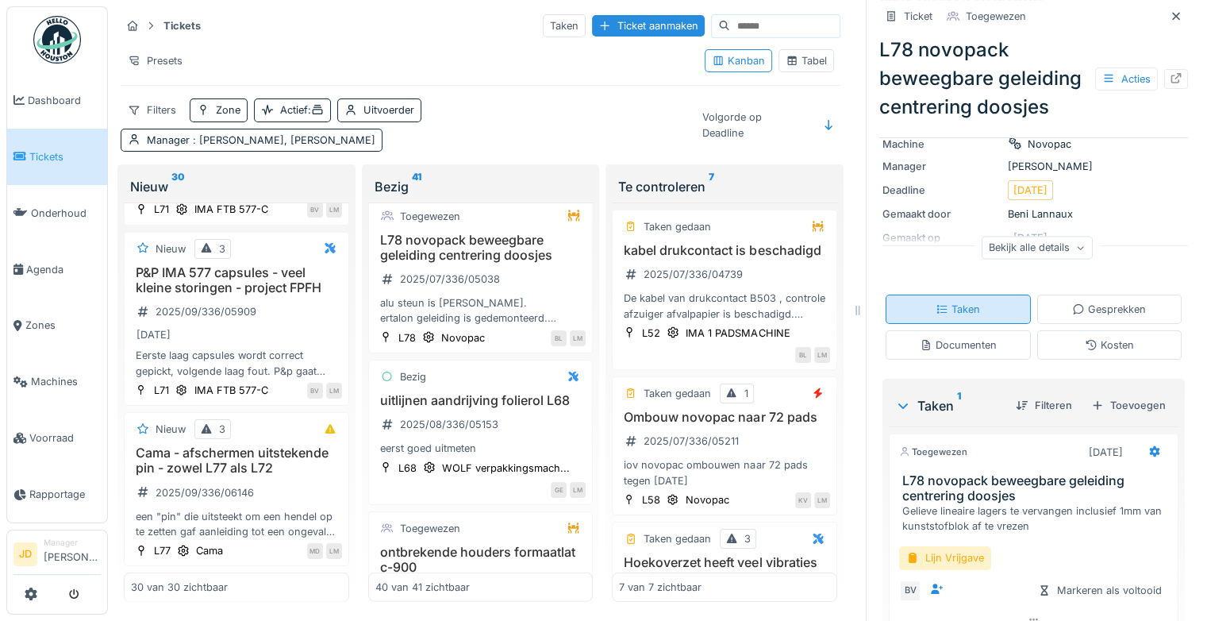
scroll to position [271, 0]
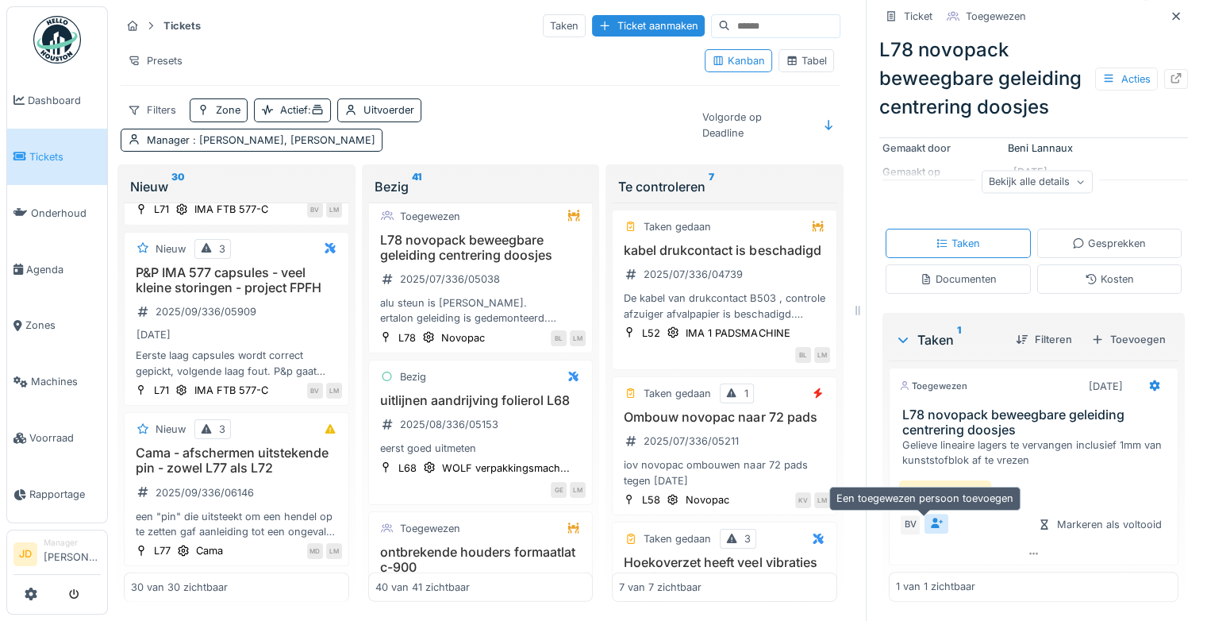
click at [930, 518] on icon at bounding box center [936, 523] width 13 height 10
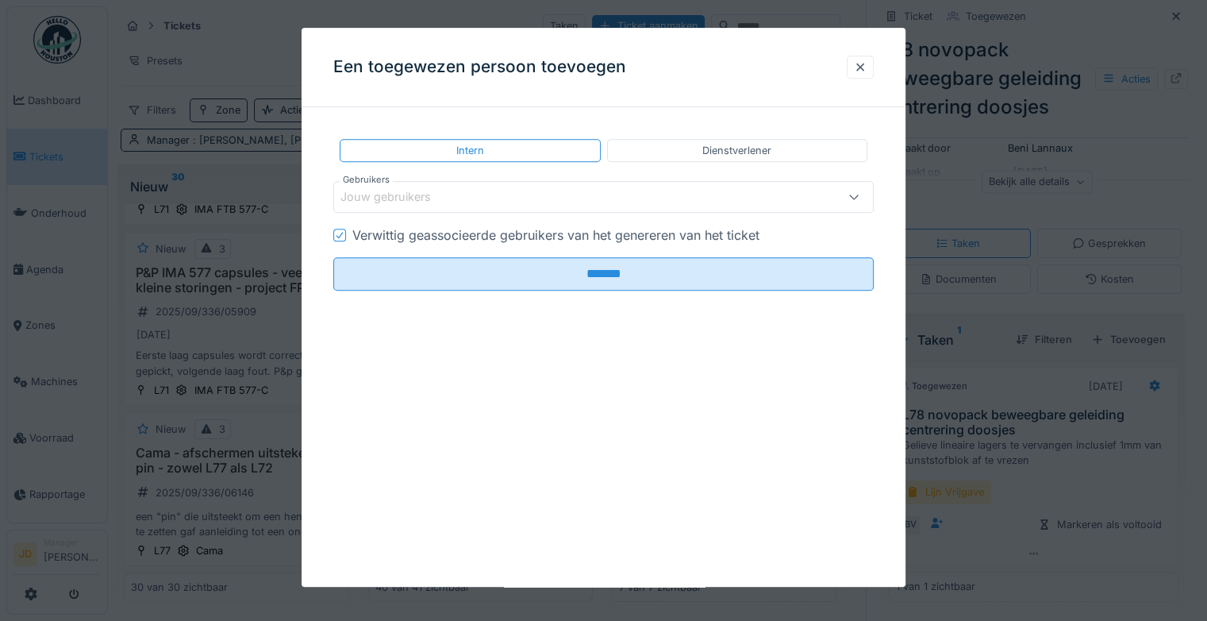
click at [467, 188] on div "Jouw gebruikers" at bounding box center [571, 196] width 460 height 17
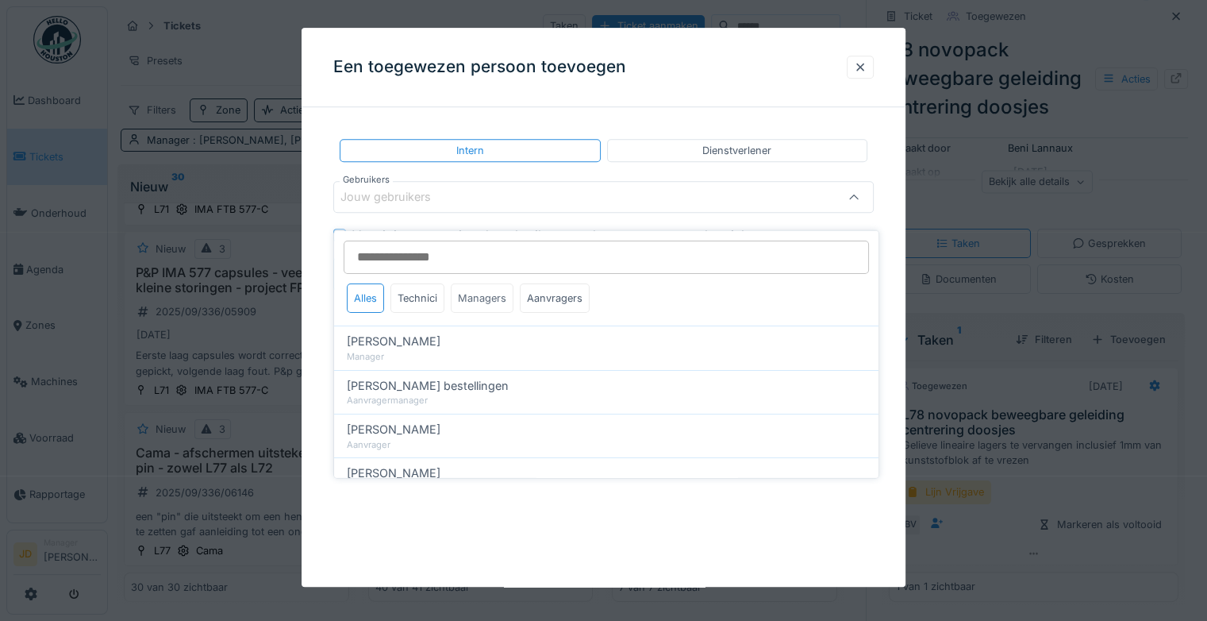
click at [467, 284] on div "Managers" at bounding box center [482, 297] width 63 height 29
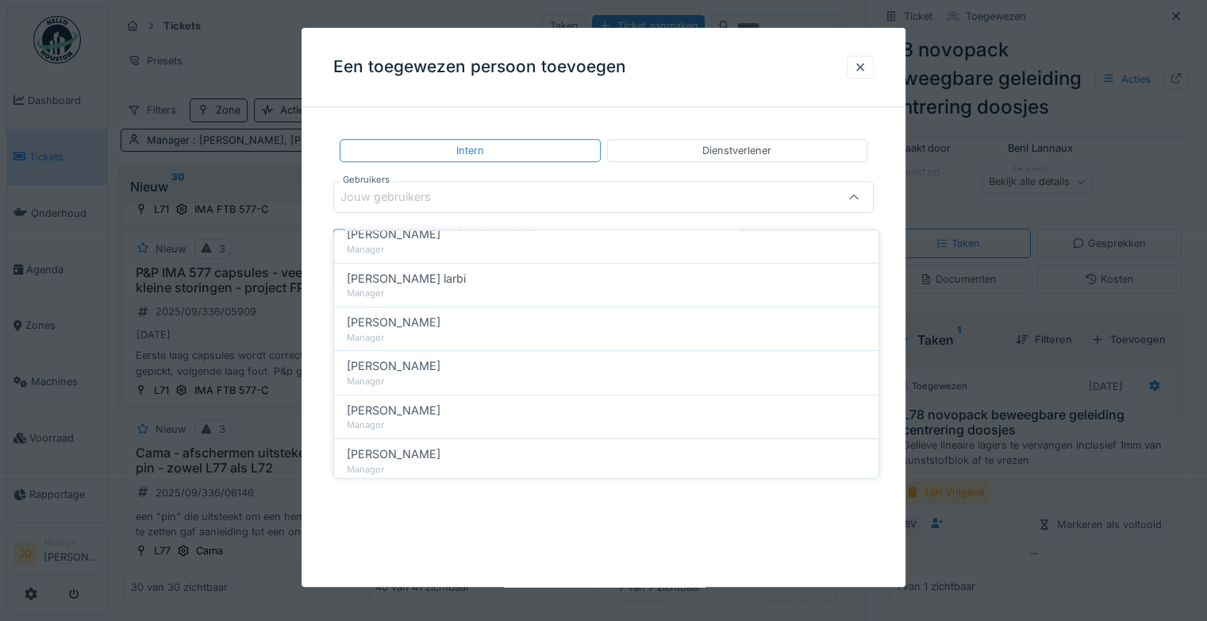
scroll to position [346, 0]
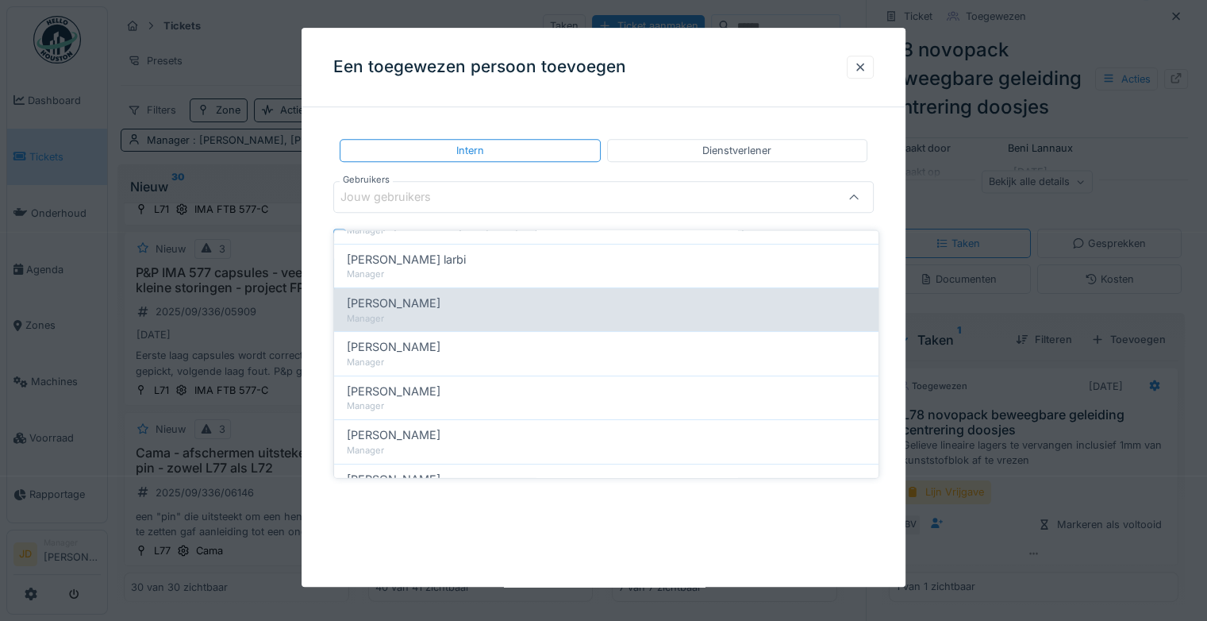
click at [461, 295] on div "[PERSON_NAME]" at bounding box center [606, 303] width 519 height 17
type input "****"
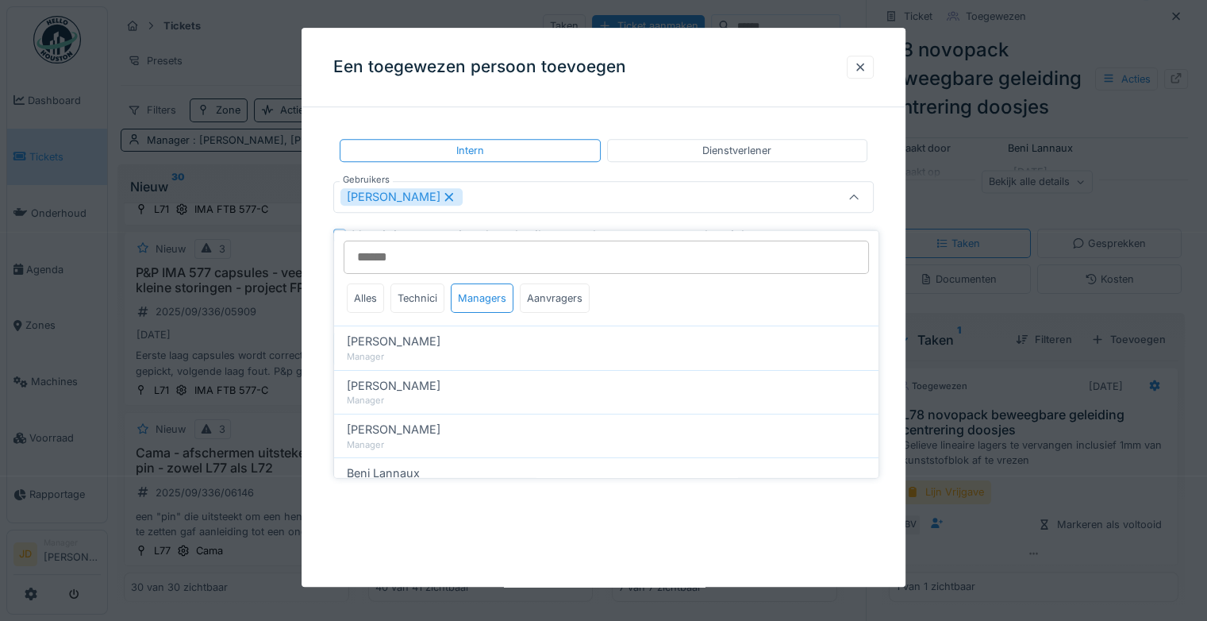
click at [854, 192] on icon at bounding box center [854, 197] width 13 height 10
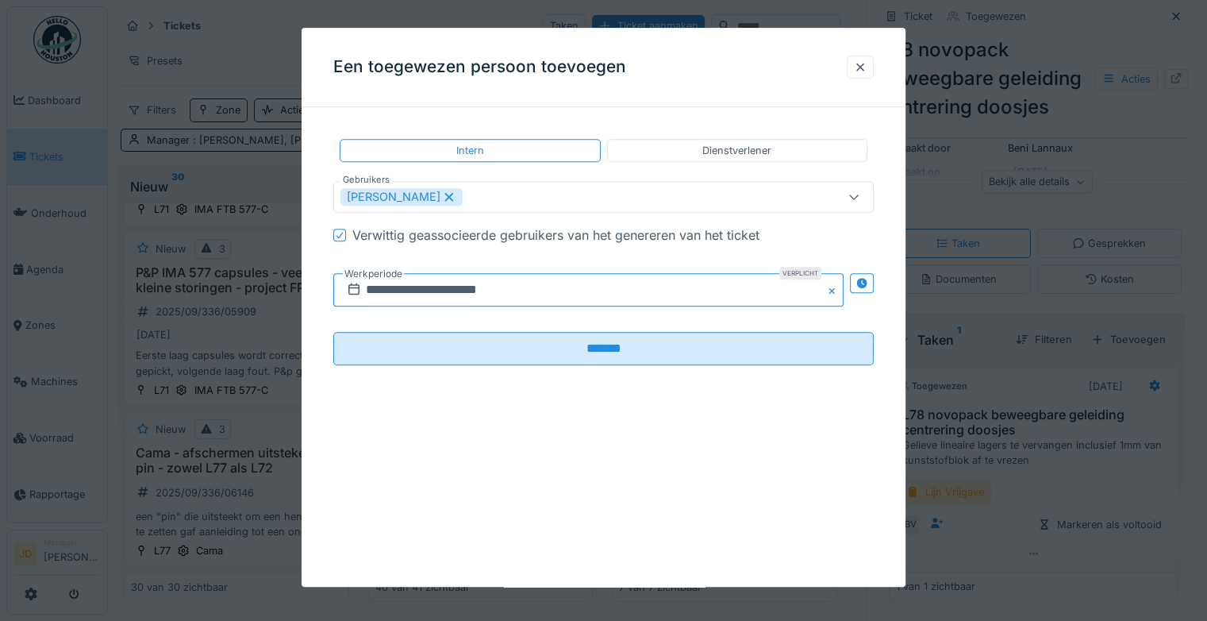
click at [563, 295] on input "**********" at bounding box center [588, 289] width 510 height 33
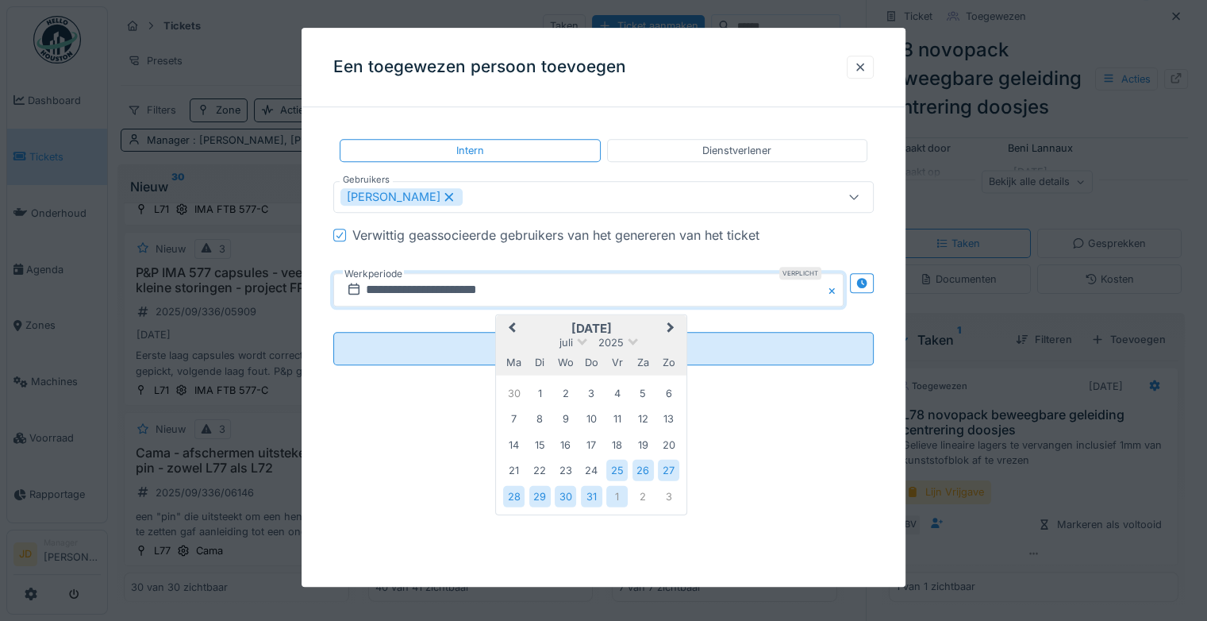
click at [671, 329] on span "Next Month" at bounding box center [671, 328] width 0 height 19
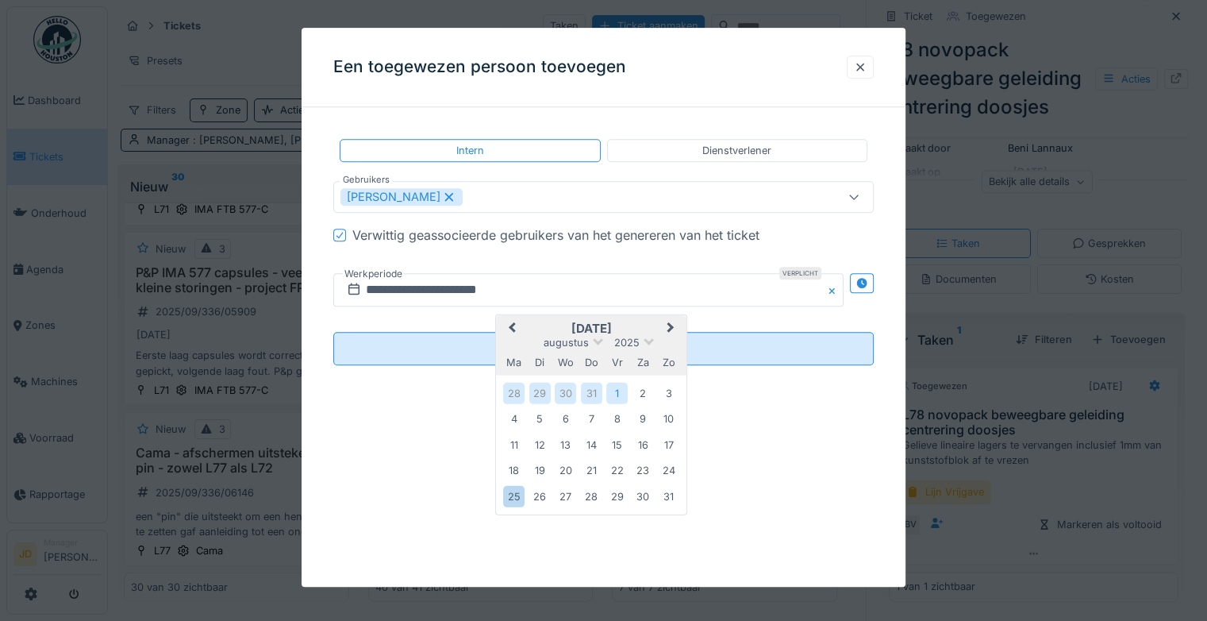
click at [671, 329] on span "Next Month" at bounding box center [671, 328] width 0 height 19
click at [641, 398] on div "6" at bounding box center [643, 393] width 21 height 21
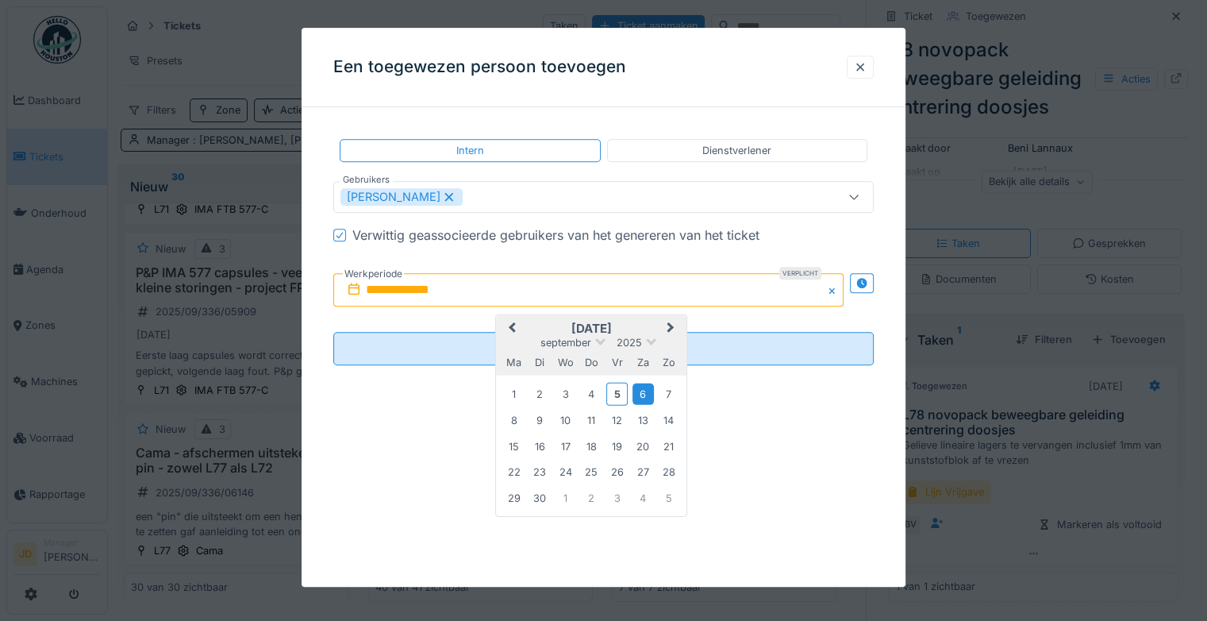
click at [641, 398] on div "6" at bounding box center [643, 393] width 21 height 21
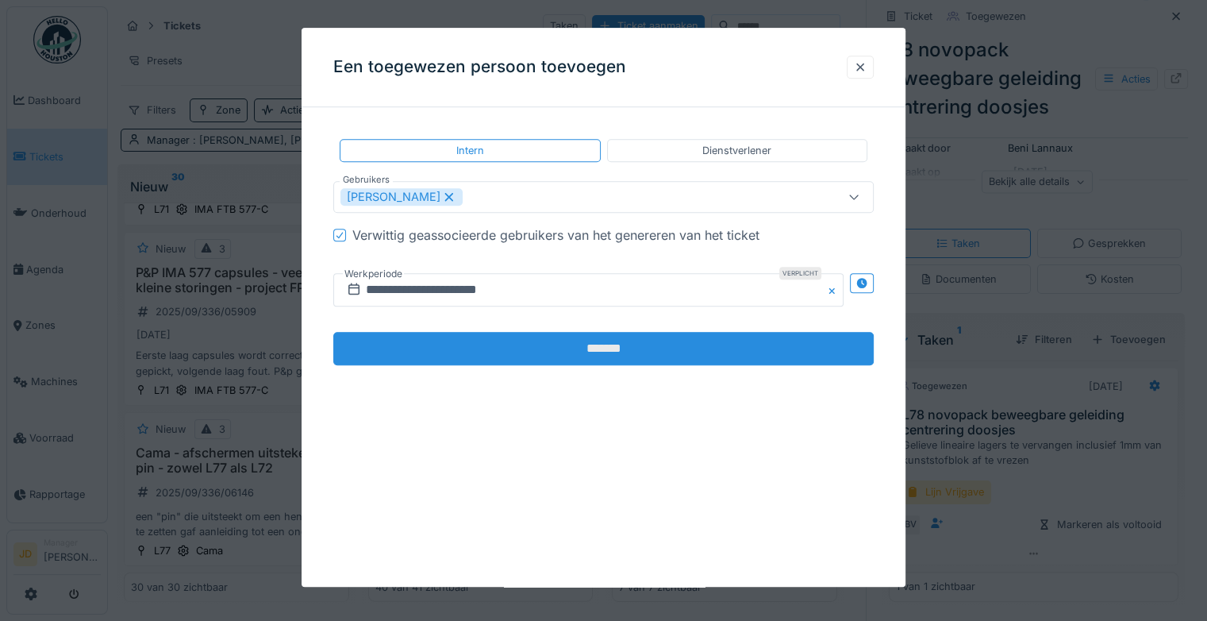
click at [629, 351] on input "*******" at bounding box center [603, 348] width 541 height 33
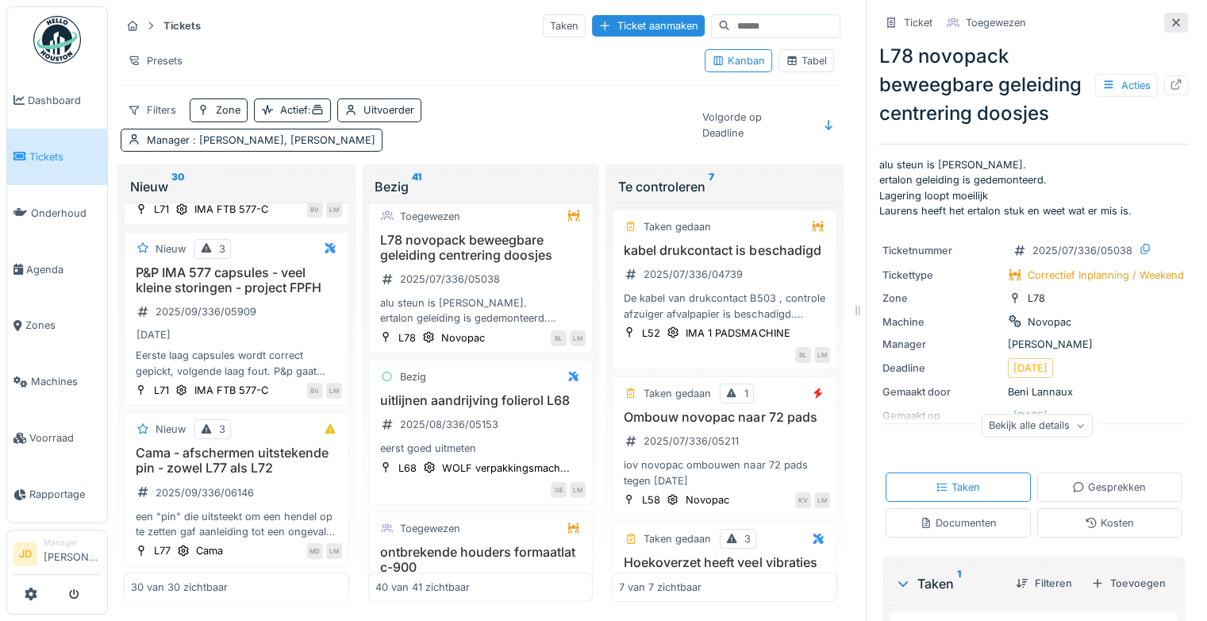
click at [1165, 13] on div at bounding box center [1177, 23] width 24 height 20
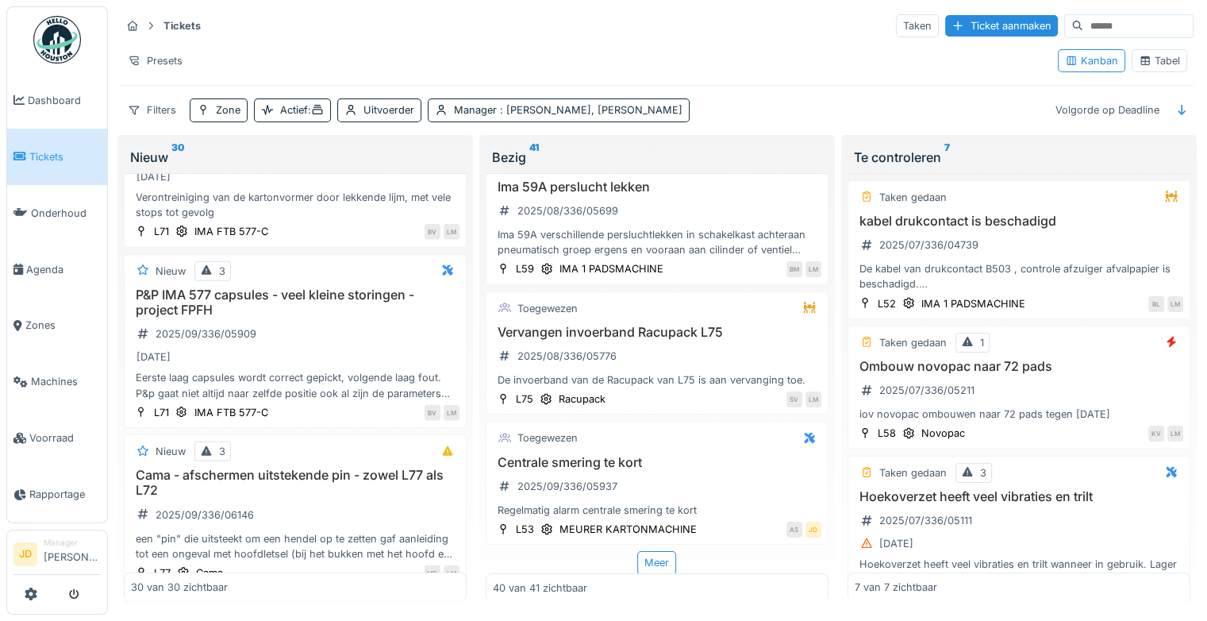
scroll to position [5474, 0]
click at [650, 549] on div "Meer" at bounding box center [656, 560] width 39 height 23
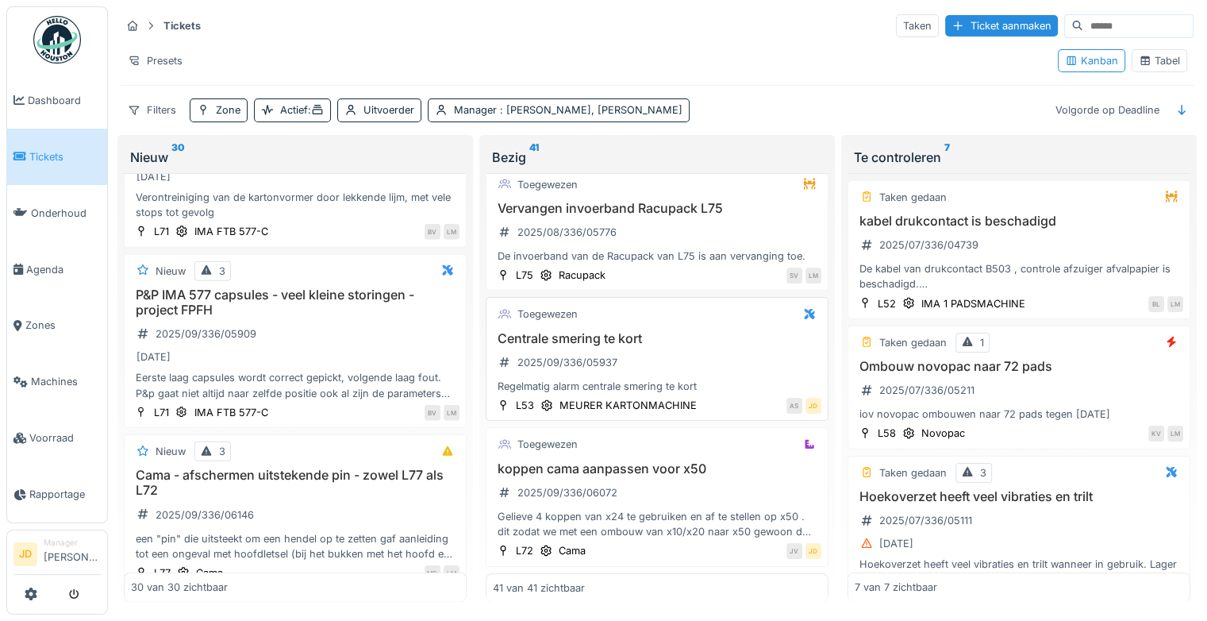
scroll to position [5596, 0]
click at [1084, 273] on div "De kabel van drukcontact B503 , controle afzuiger afvalpapier is beschadigd. De…" at bounding box center [1019, 276] width 329 height 30
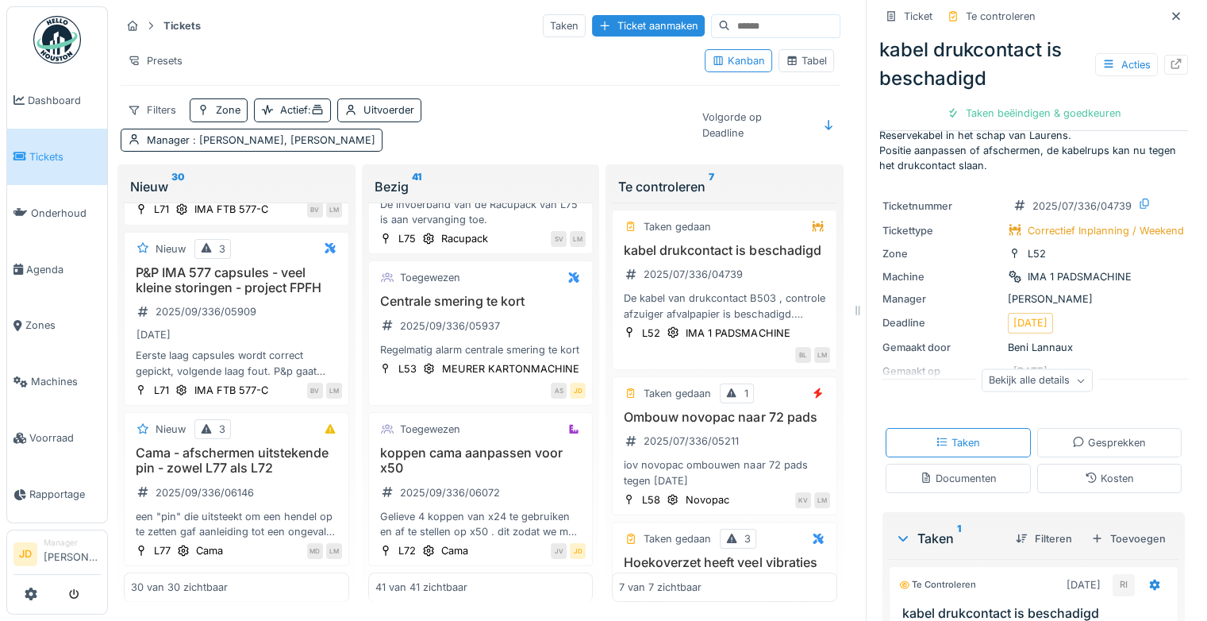
scroll to position [67, 0]
click at [1170, 11] on icon at bounding box center [1176, 16] width 13 height 10
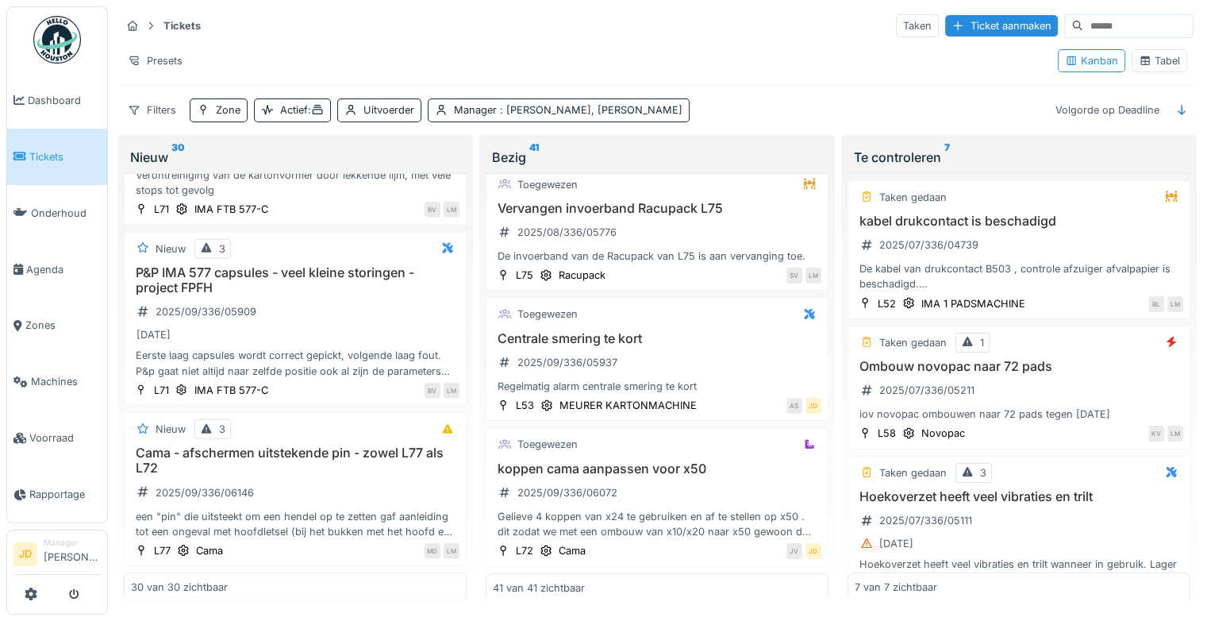
scroll to position [5596, 0]
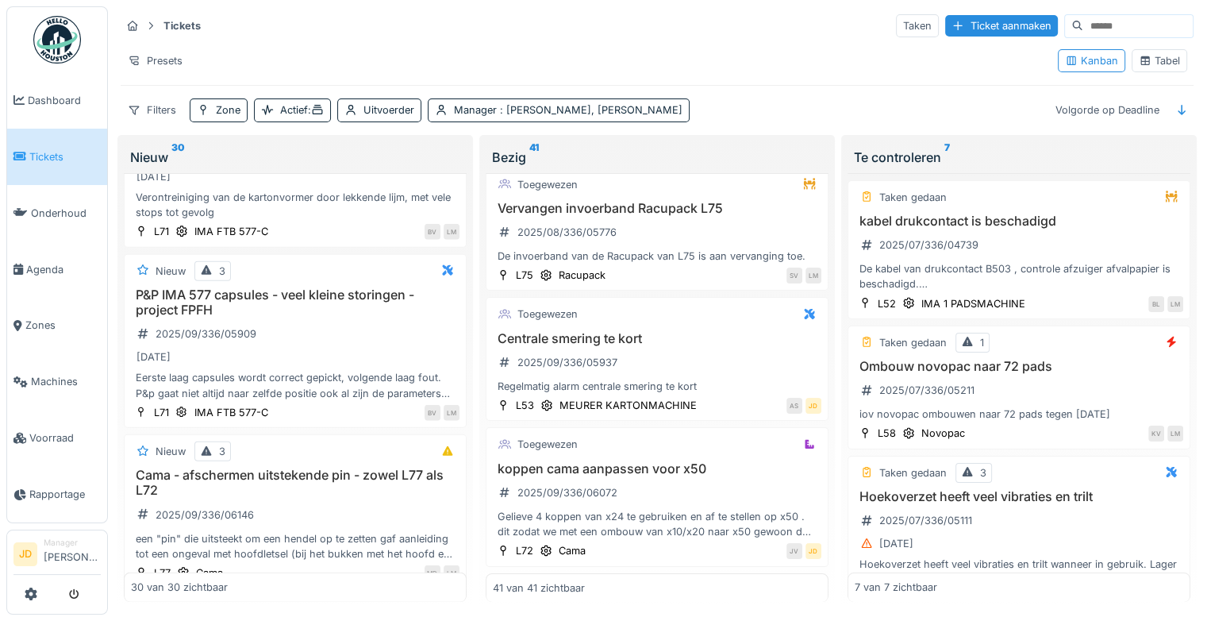
click at [58, 159] on span "Tickets" at bounding box center [64, 156] width 71 height 15
